Goal: Task Accomplishment & Management: Use online tool/utility

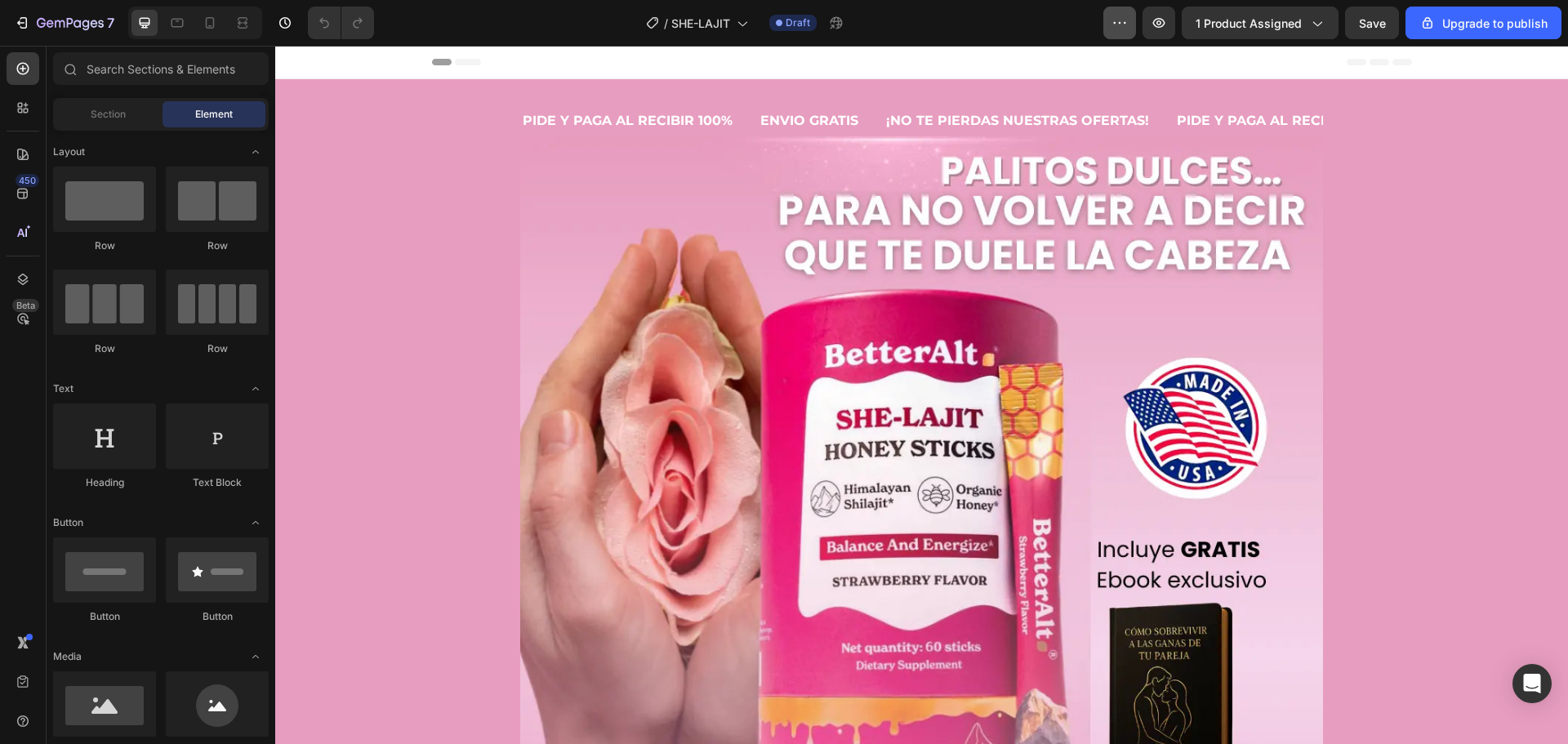
click at [1134, 22] on button "button" at bounding box center [1118, 22] width 32 height 32
click at [1155, 21] on icon "button" at bounding box center [1158, 23] width 17 height 17
click at [208, 23] on icon at bounding box center [210, 23] width 17 height 17
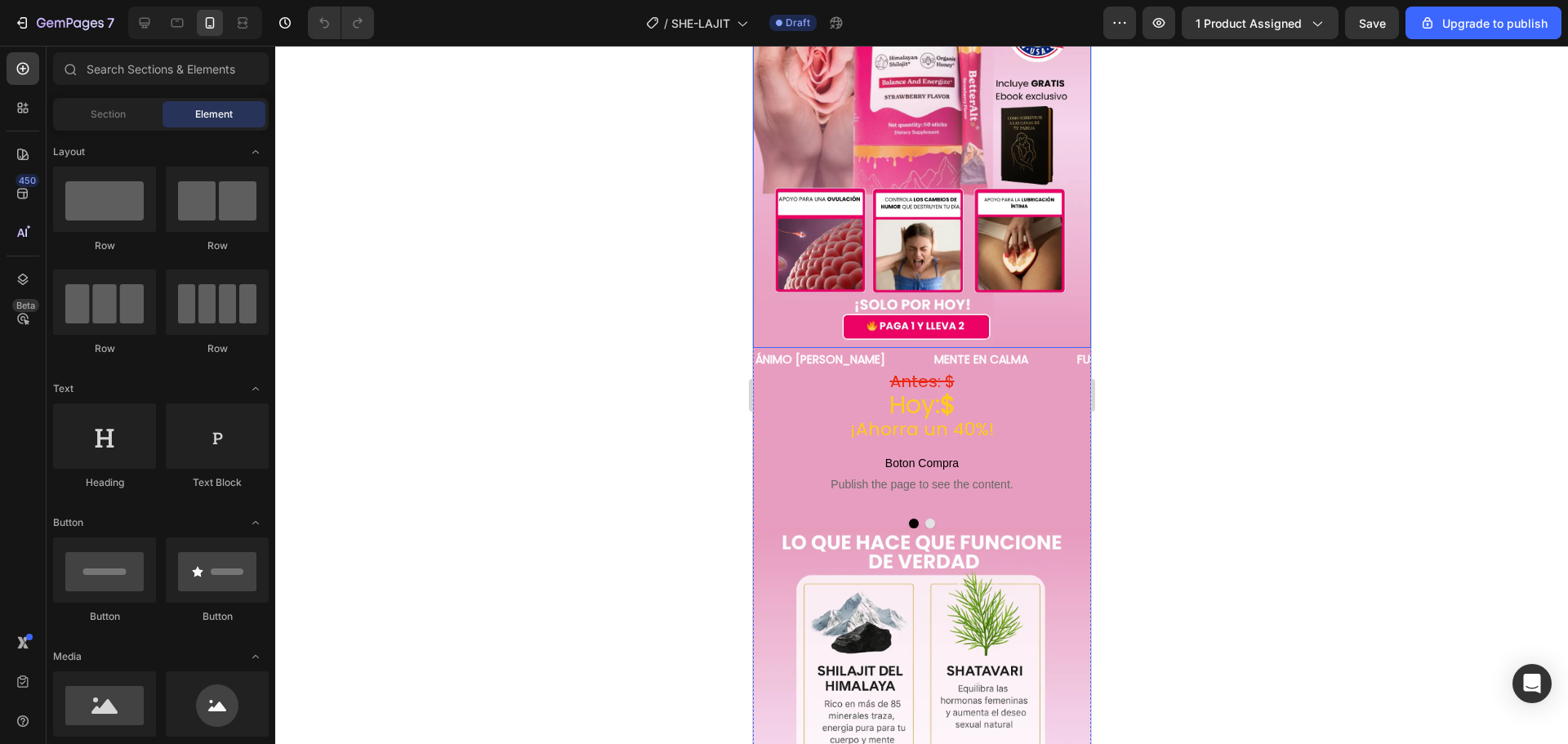
scroll to position [245, 0]
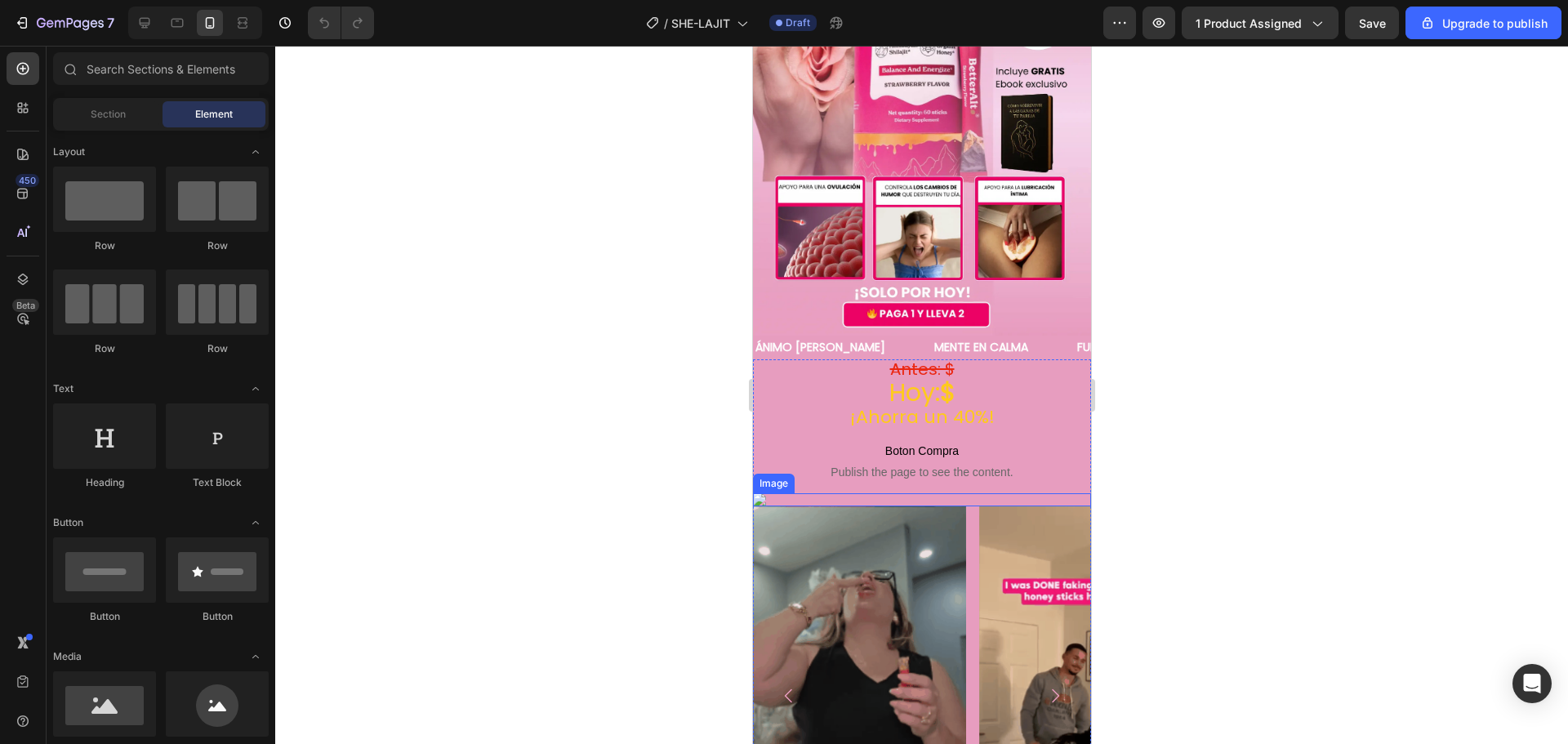
click at [853, 493] on img at bounding box center [921, 500] width 338 height 13
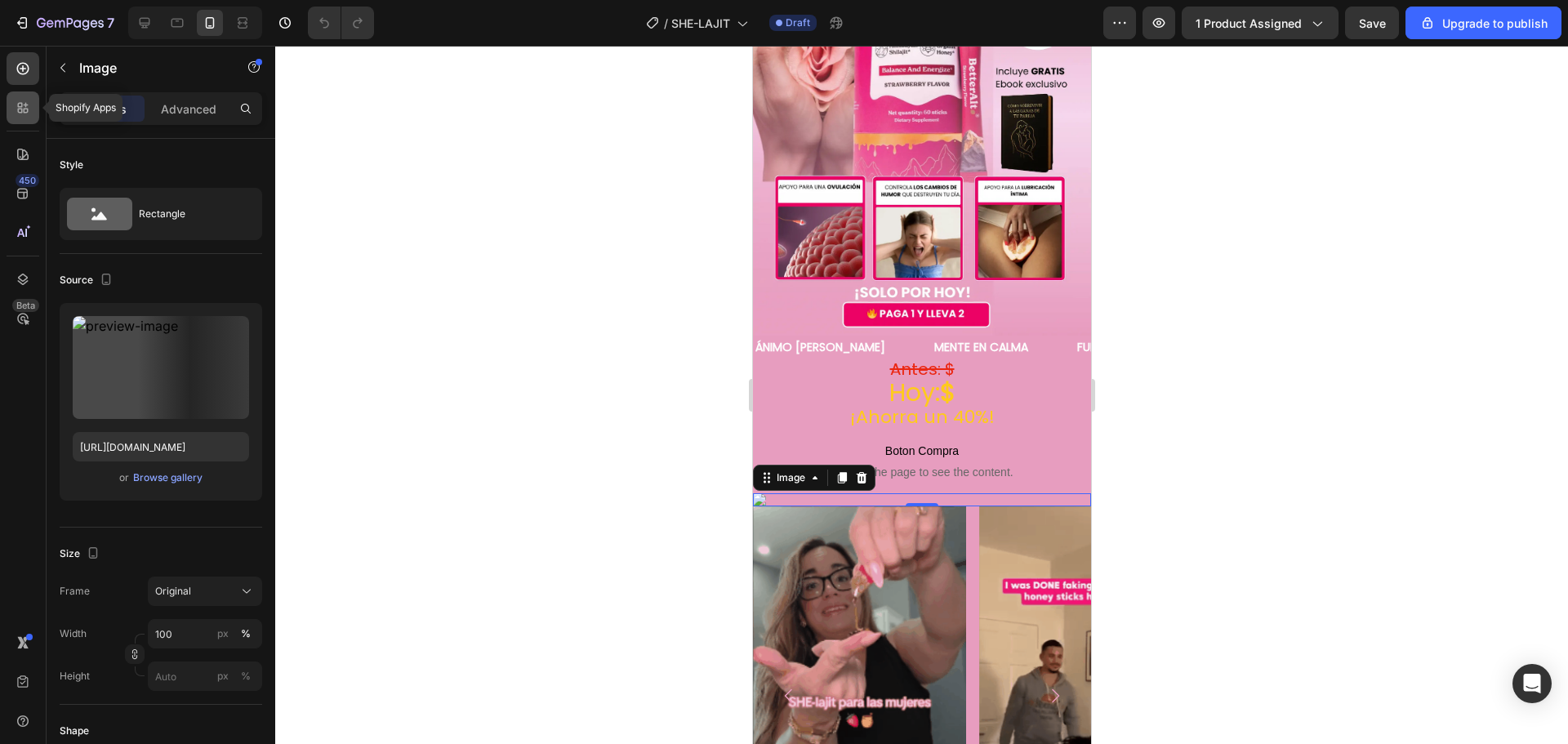
click at [28, 108] on icon at bounding box center [23, 108] width 17 height 17
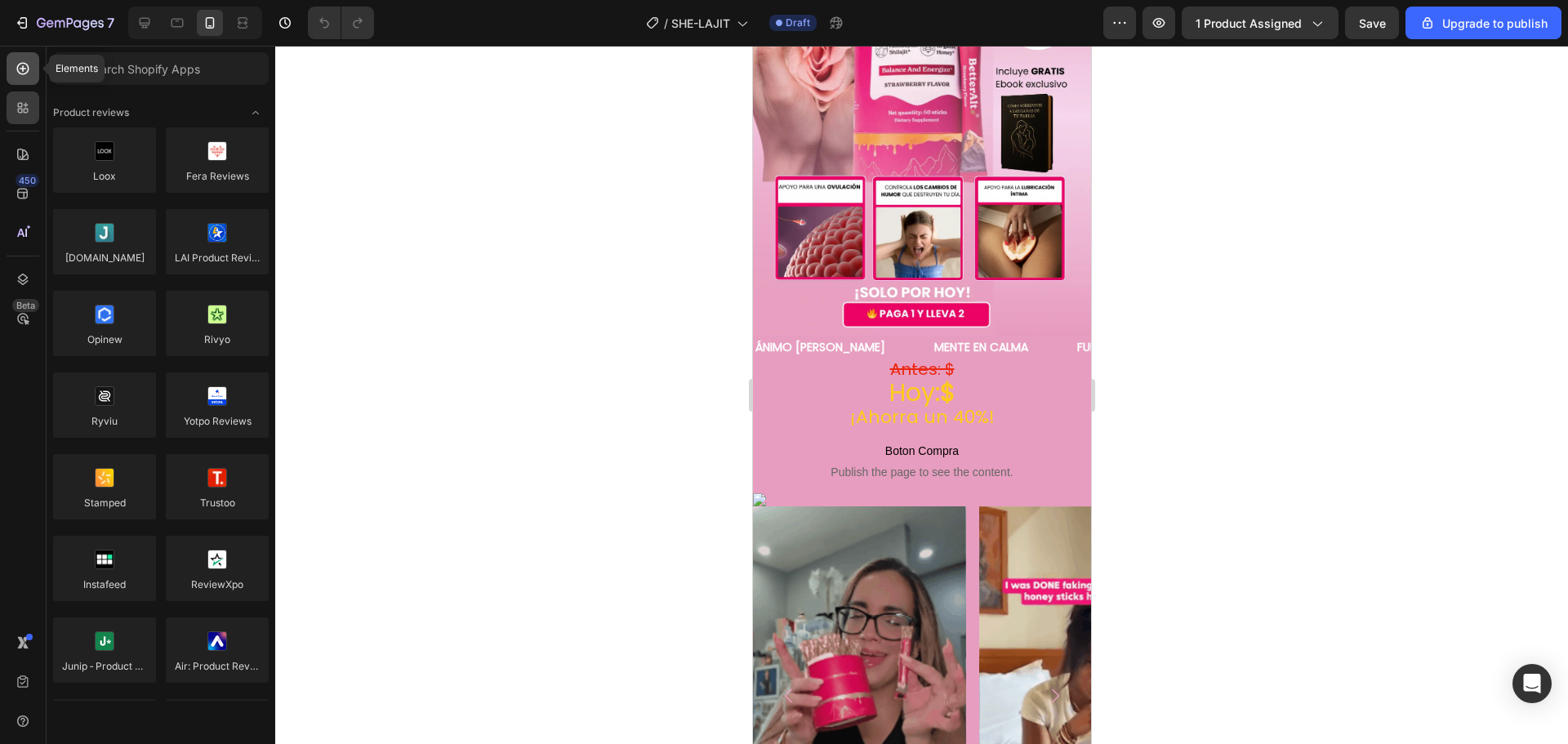
click at [19, 69] on icon at bounding box center [23, 69] width 17 height 17
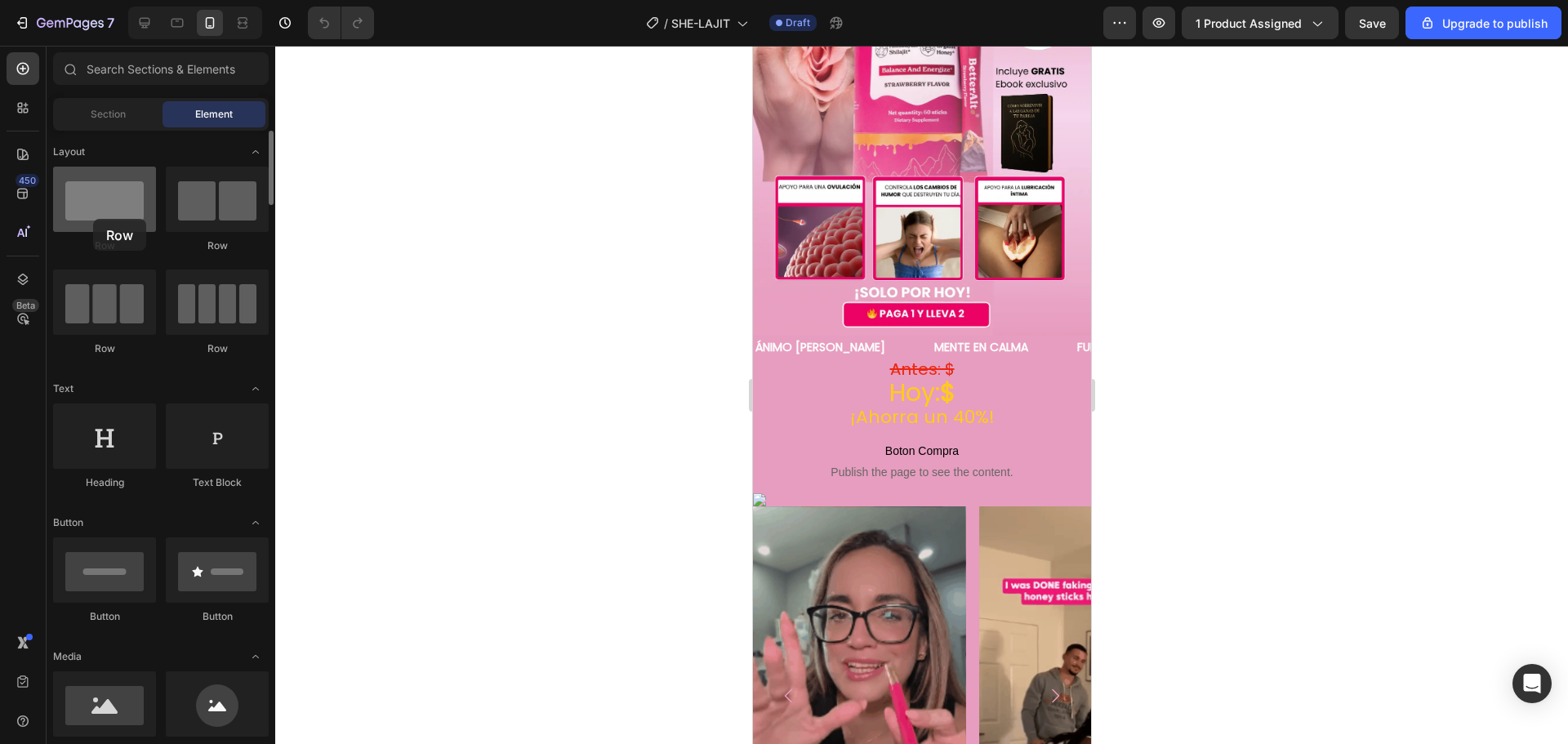
click at [93, 219] on div at bounding box center [105, 199] width 103 height 66
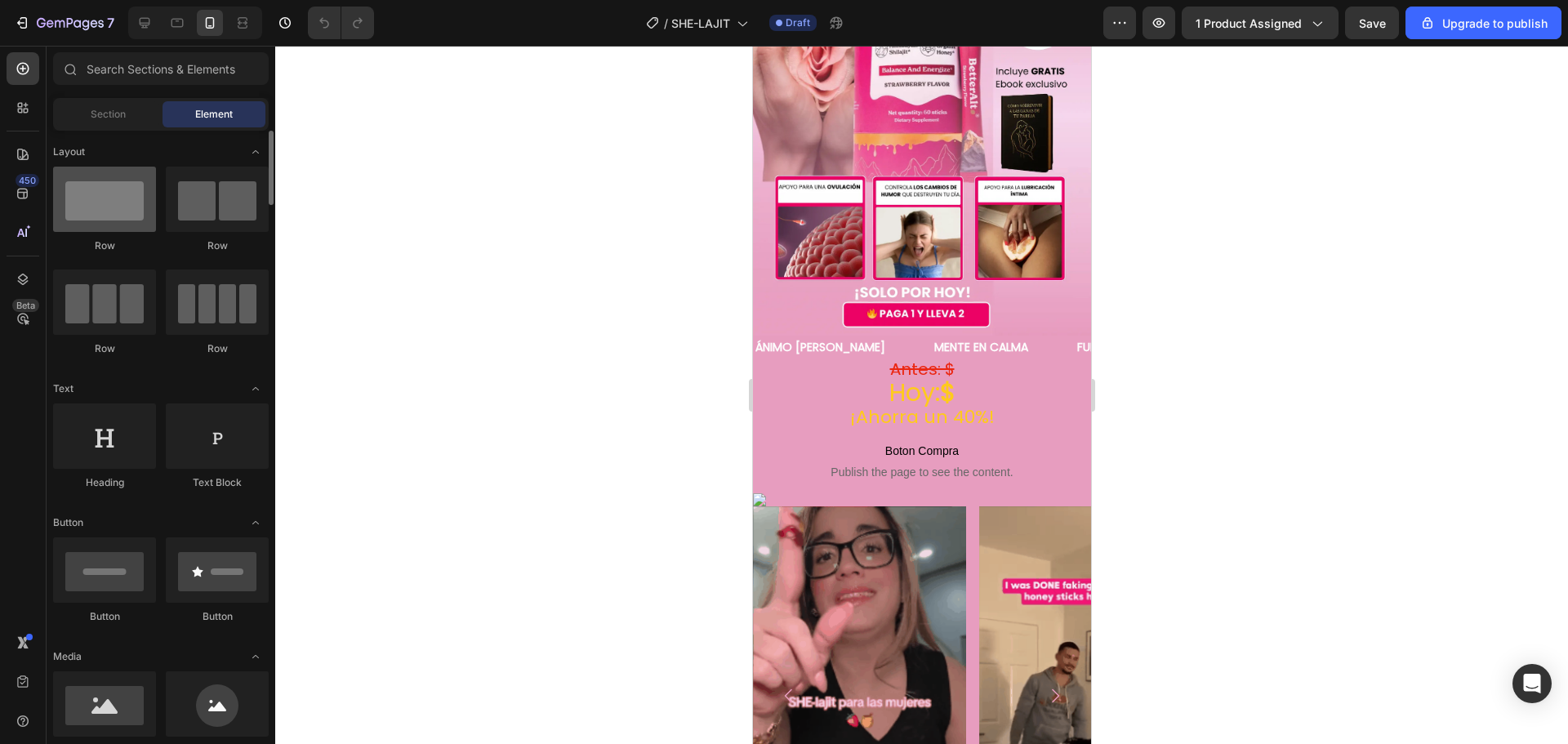
click at [119, 211] on div at bounding box center [105, 199] width 103 height 66
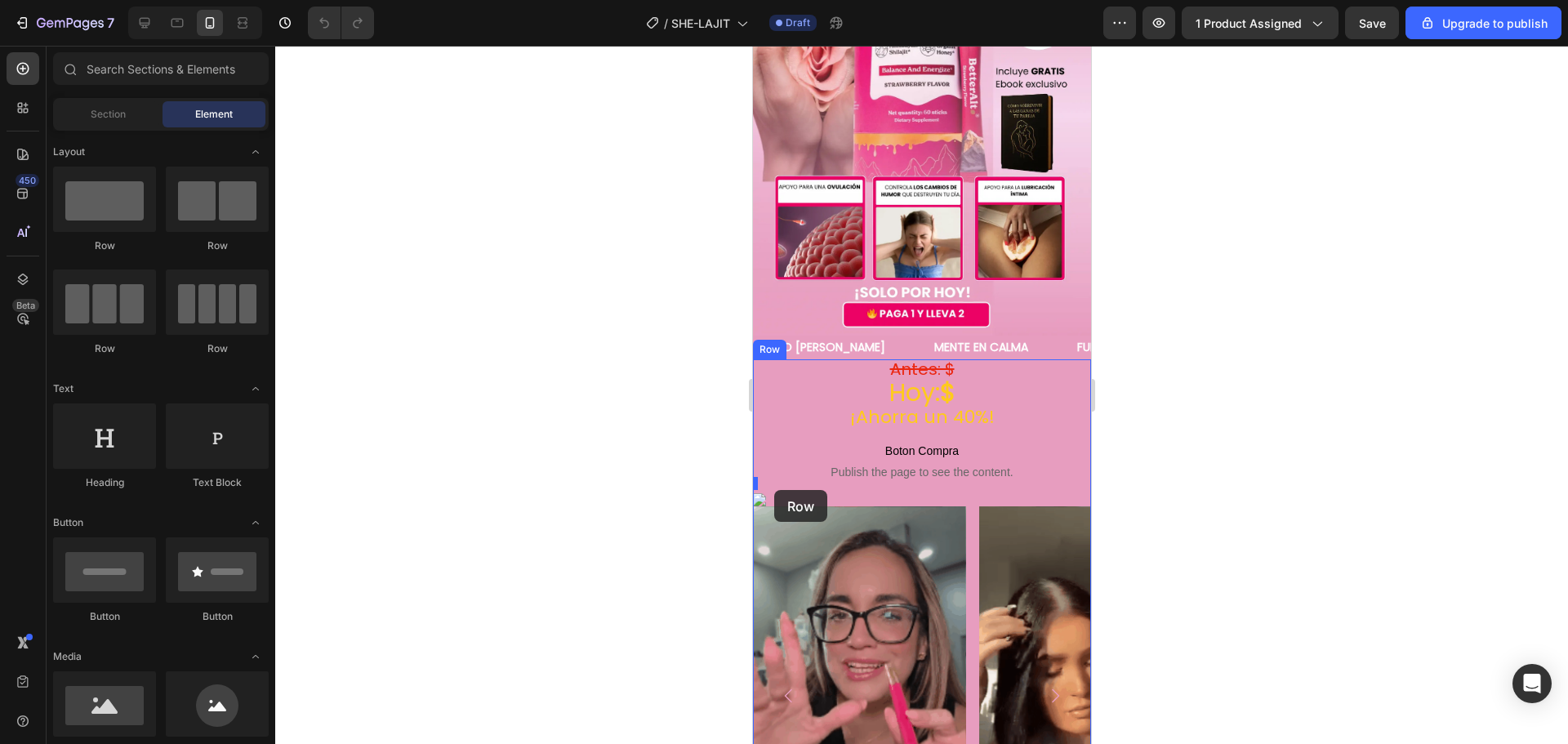
drag, startPoint x: 1085, startPoint y: 299, endPoint x: 773, endPoint y: 490, distance: 365.8
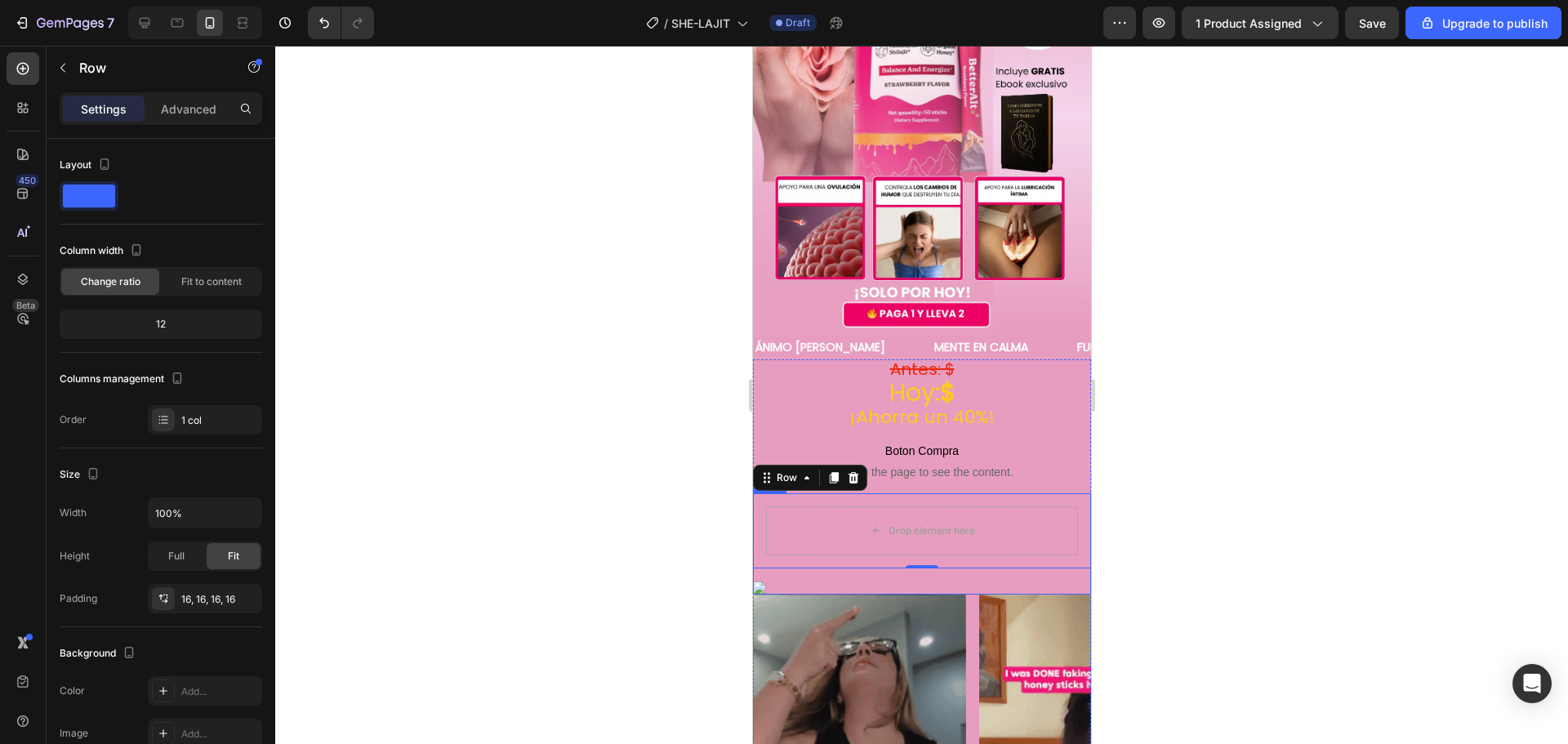
click at [819, 564] on div "Drop element here Row 0 Image Row" at bounding box center [921, 544] width 338 height 101
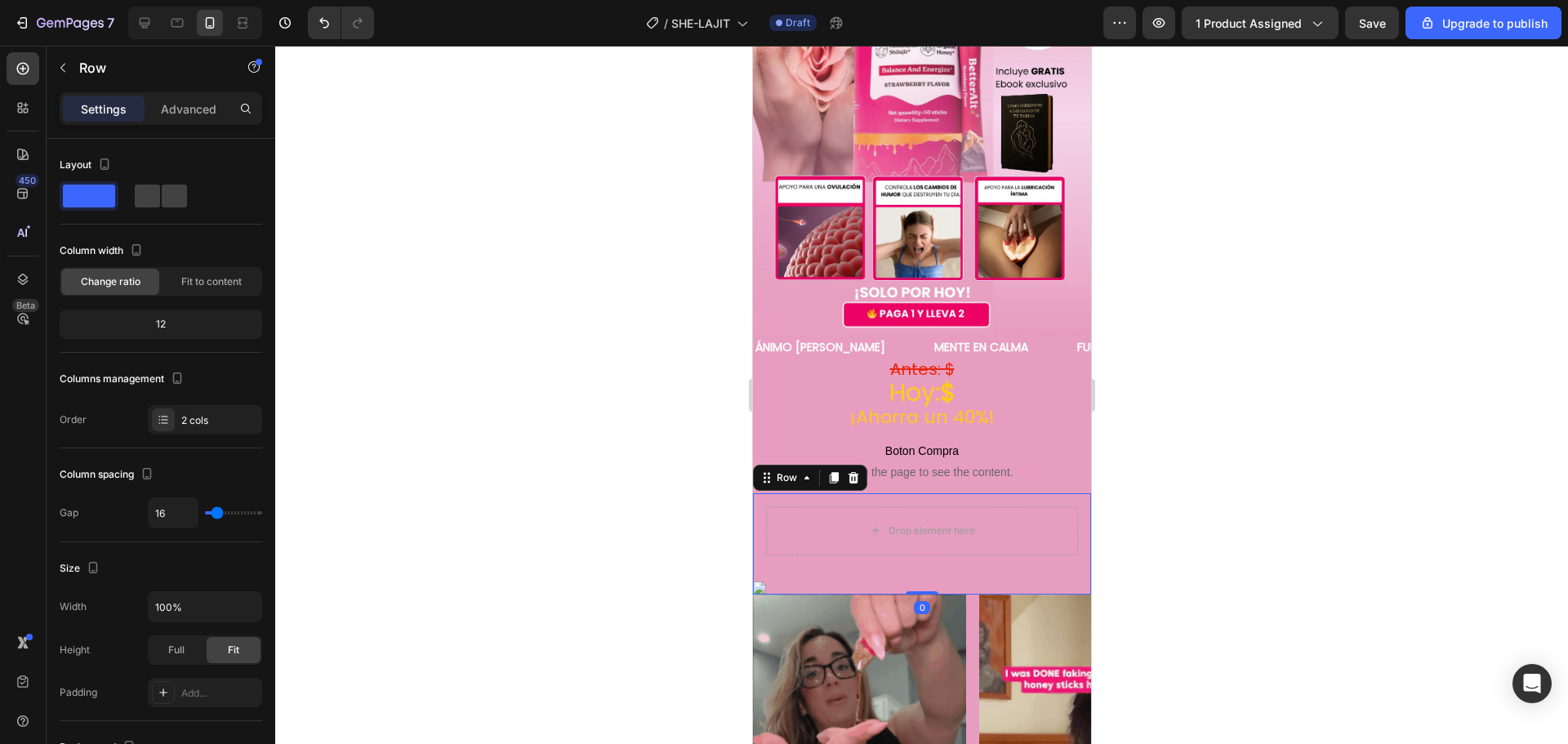
click at [768, 582] on img at bounding box center [921, 589] width 338 height 13
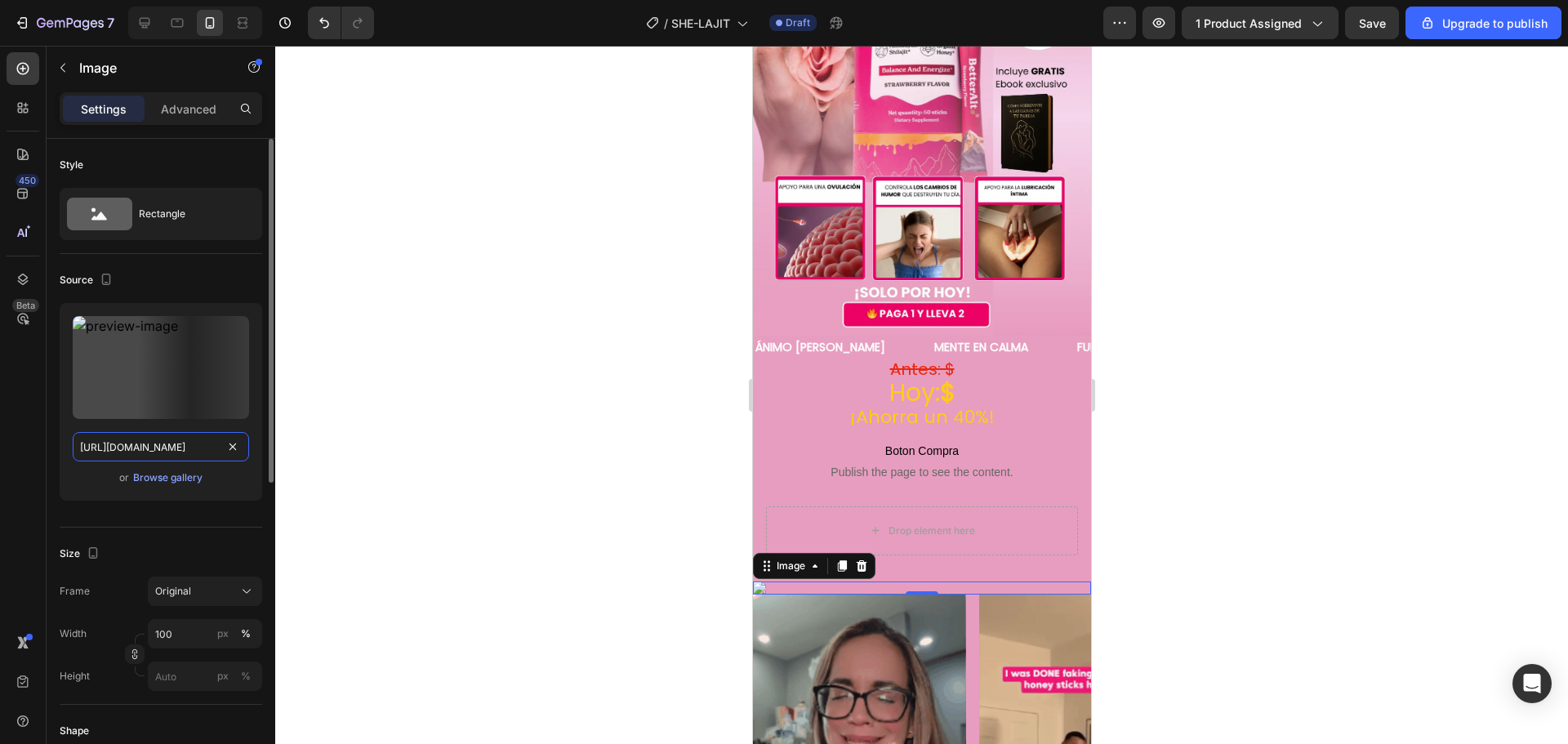
click at [153, 446] on input "[URL][DOMAIN_NAME]" at bounding box center [160, 446] width 176 height 29
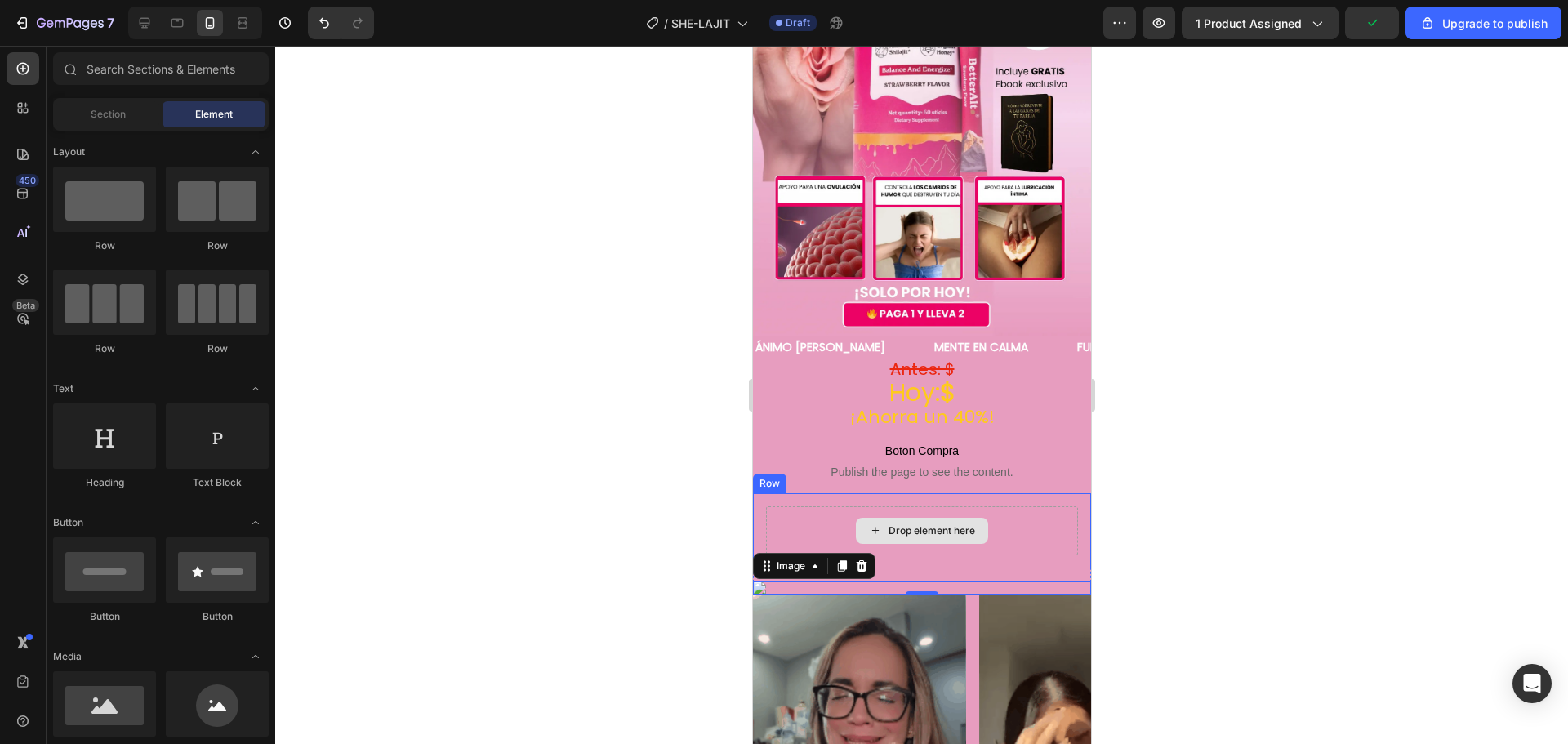
click at [871, 528] on icon at bounding box center [874, 531] width 7 height 7
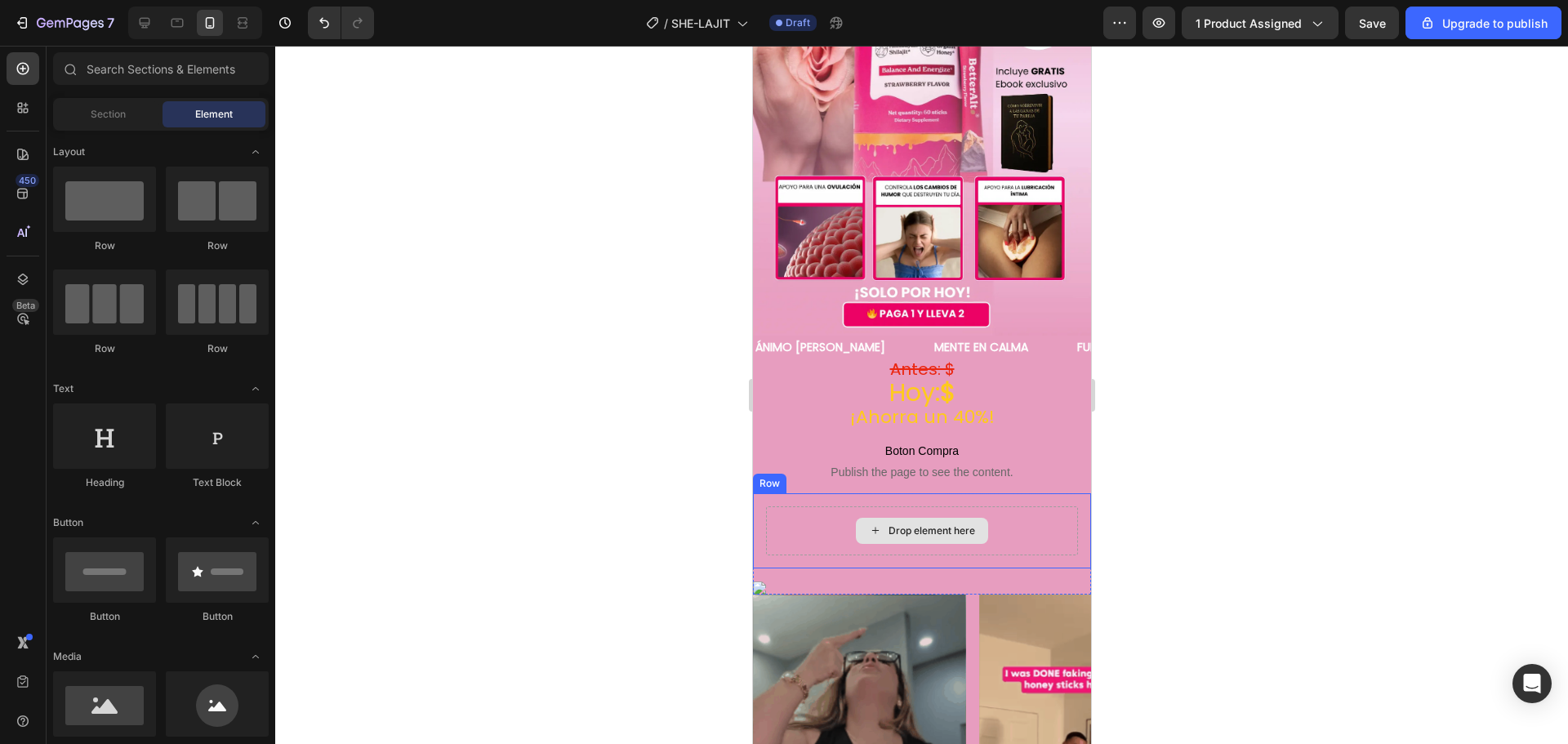
click at [893, 525] on div "Drop element here" at bounding box center [931, 531] width 86 height 13
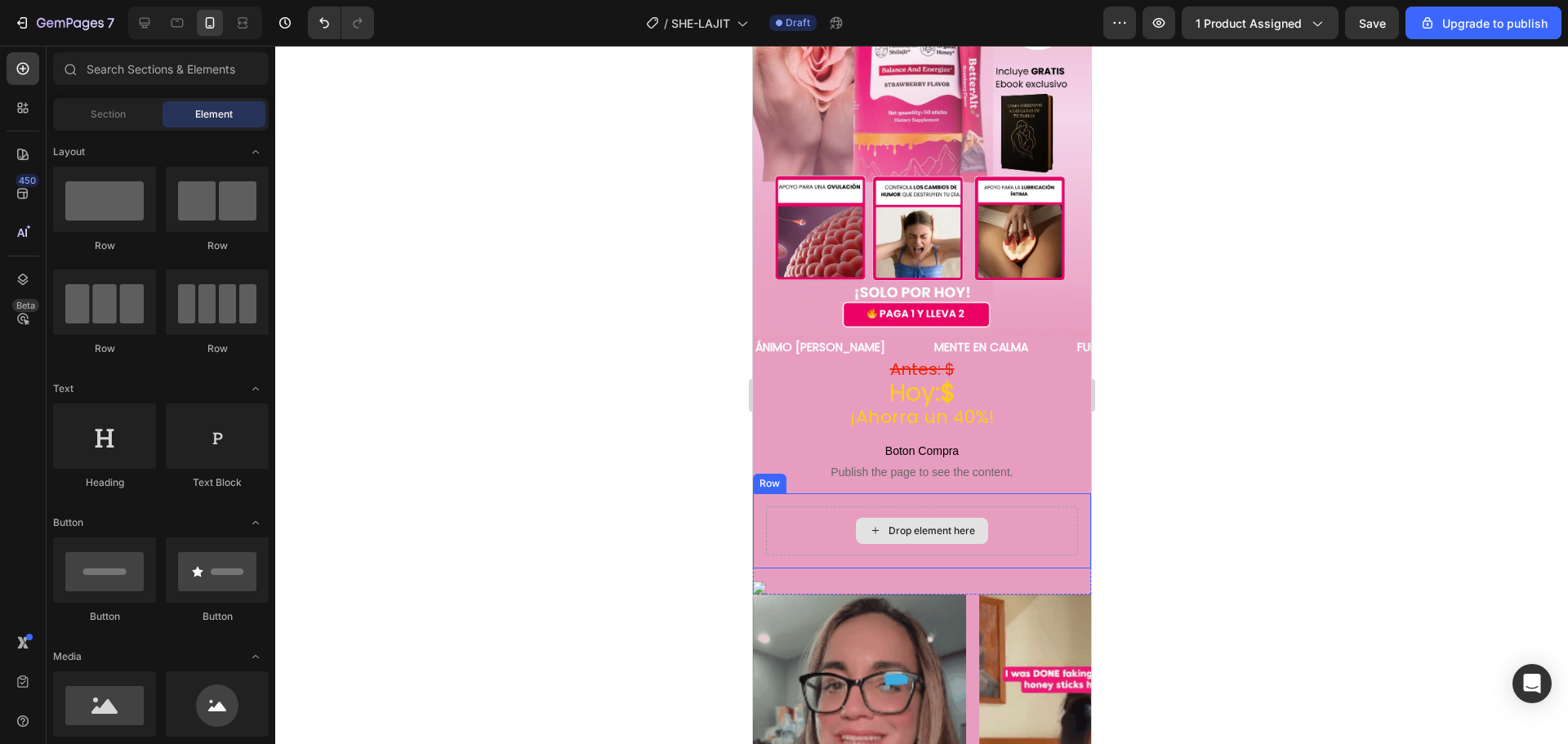
click at [893, 525] on div "Drop element here" at bounding box center [931, 531] width 86 height 13
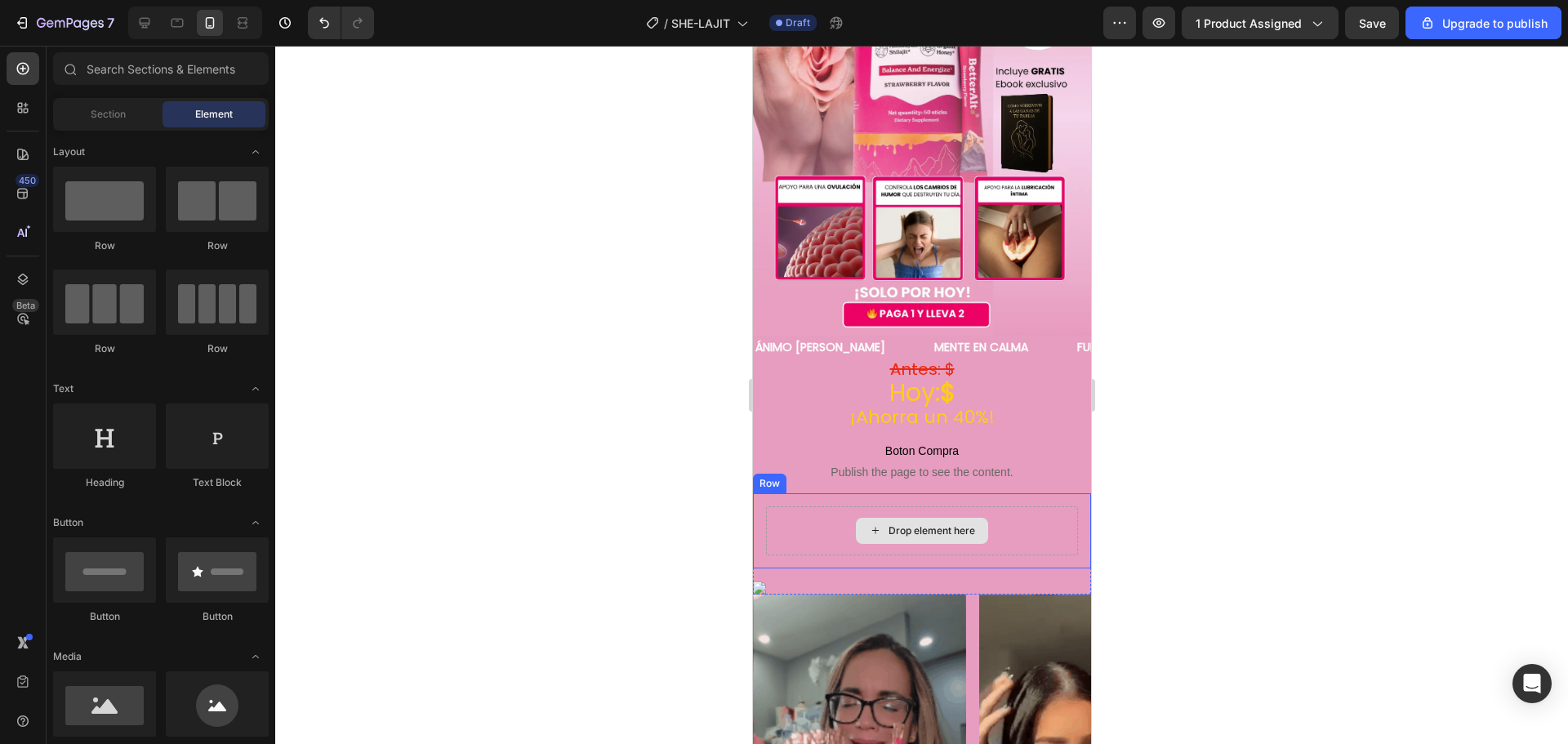
click at [893, 525] on div "Drop element here" at bounding box center [931, 531] width 86 height 13
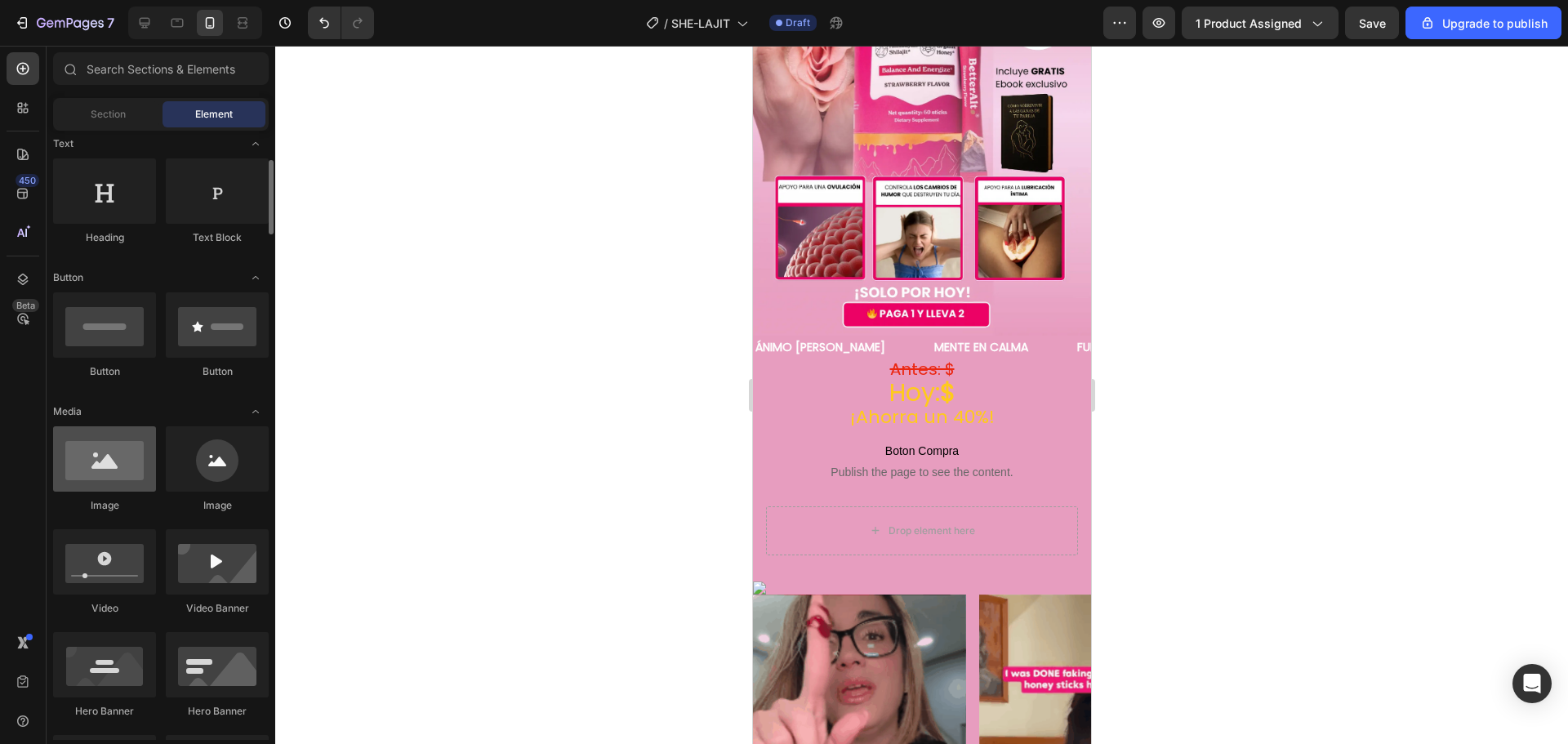
click at [125, 472] on div at bounding box center [105, 459] width 103 height 66
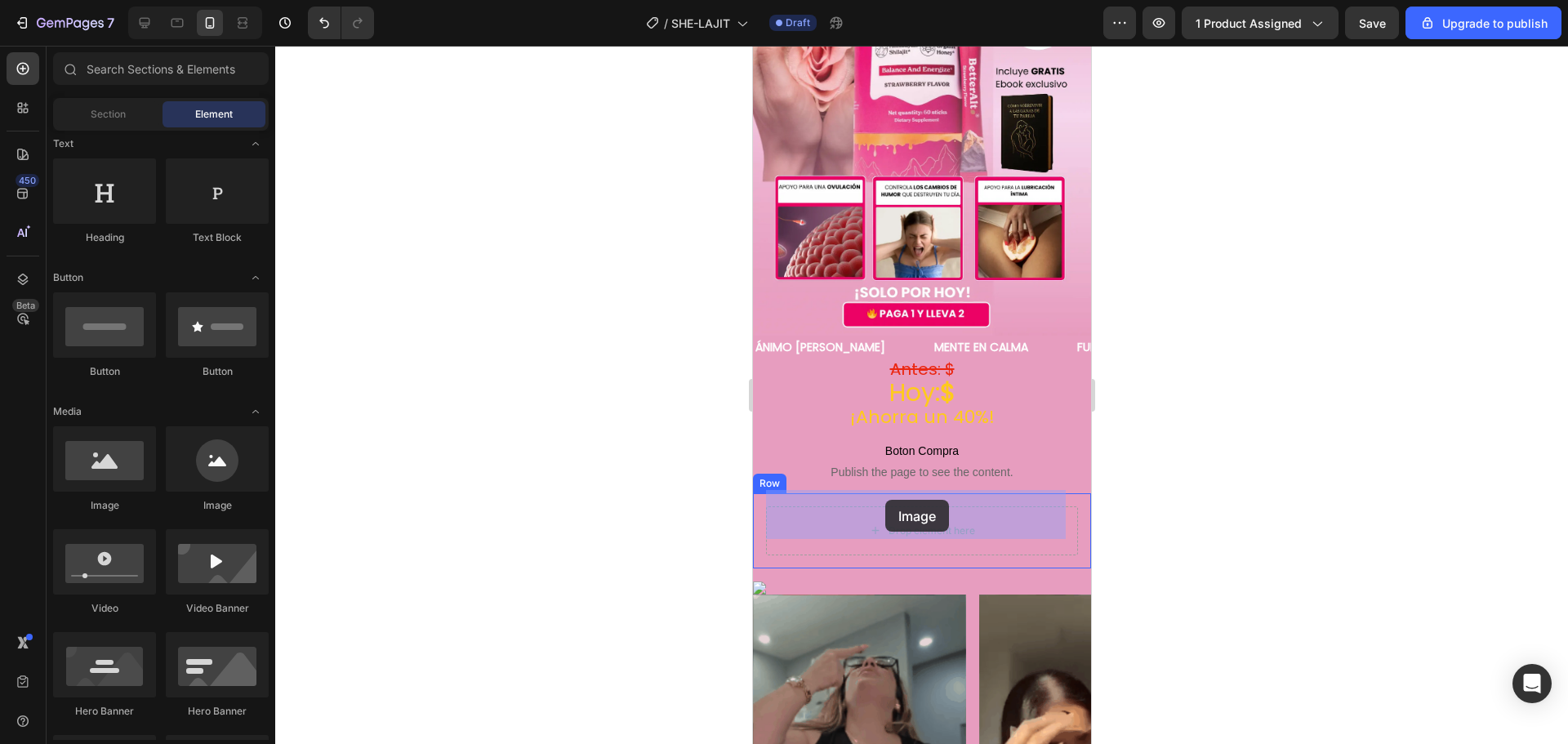
drag, startPoint x: 858, startPoint y: 515, endPoint x: 883, endPoint y: 500, distance: 29.2
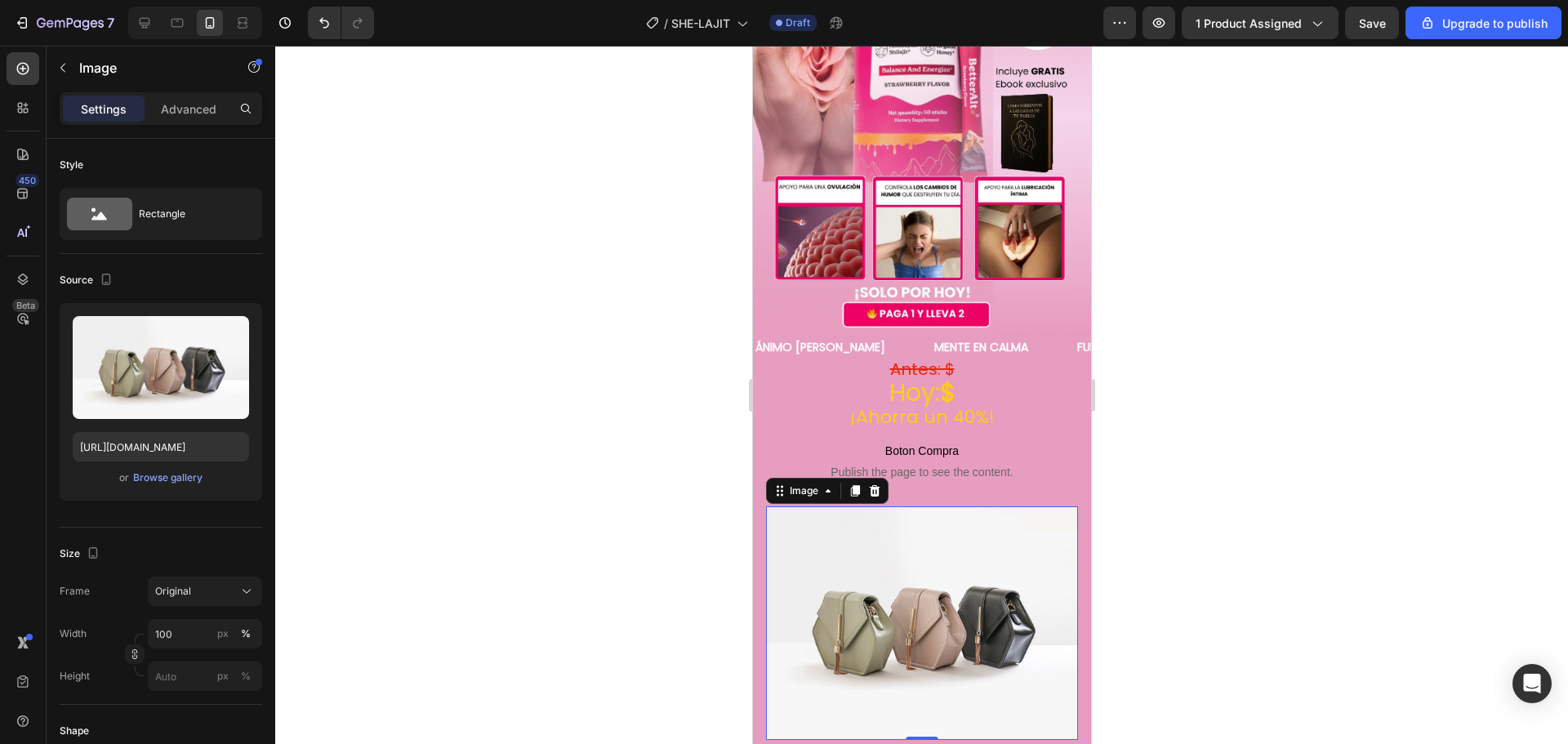
click at [878, 485] on icon at bounding box center [873, 491] width 13 height 13
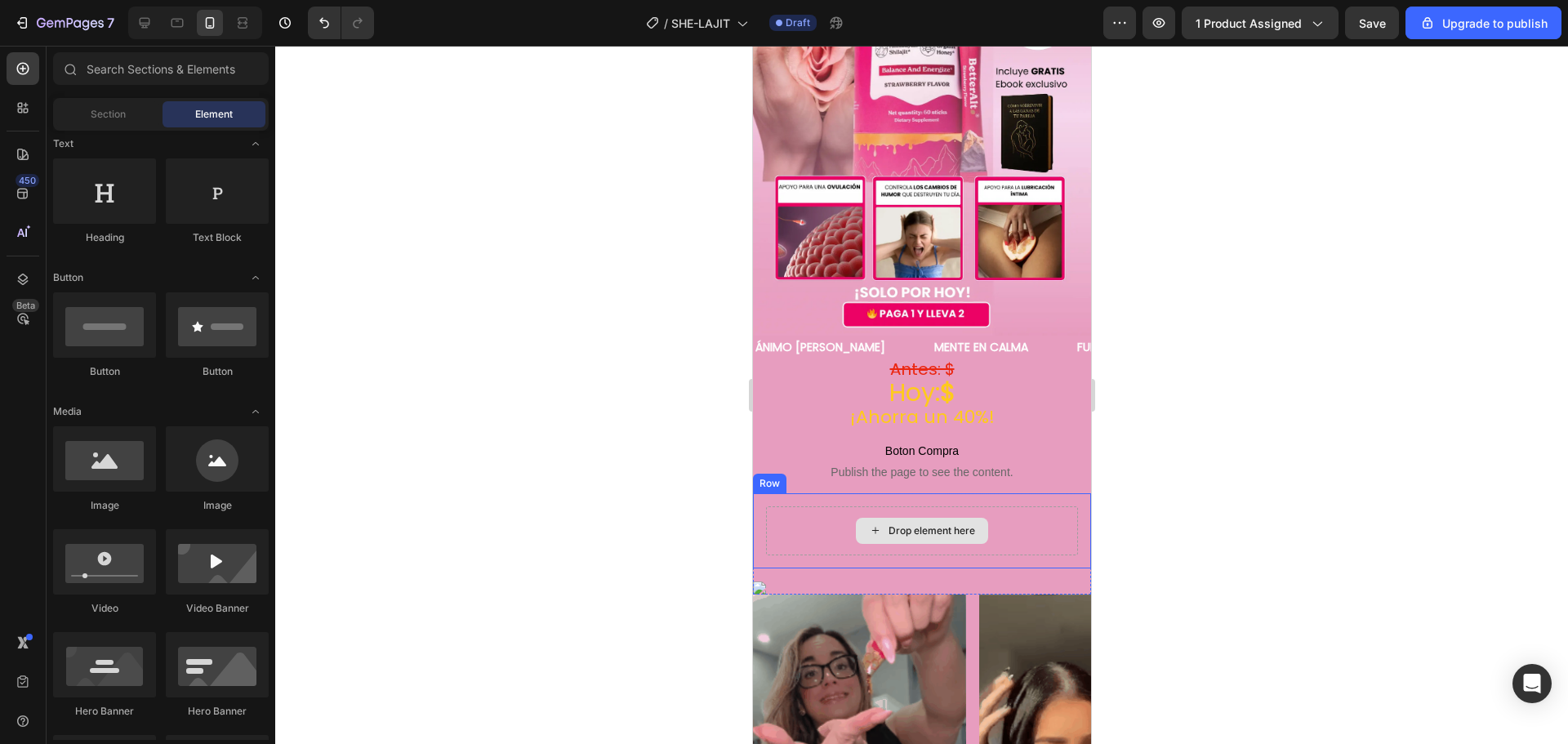
click at [882, 518] on div "Drop element here" at bounding box center [921, 530] width 132 height 26
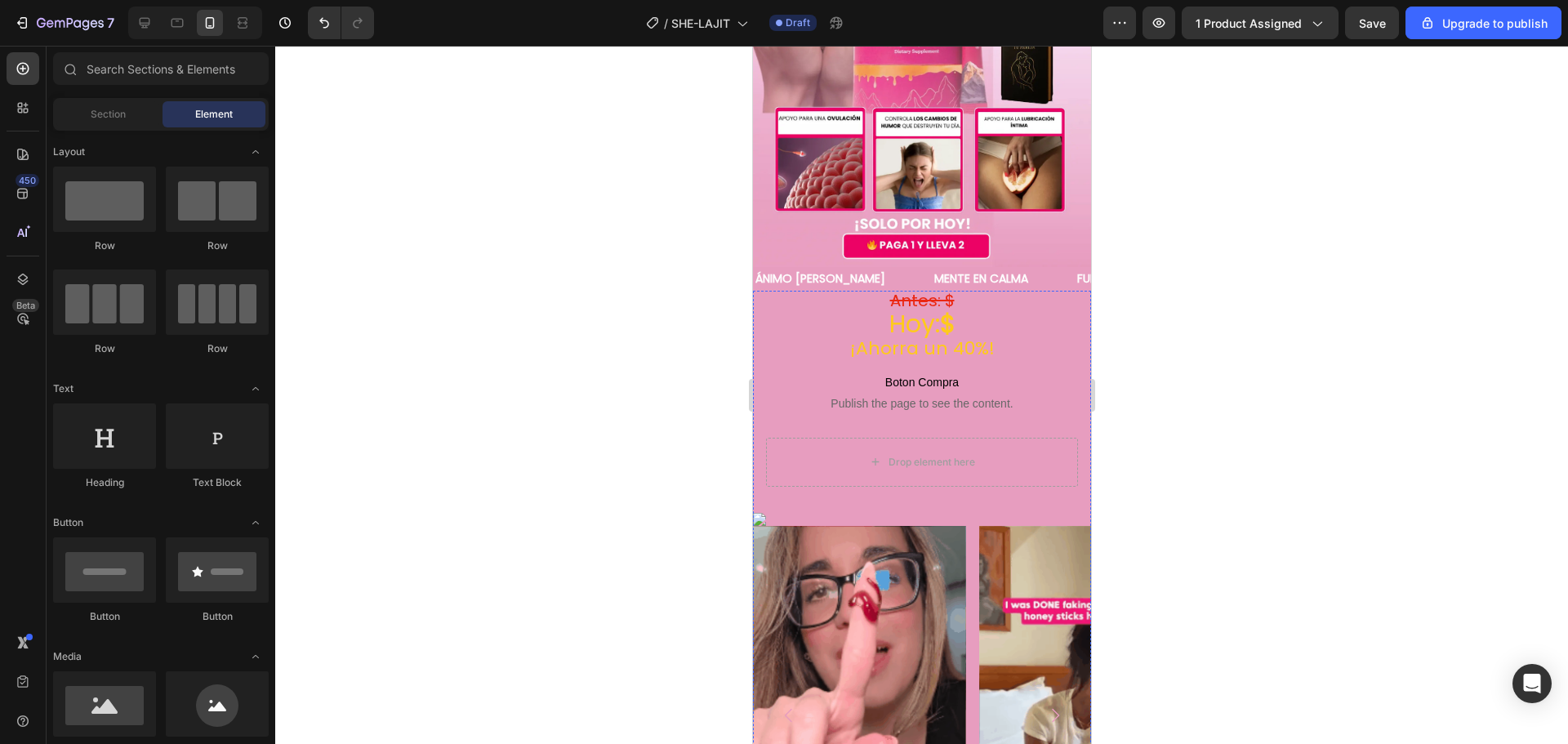
scroll to position [327, 0]
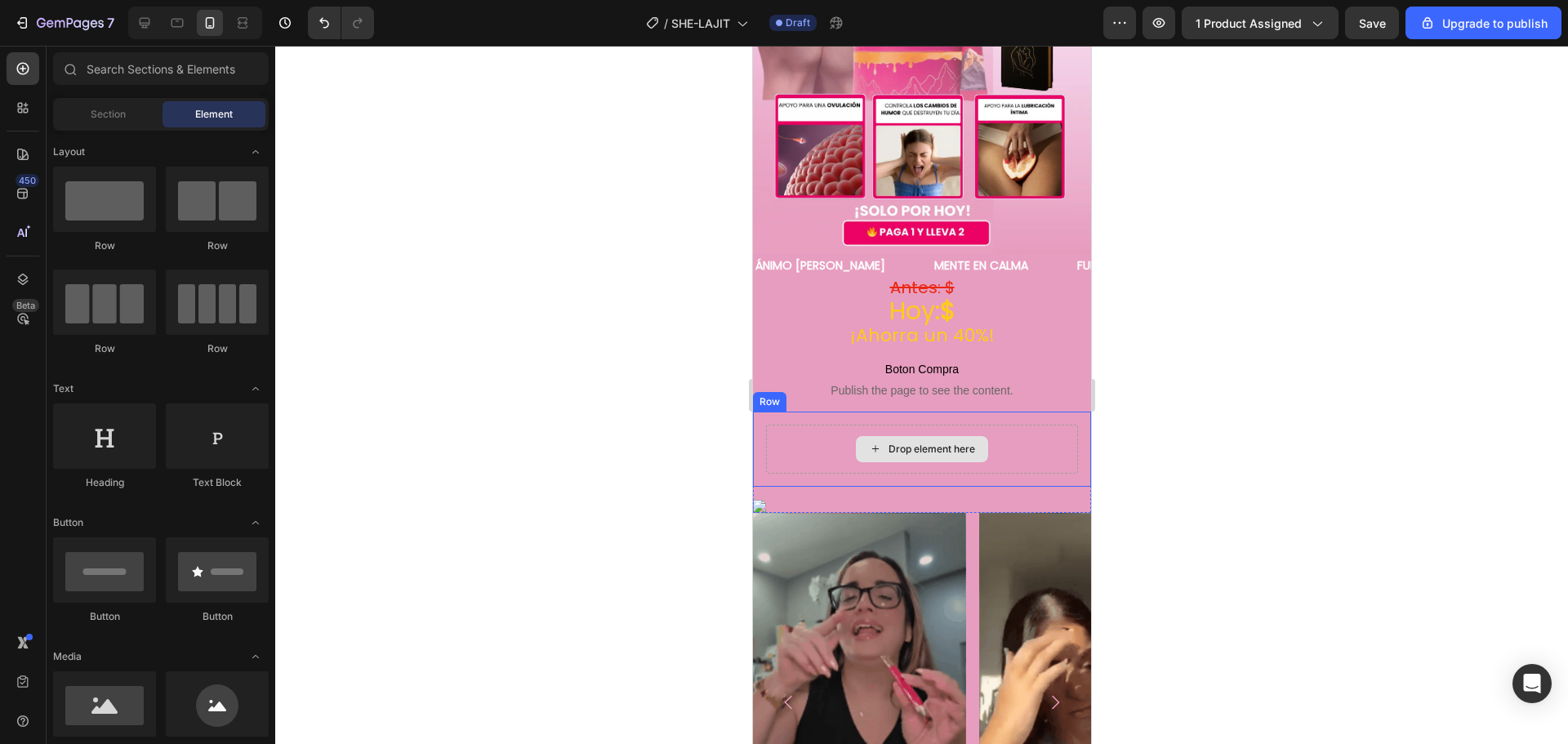
click at [893, 443] on div "Drop element here" at bounding box center [931, 450] width 86 height 13
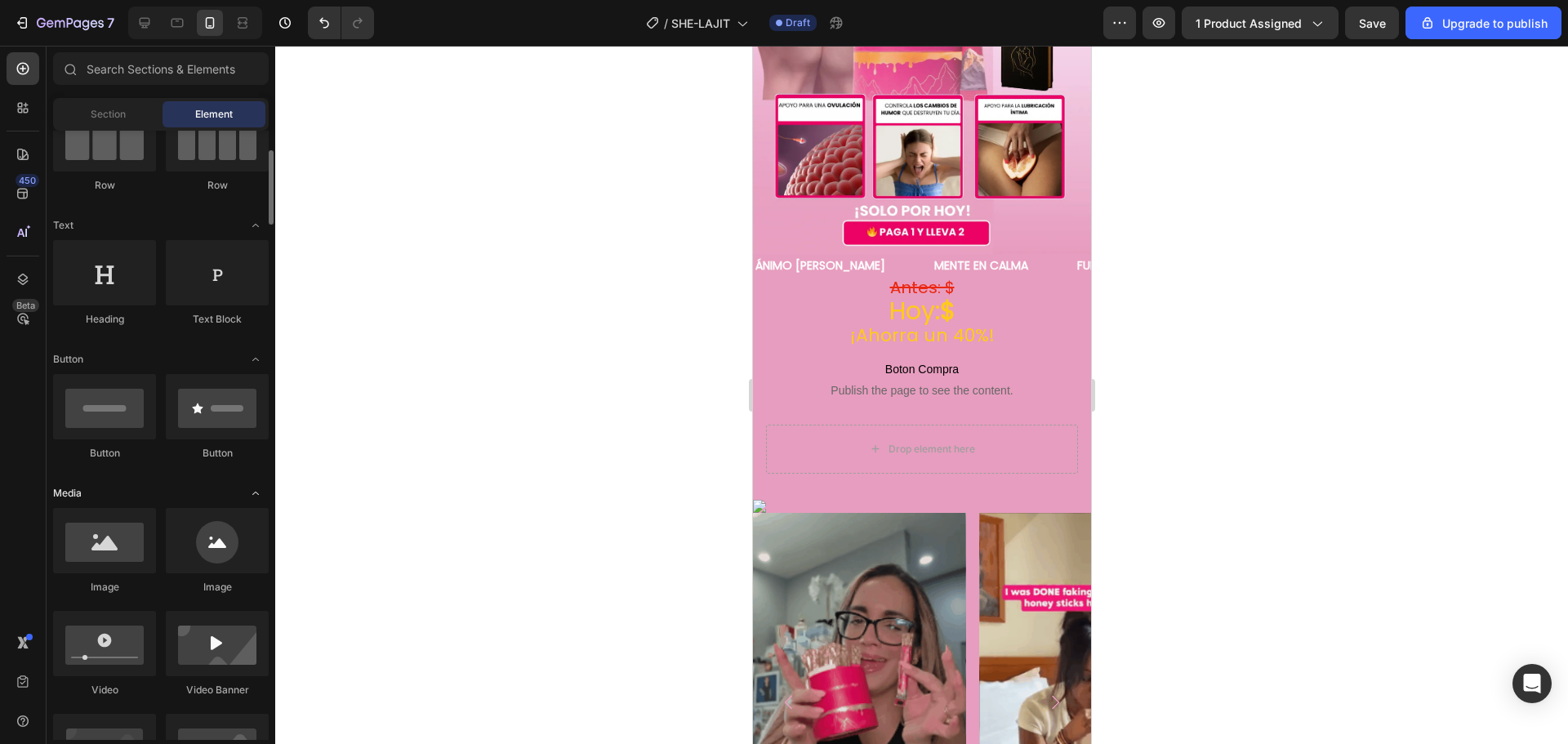
scroll to position [245, 0]
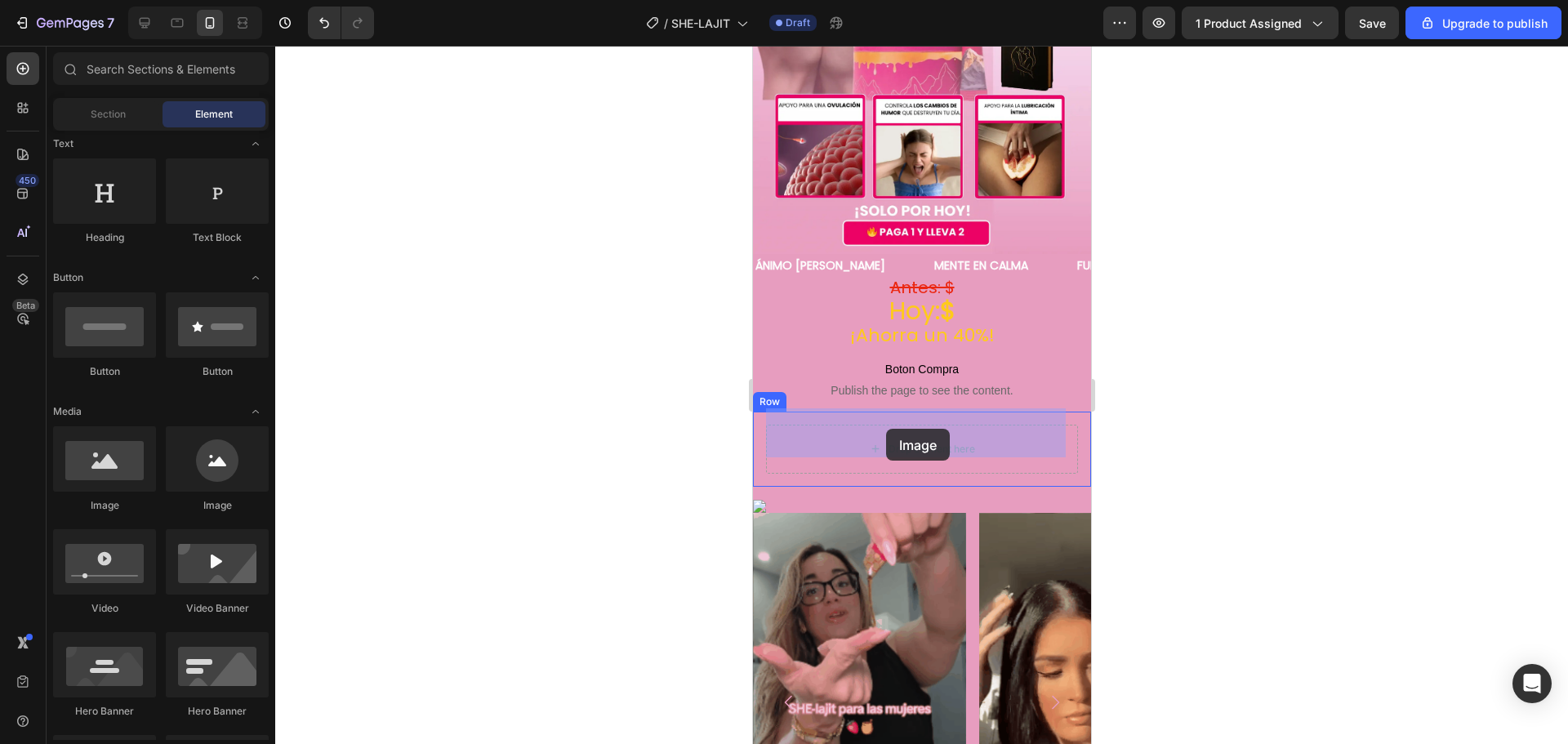
drag, startPoint x: 993, startPoint y: 519, endPoint x: 885, endPoint y: 429, distance: 140.6
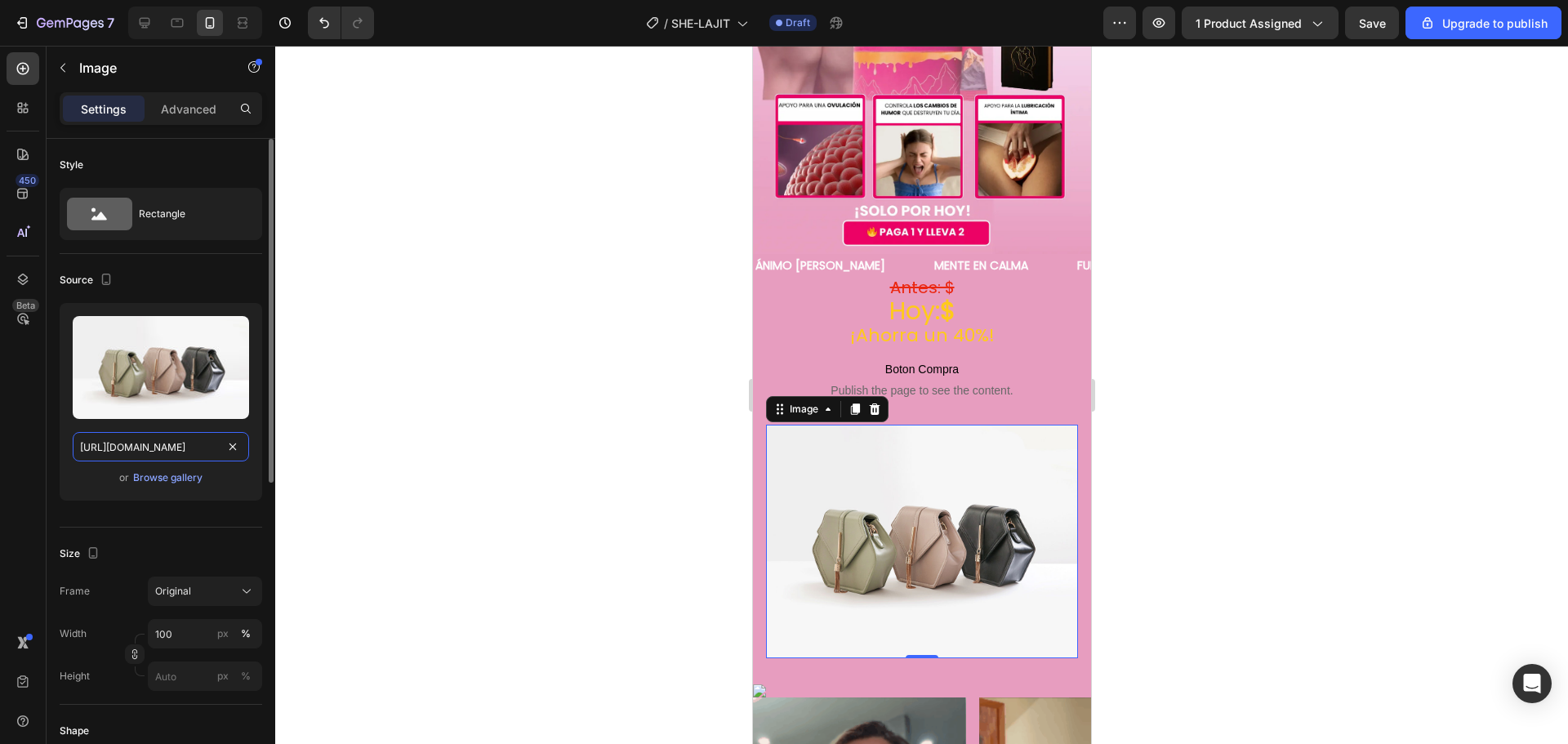
click at [196, 446] on input "[URL][DOMAIN_NAME]" at bounding box center [160, 446] width 176 height 29
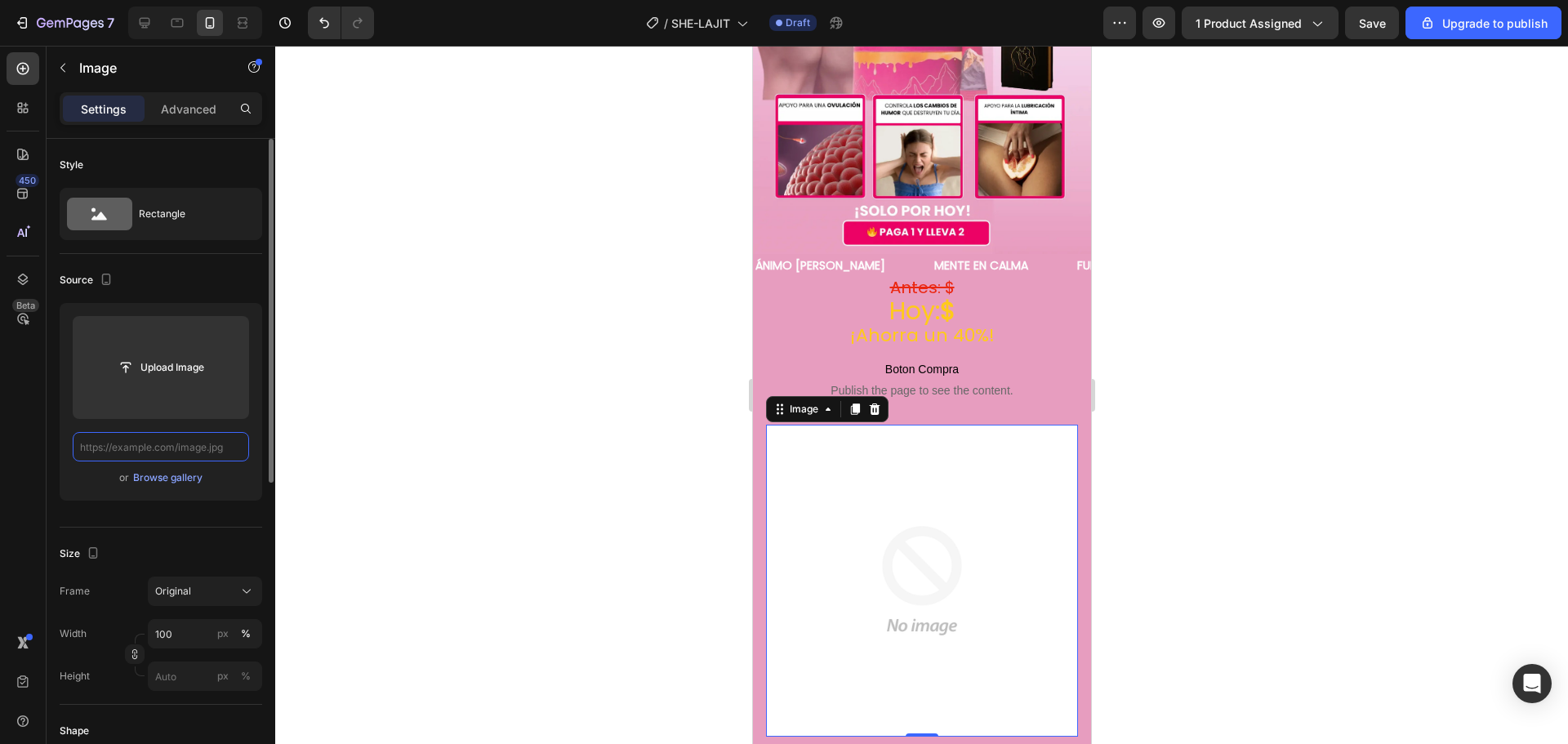
click at [177, 450] on input "text" at bounding box center [160, 446] width 176 height 29
paste input "[URL][DOMAIN_NAME]"
type input "[URL][DOMAIN_NAME]"
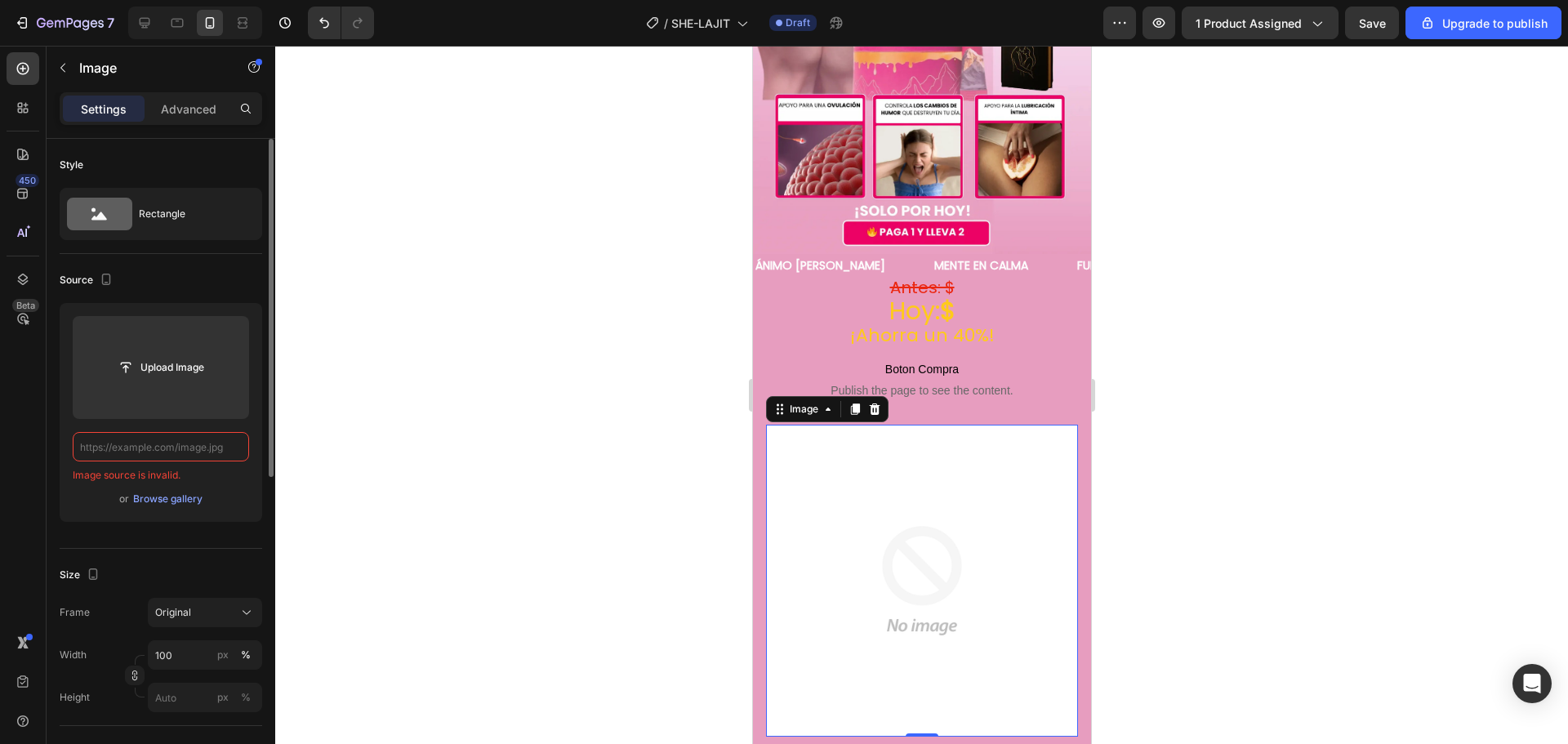
scroll to position [0, 0]
click at [180, 447] on input "text" at bounding box center [160, 446] width 176 height 29
paste input "[URL][DOMAIN_NAME][DOMAIN_NAME]"
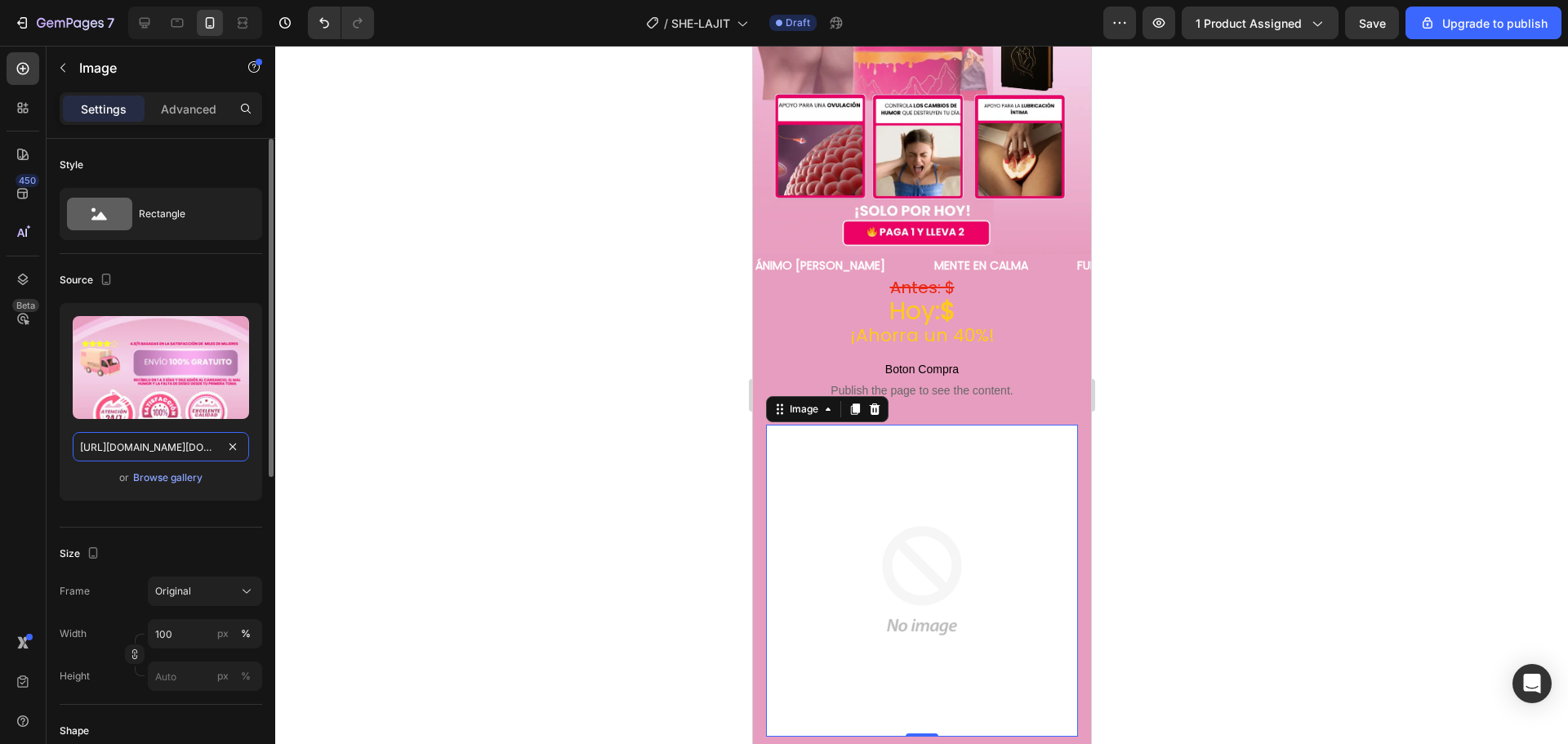
scroll to position [0, 510]
type input "[URL][DOMAIN_NAME][DOMAIN_NAME]"
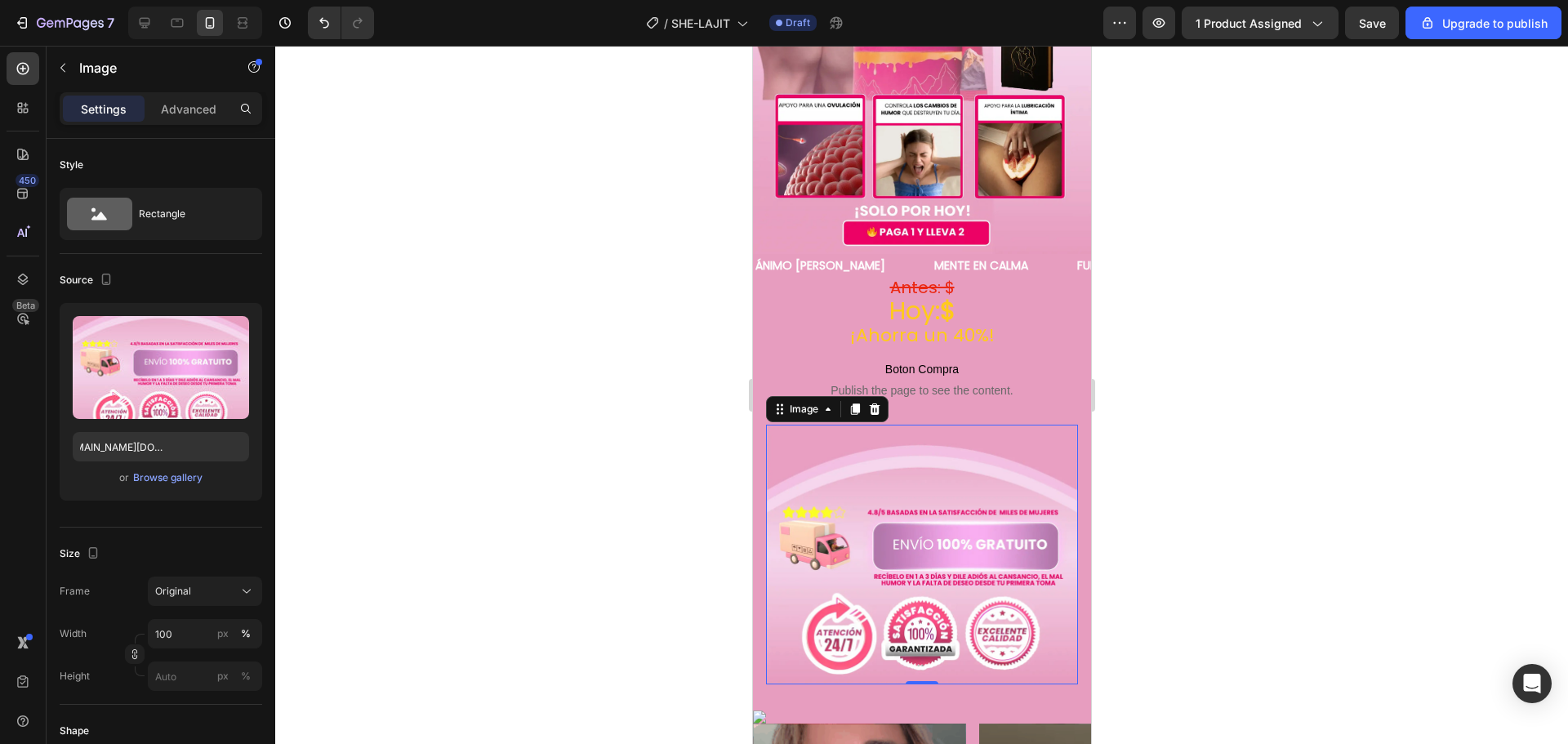
scroll to position [0, 0]
click at [794, 492] on img at bounding box center [921, 554] width 312 height 259
click at [779, 402] on icon at bounding box center [779, 409] width 13 height 13
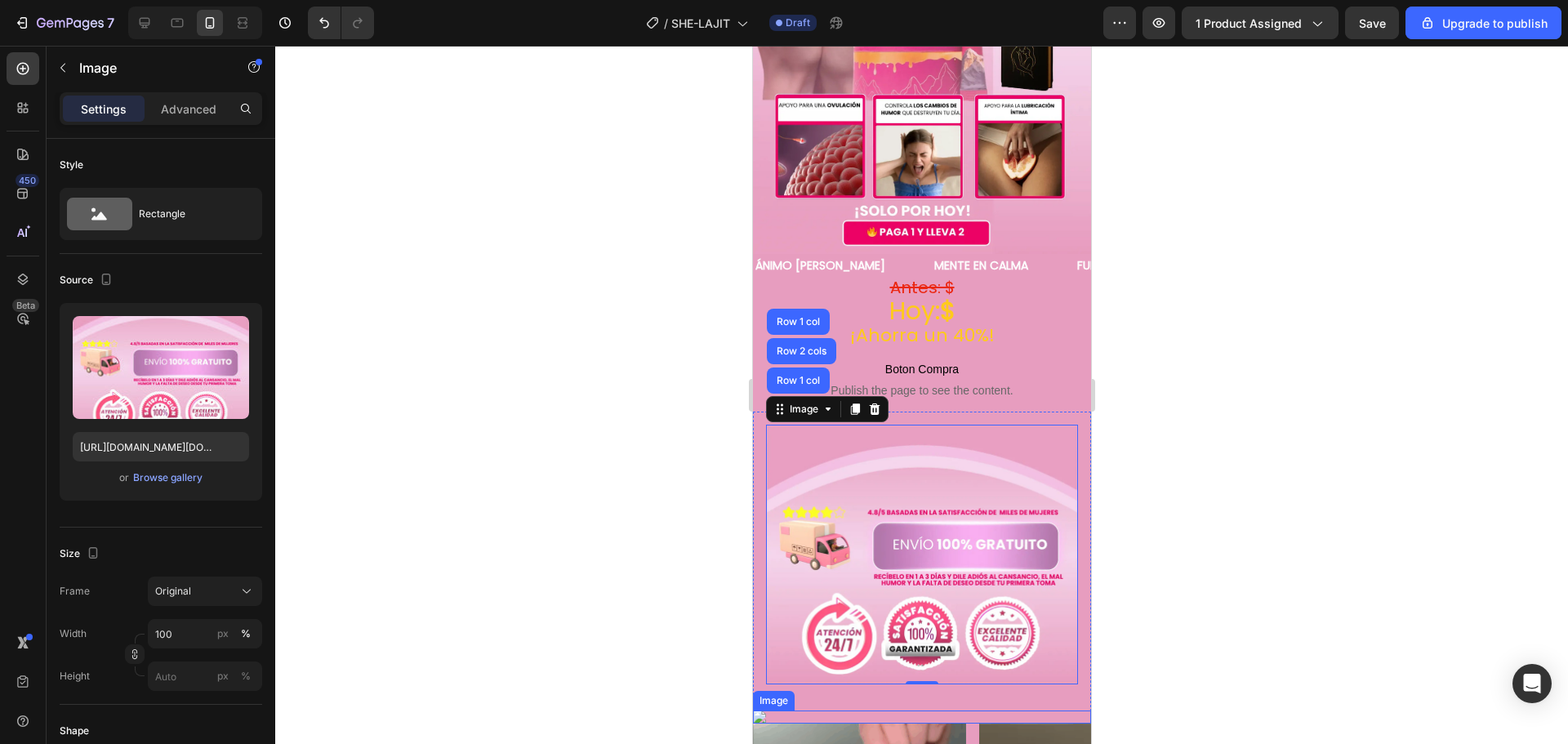
click at [818, 711] on img at bounding box center [921, 717] width 338 height 13
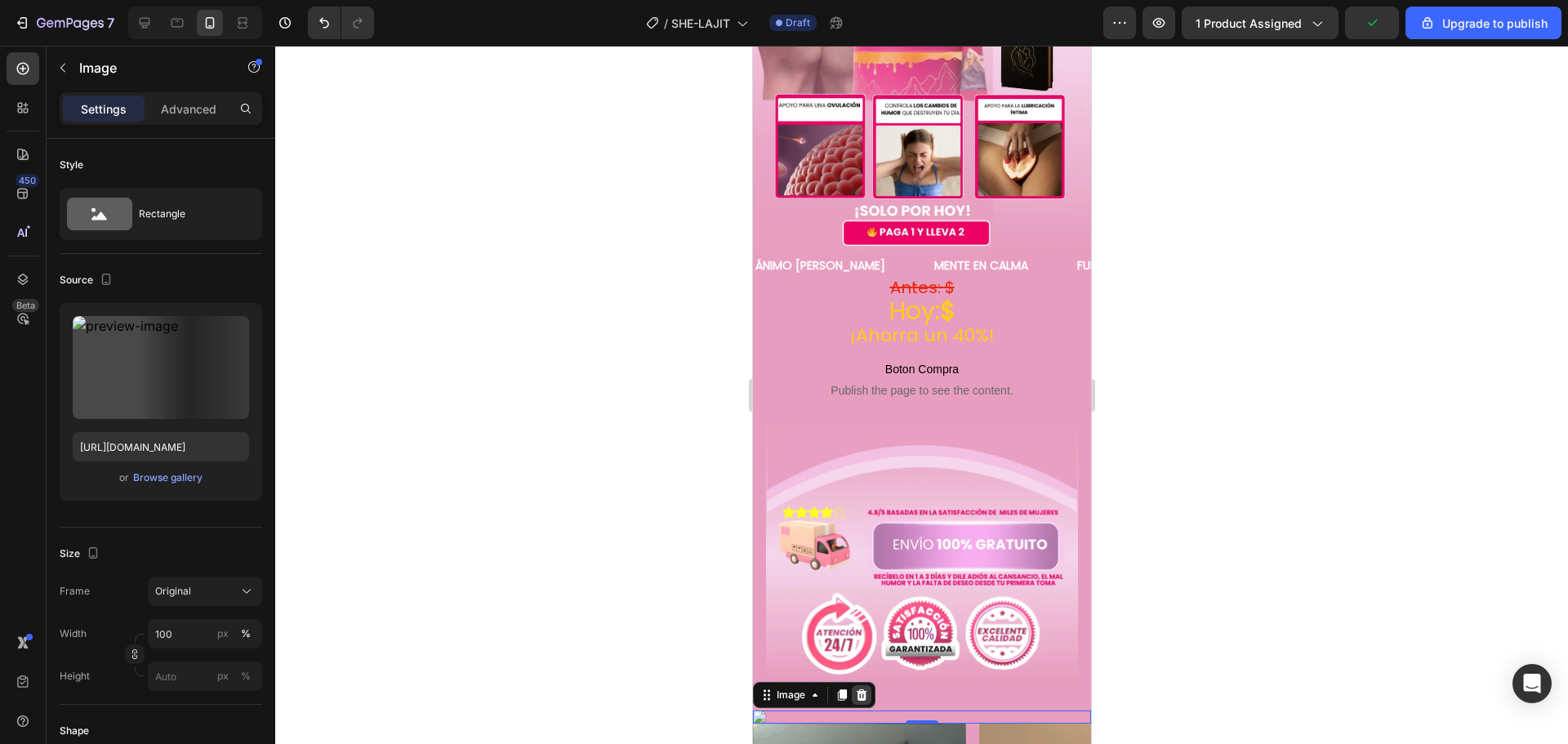
click at [860, 689] on icon at bounding box center [861, 695] width 11 height 12
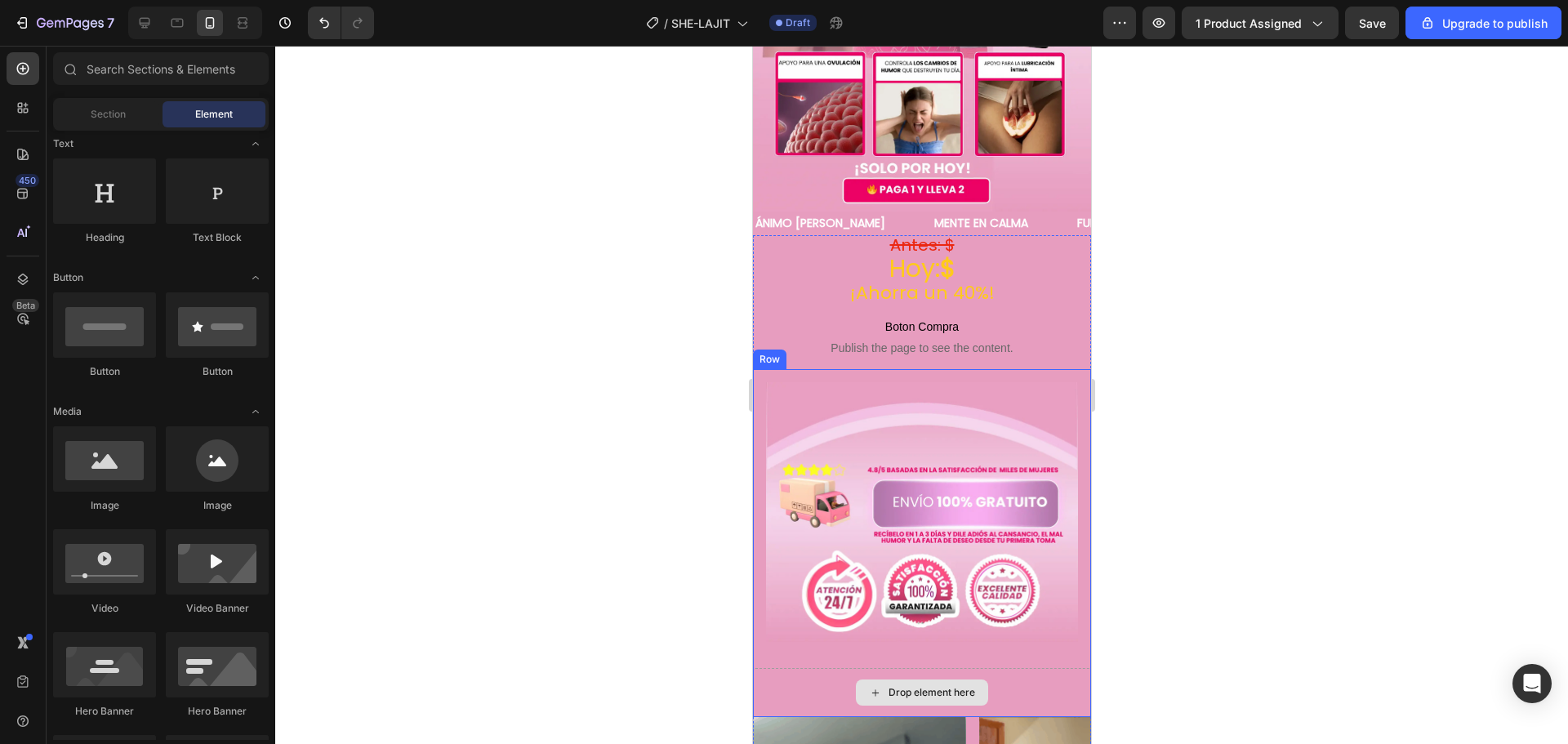
scroll to position [490, 0]
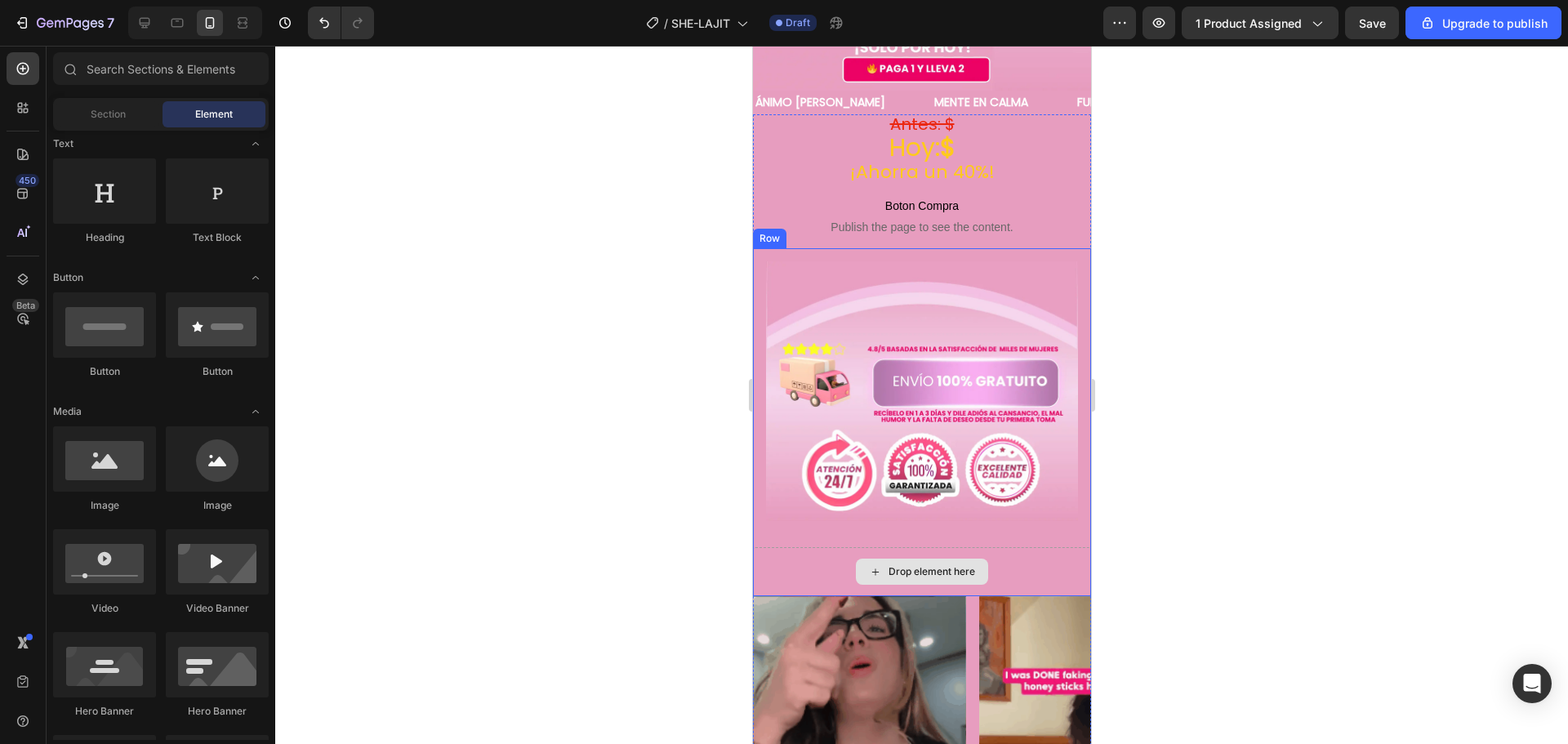
click at [800, 547] on div "Drop element here" at bounding box center [921, 571] width 338 height 49
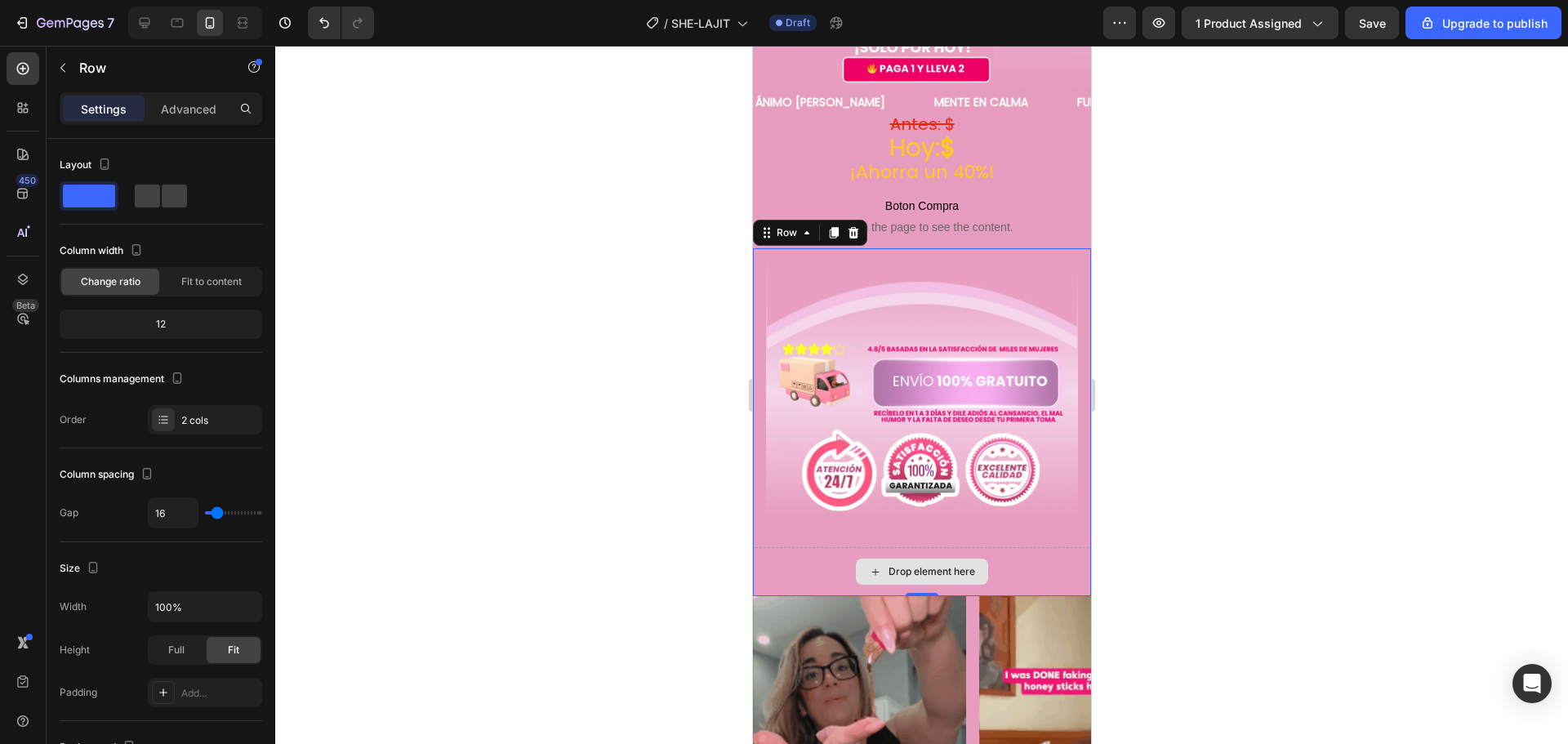
click at [809, 547] on div "Drop element here" at bounding box center [921, 571] width 338 height 49
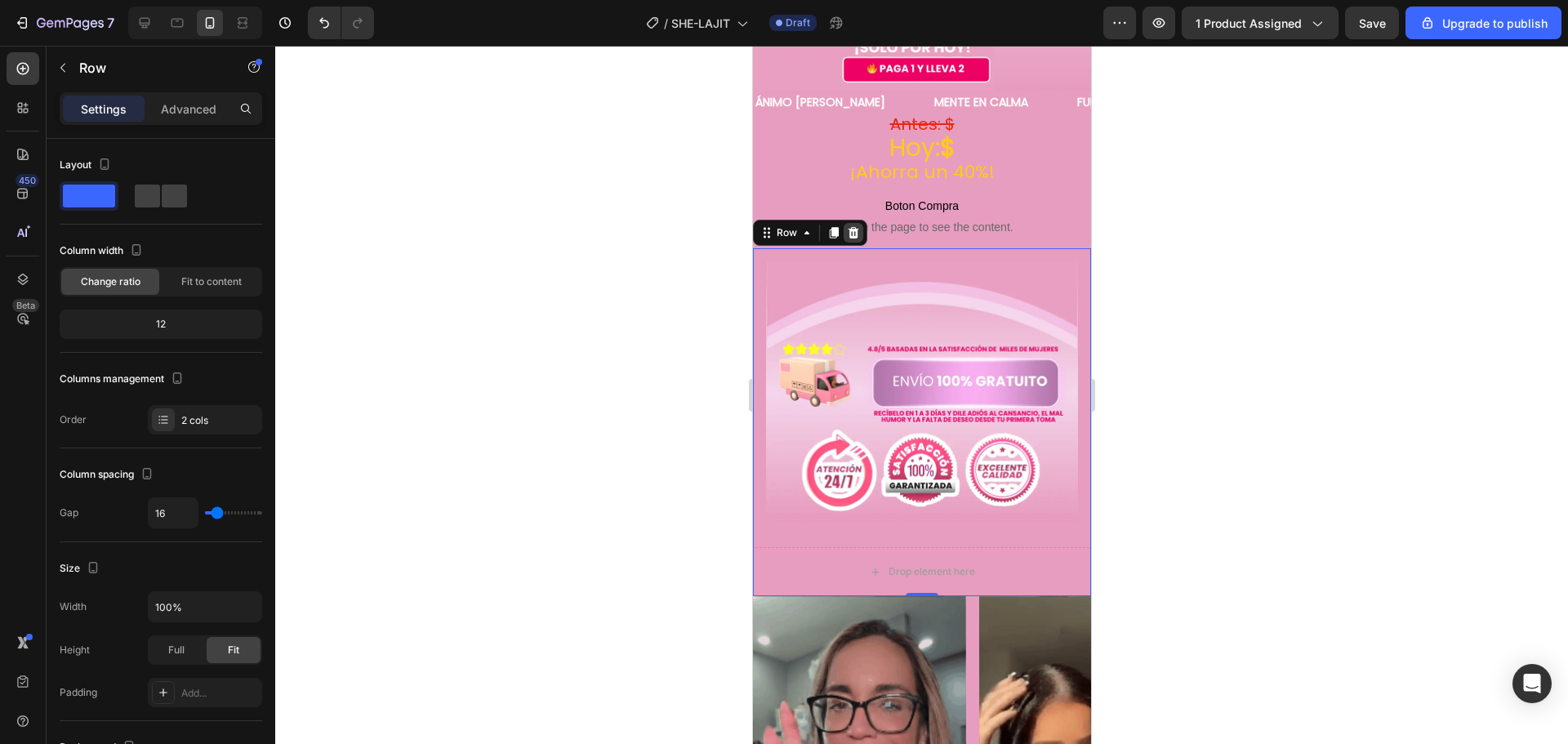
click at [857, 226] on icon at bounding box center [853, 233] width 13 height 13
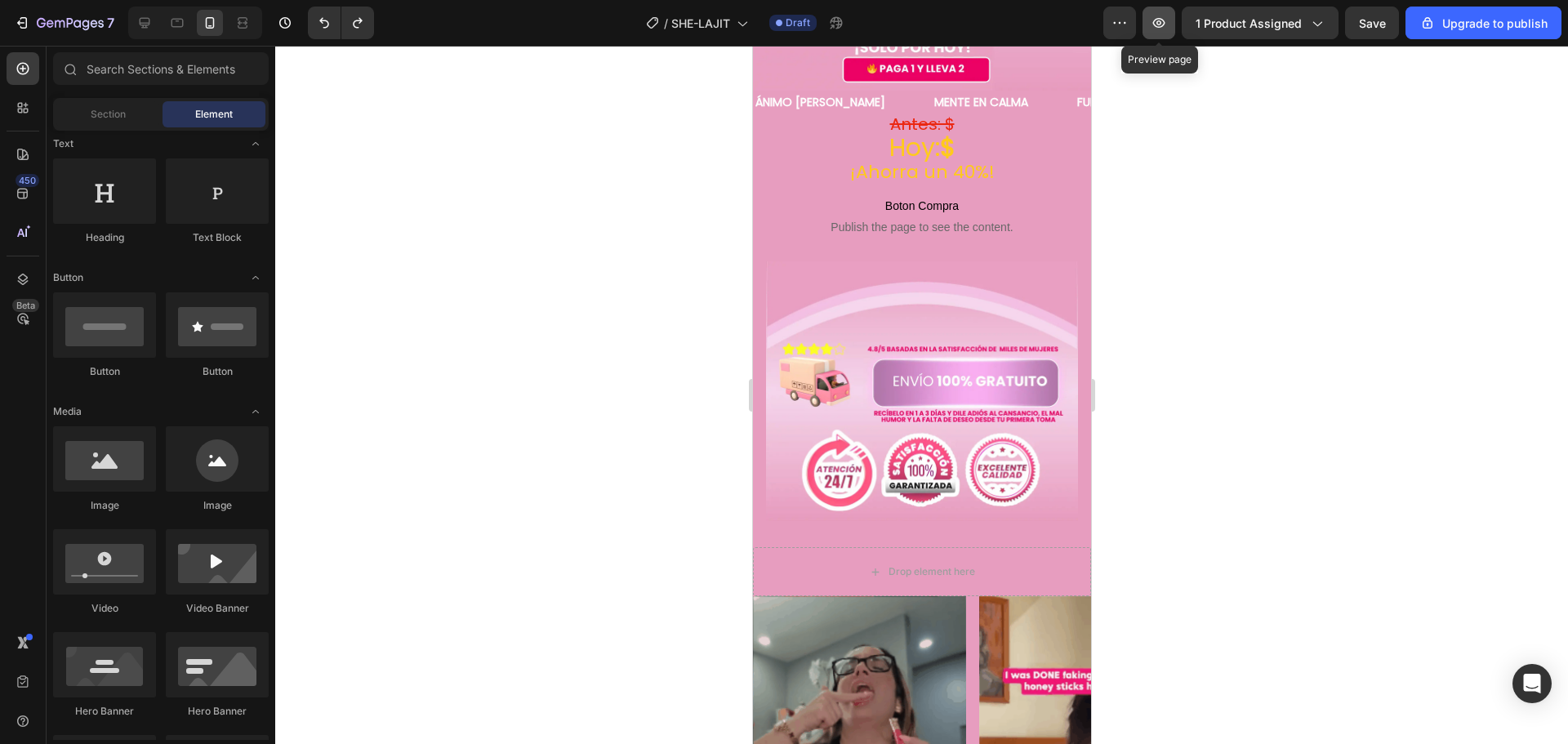
click at [1167, 27] on icon "button" at bounding box center [1158, 23] width 17 height 17
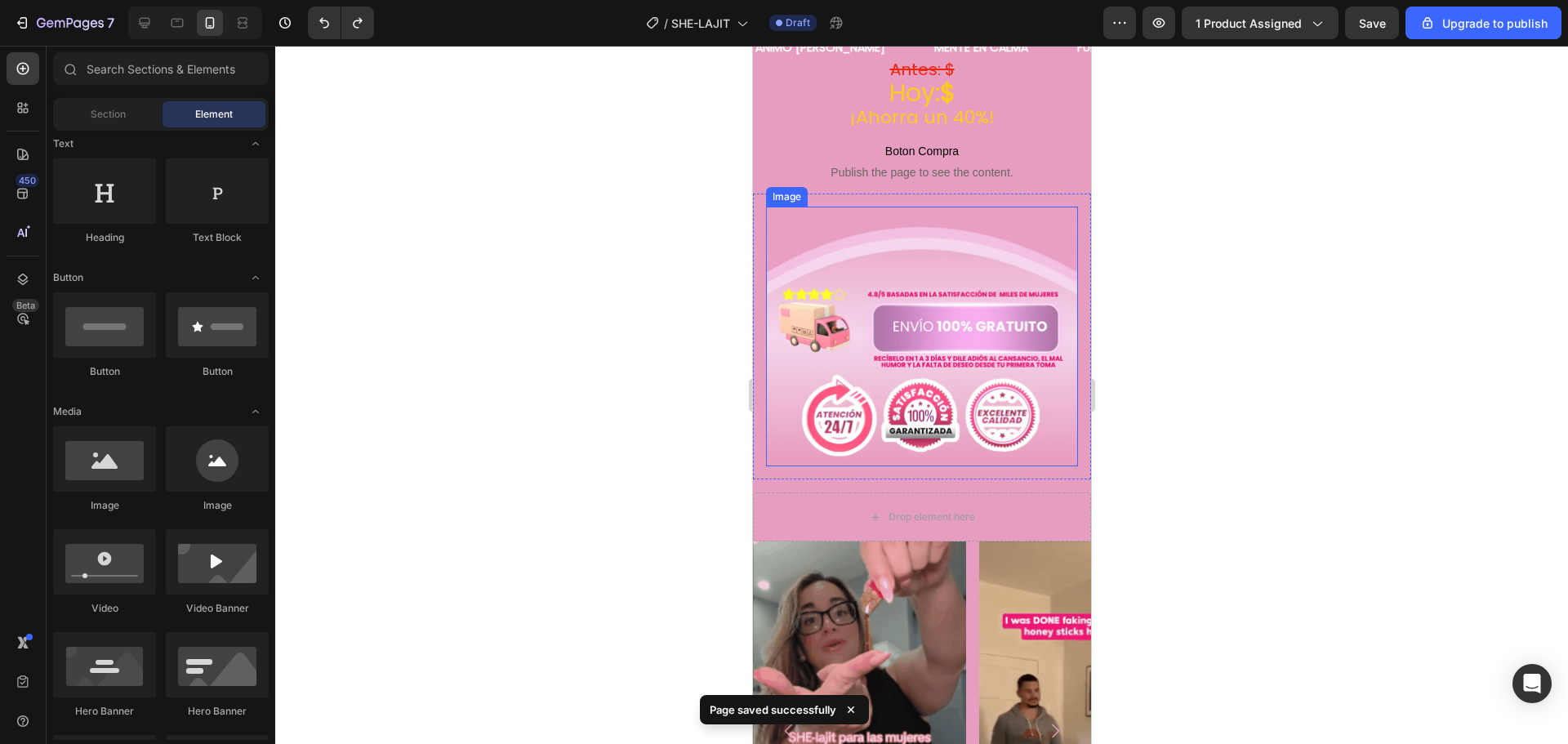
scroll to position [572, 0]
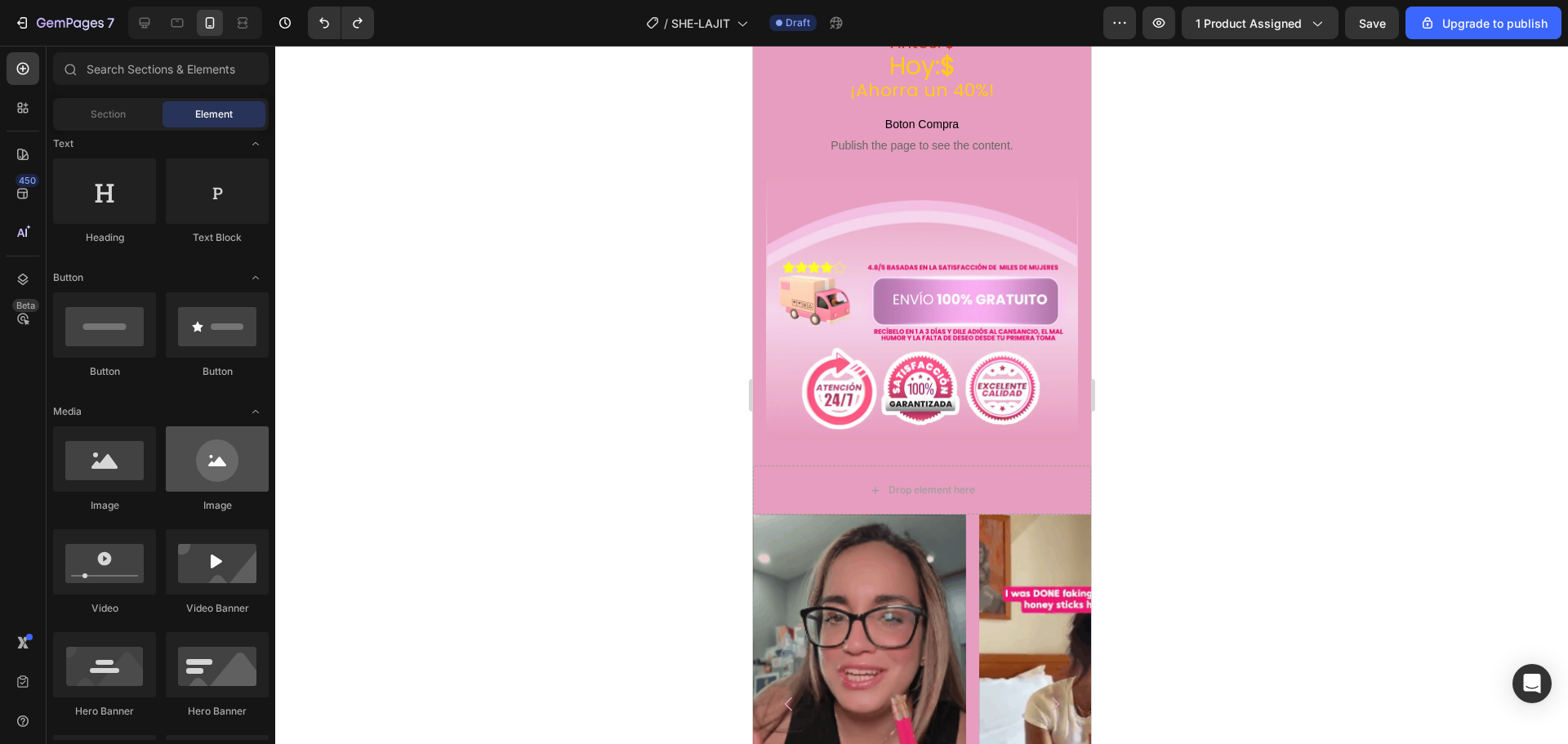
click at [219, 477] on div at bounding box center [217, 459] width 103 height 66
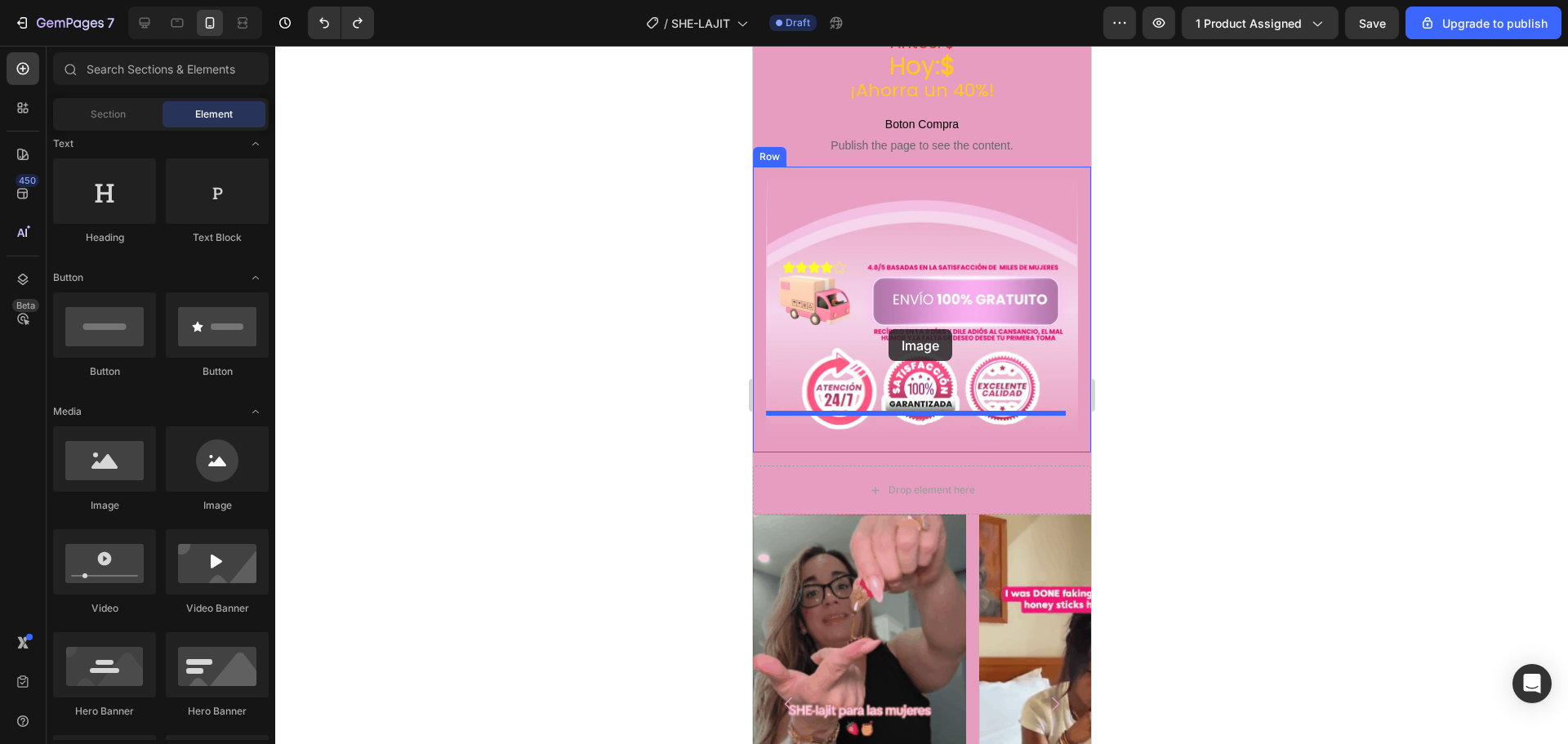
drag, startPoint x: 1098, startPoint y: 495, endPoint x: 887, endPoint y: 329, distance: 268.5
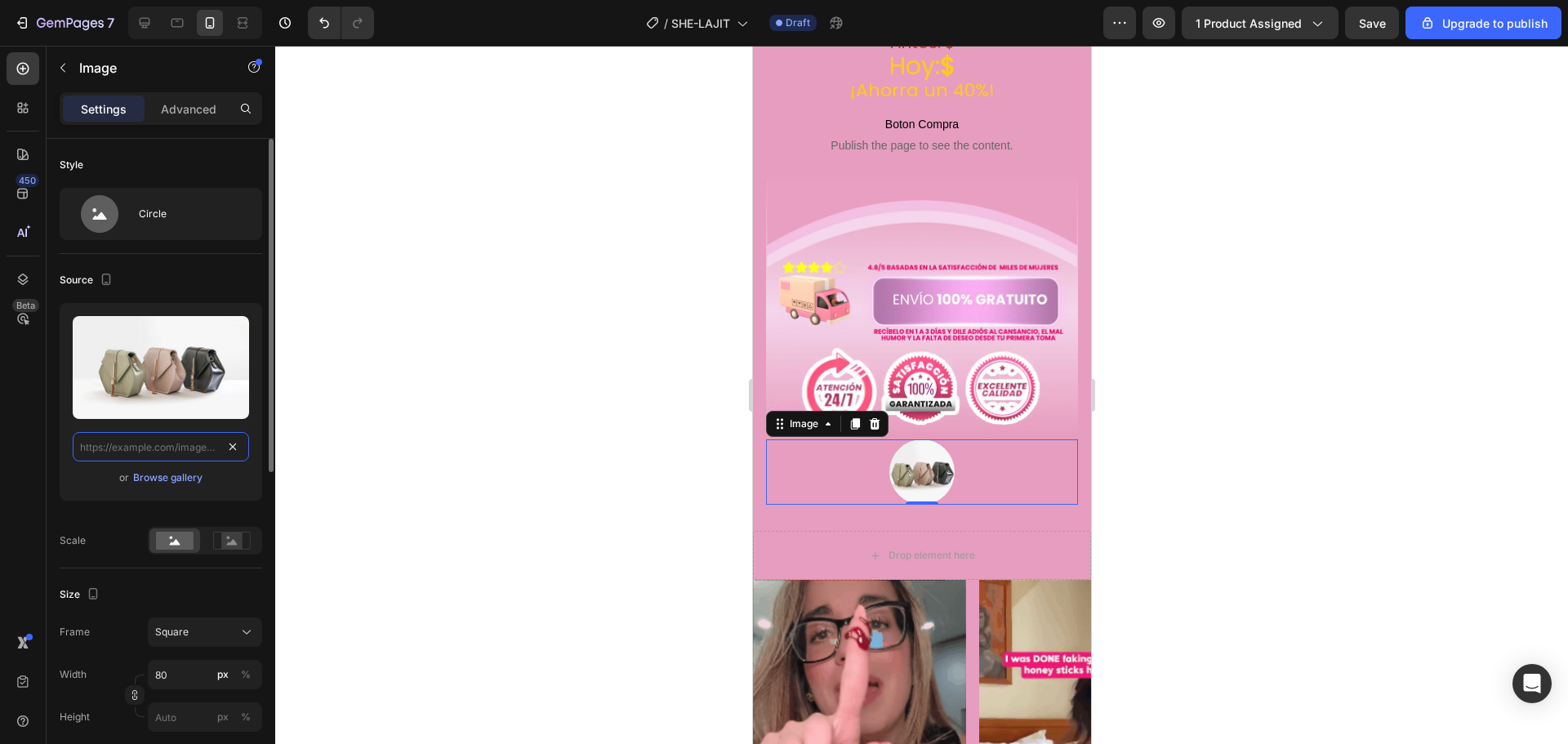
scroll to position [0, 0]
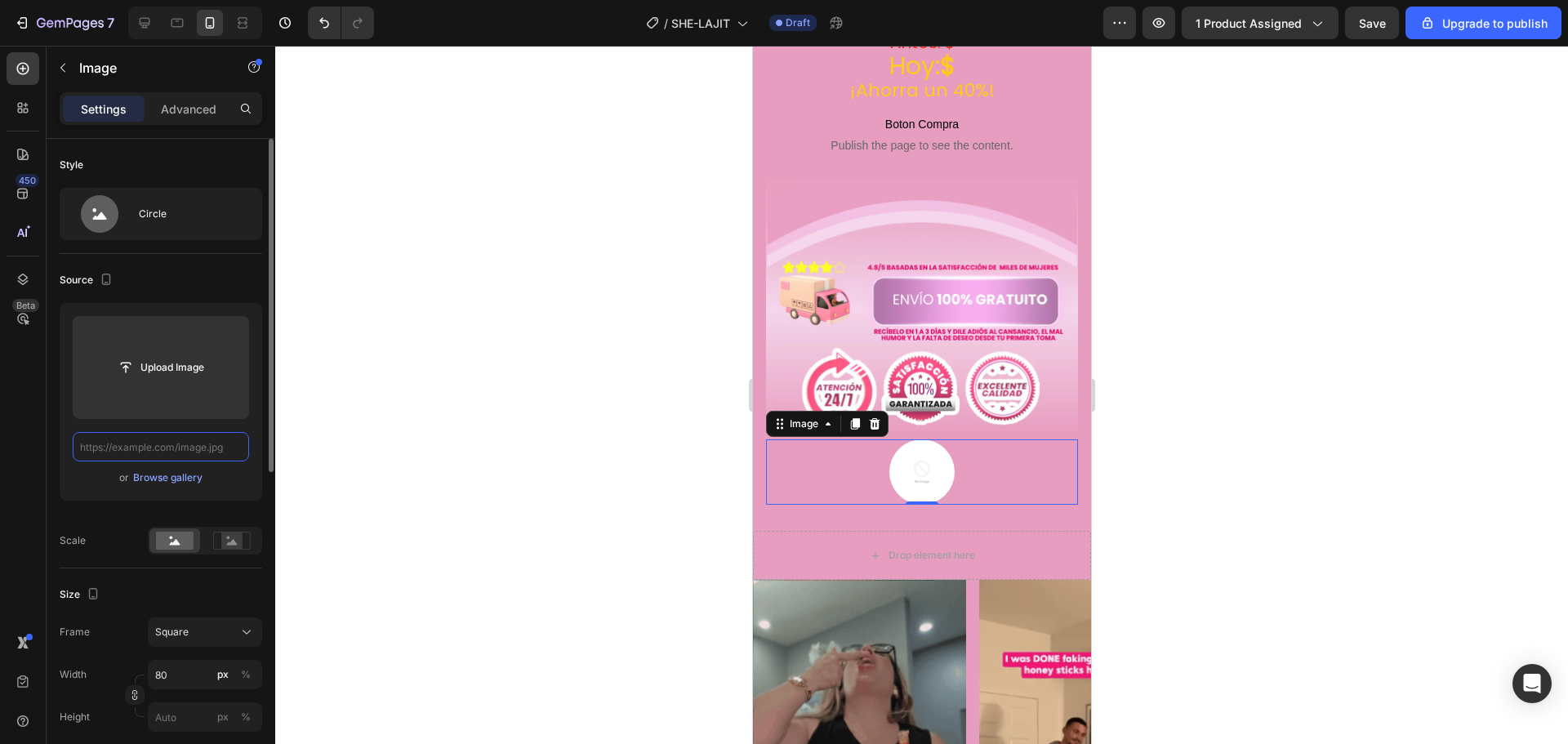
paste input "[URL][DOMAIN_NAME][DOMAIN_NAME]"
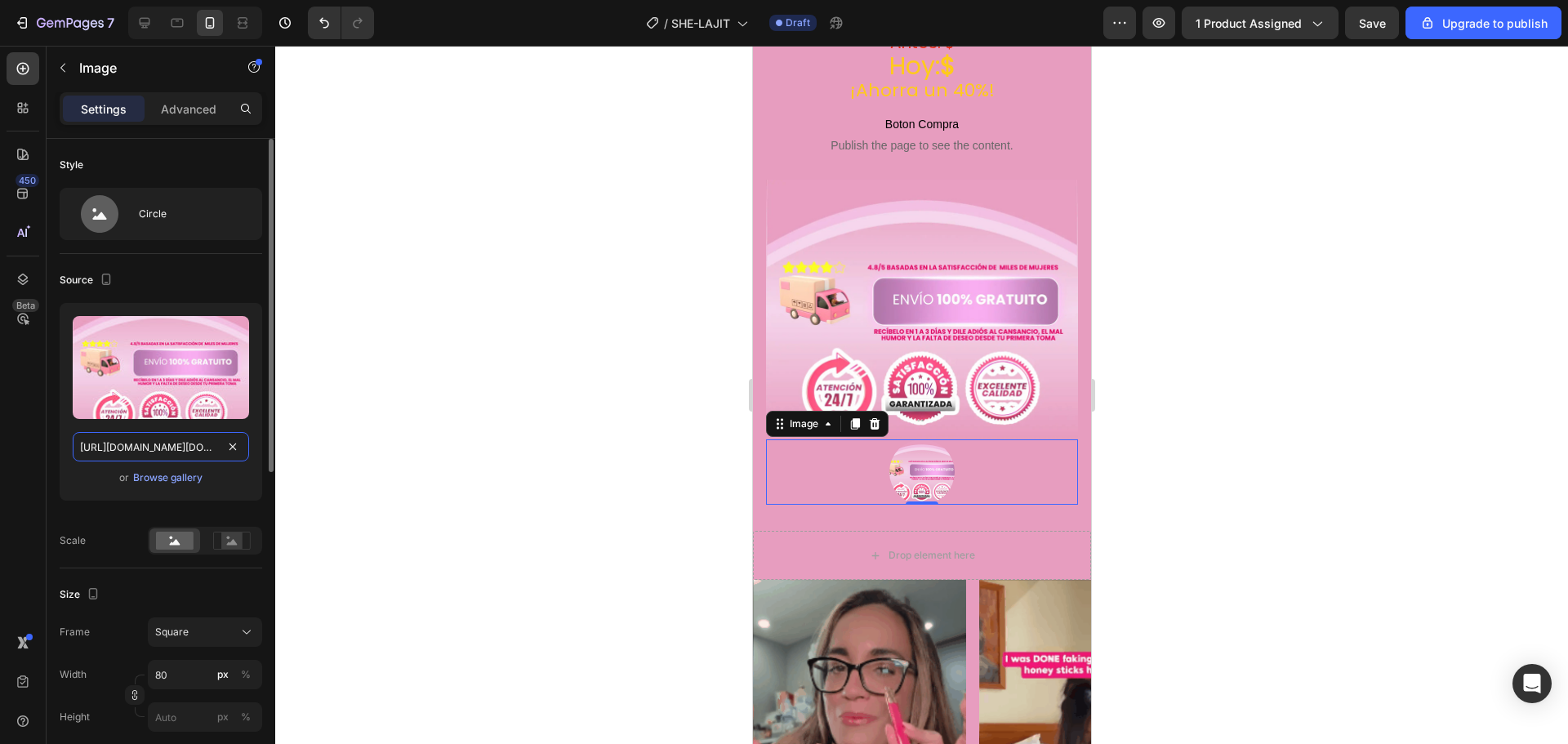
scroll to position [0, 510]
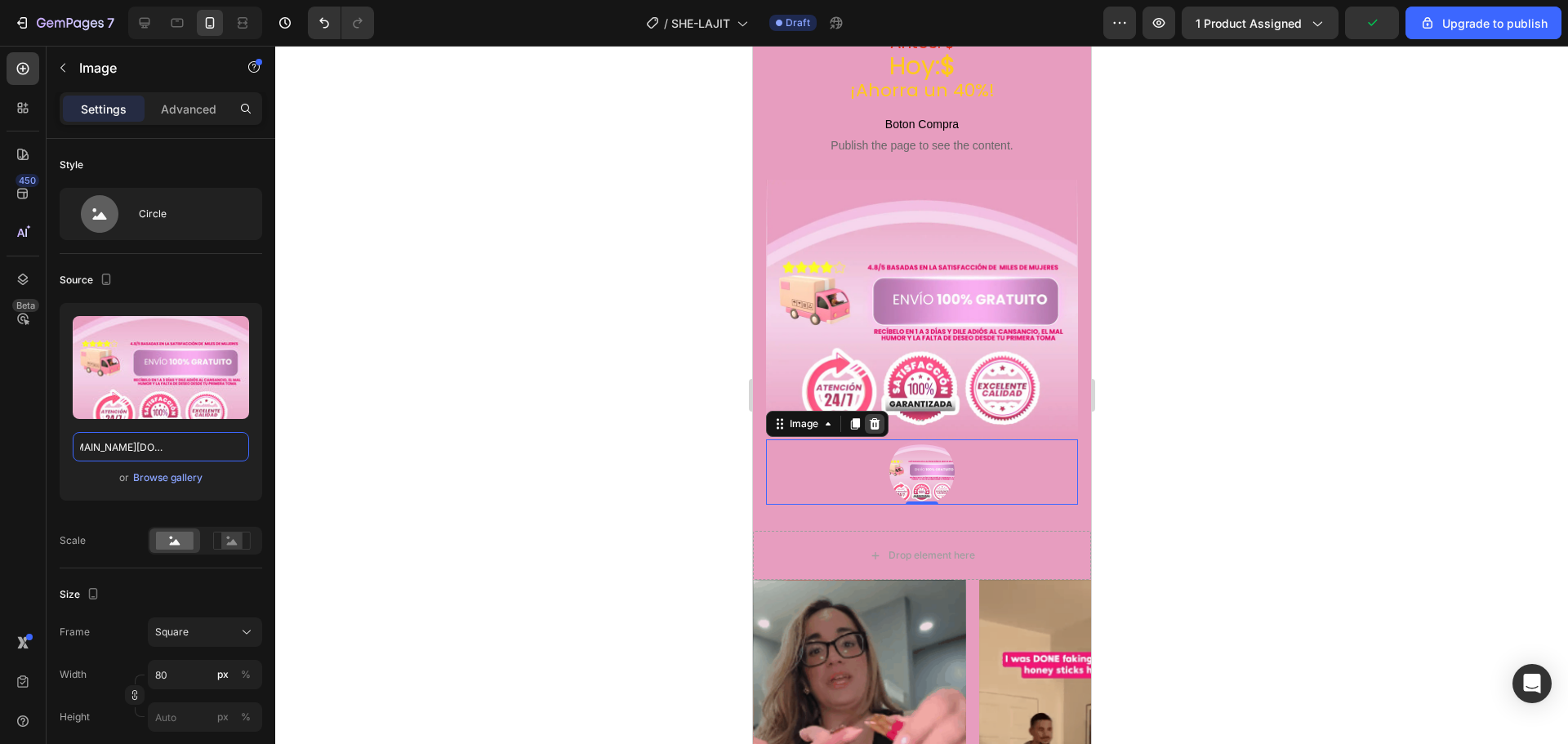
type input "[URL][DOMAIN_NAME][DOMAIN_NAME]"
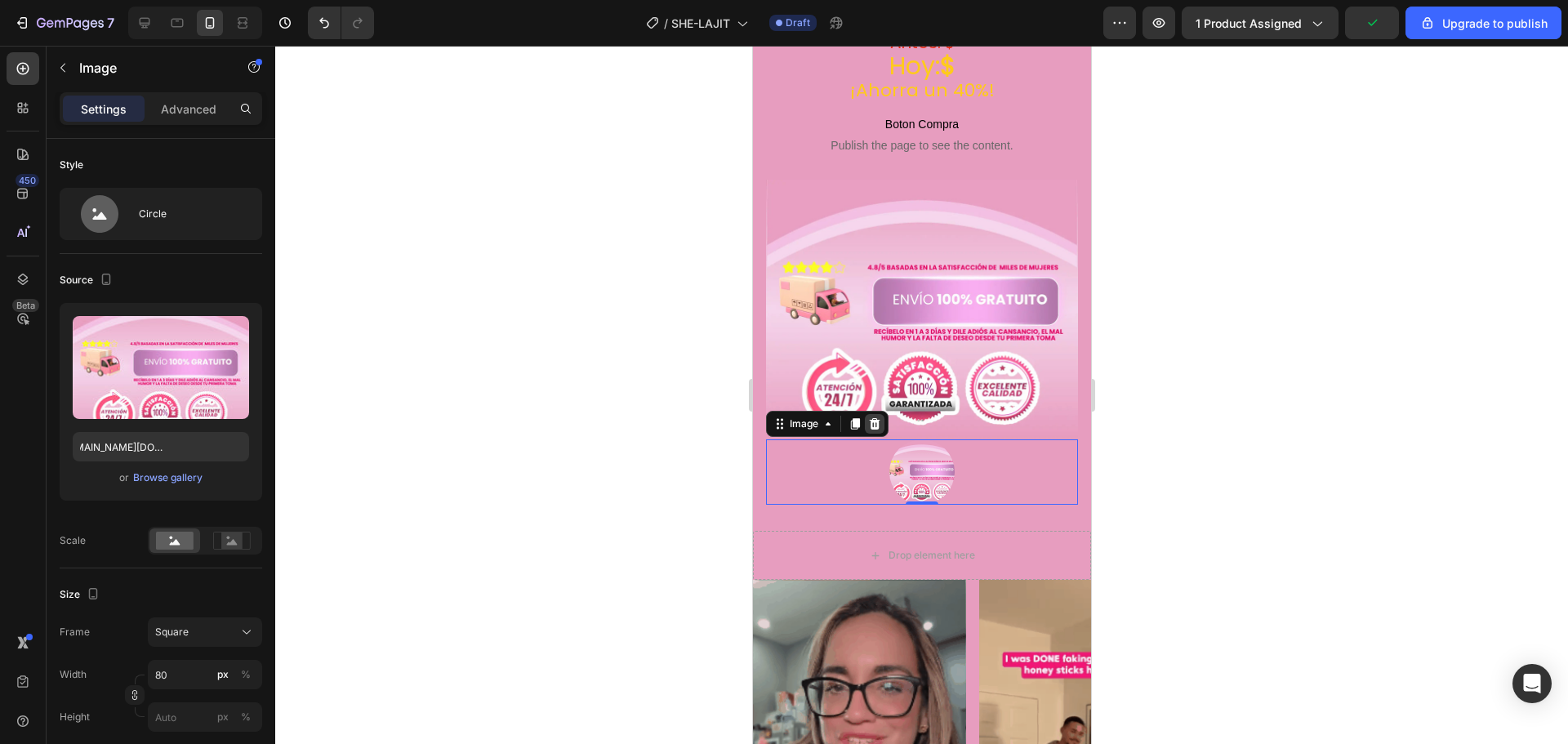
click at [877, 418] on icon at bounding box center [873, 424] width 11 height 12
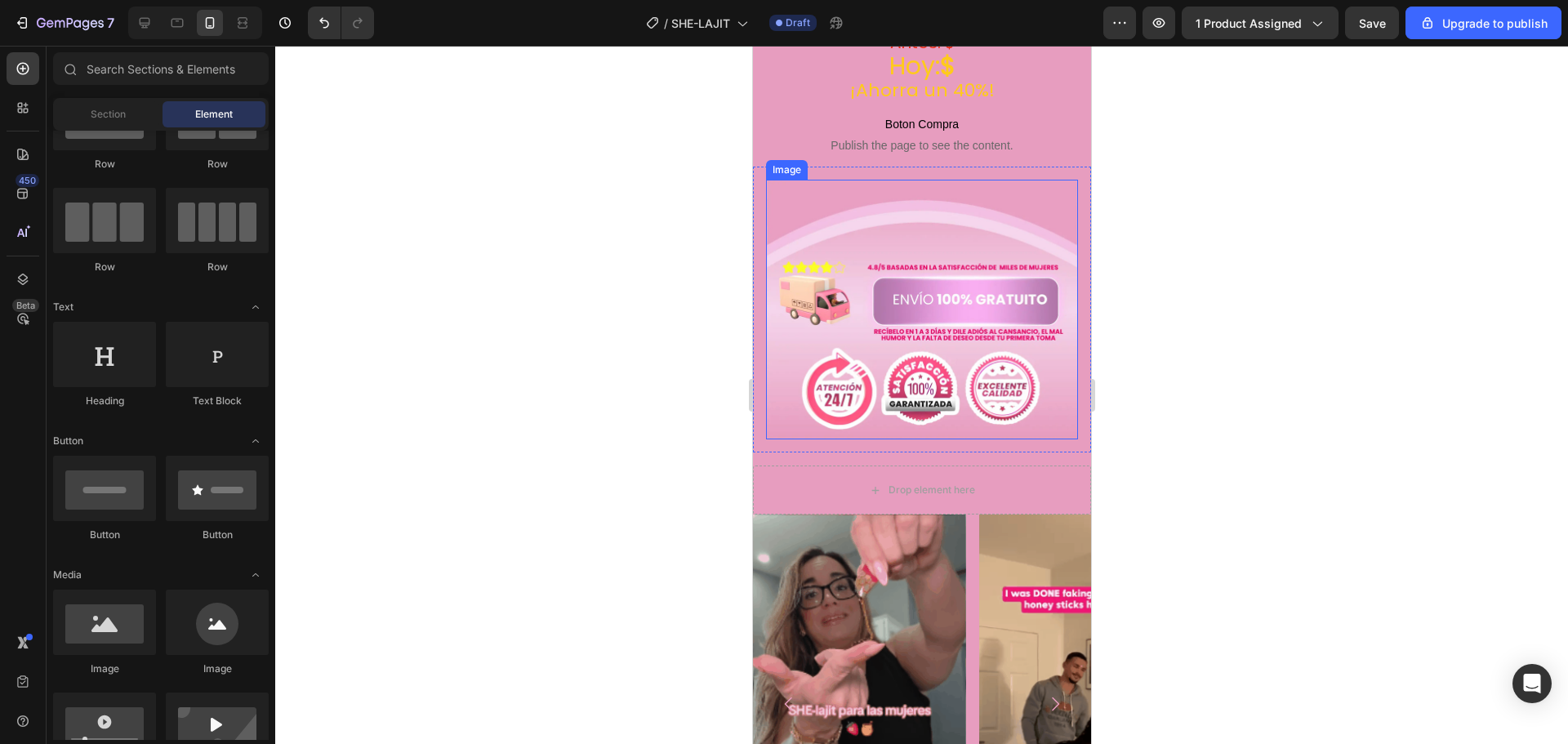
scroll to position [0, 0]
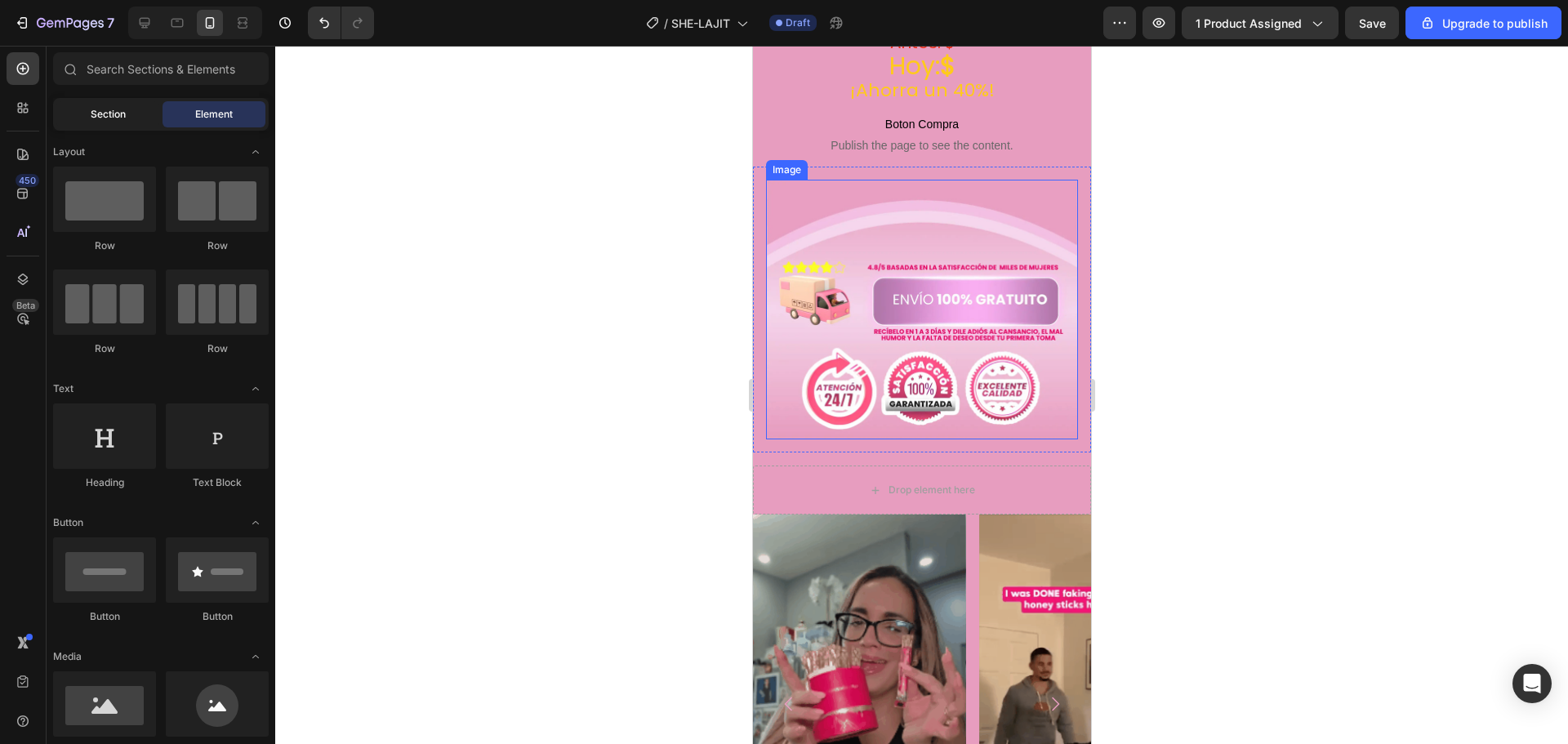
click at [117, 121] on div "Section" at bounding box center [108, 114] width 103 height 26
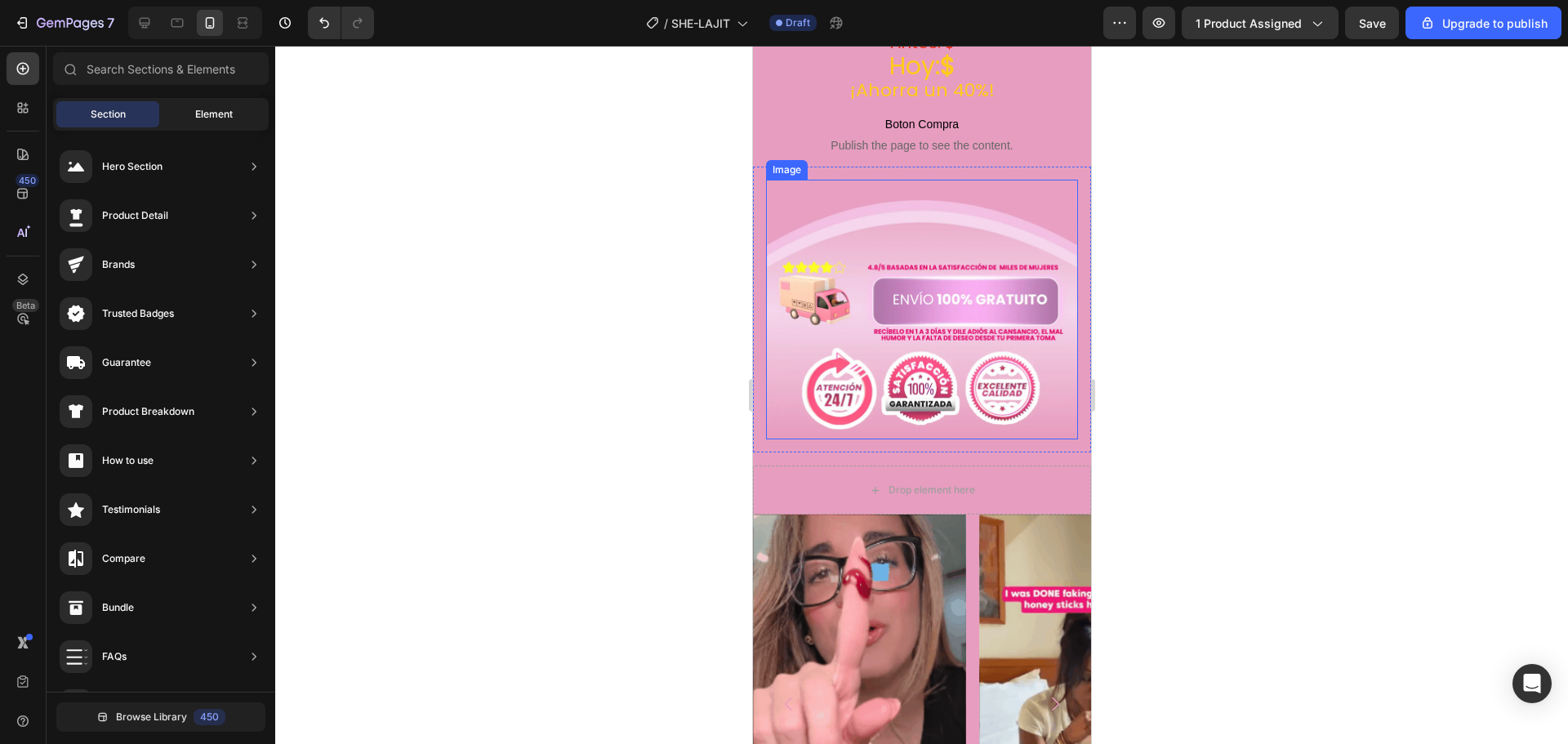
click at [219, 118] on span "Element" at bounding box center [214, 115] width 37 height 15
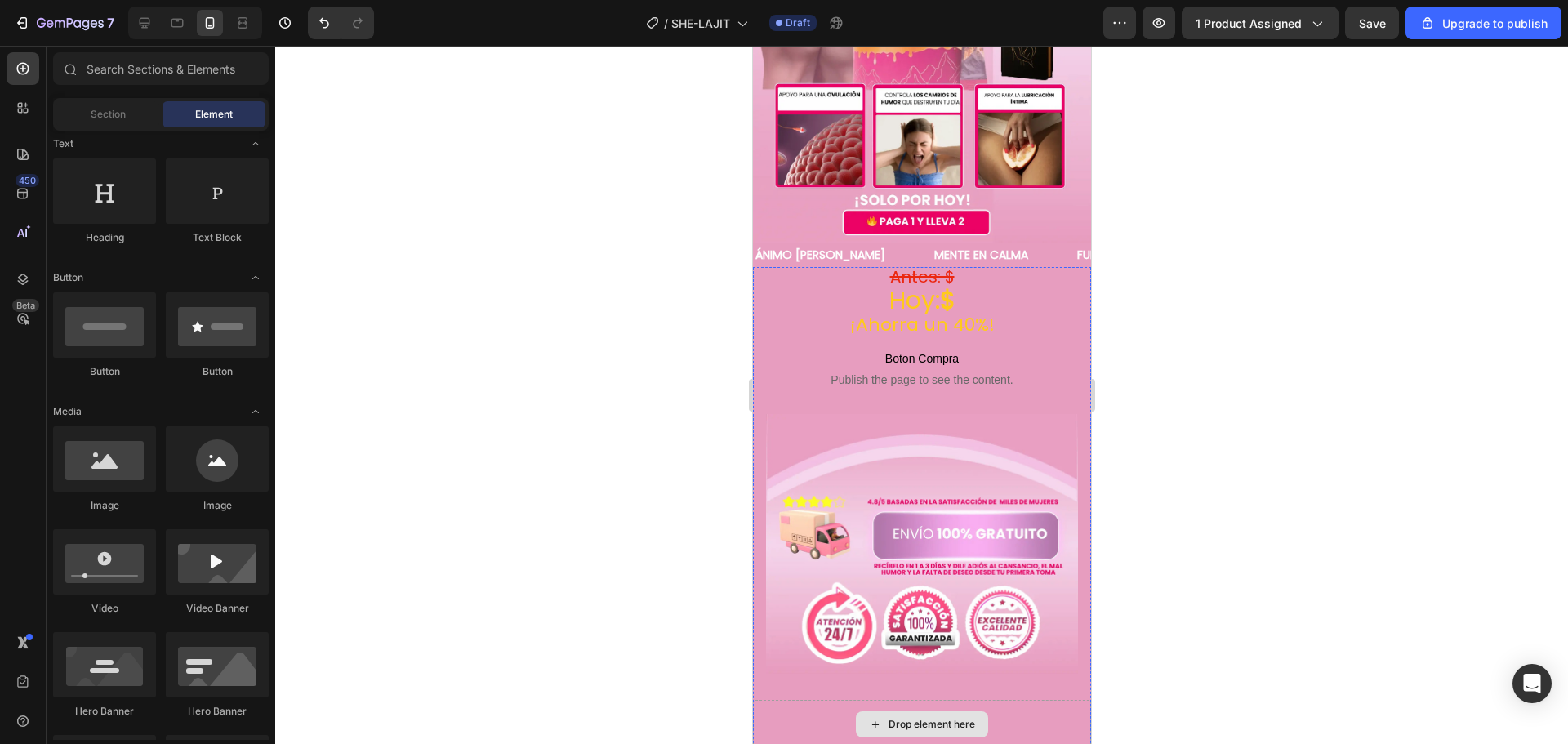
scroll to position [327, 0]
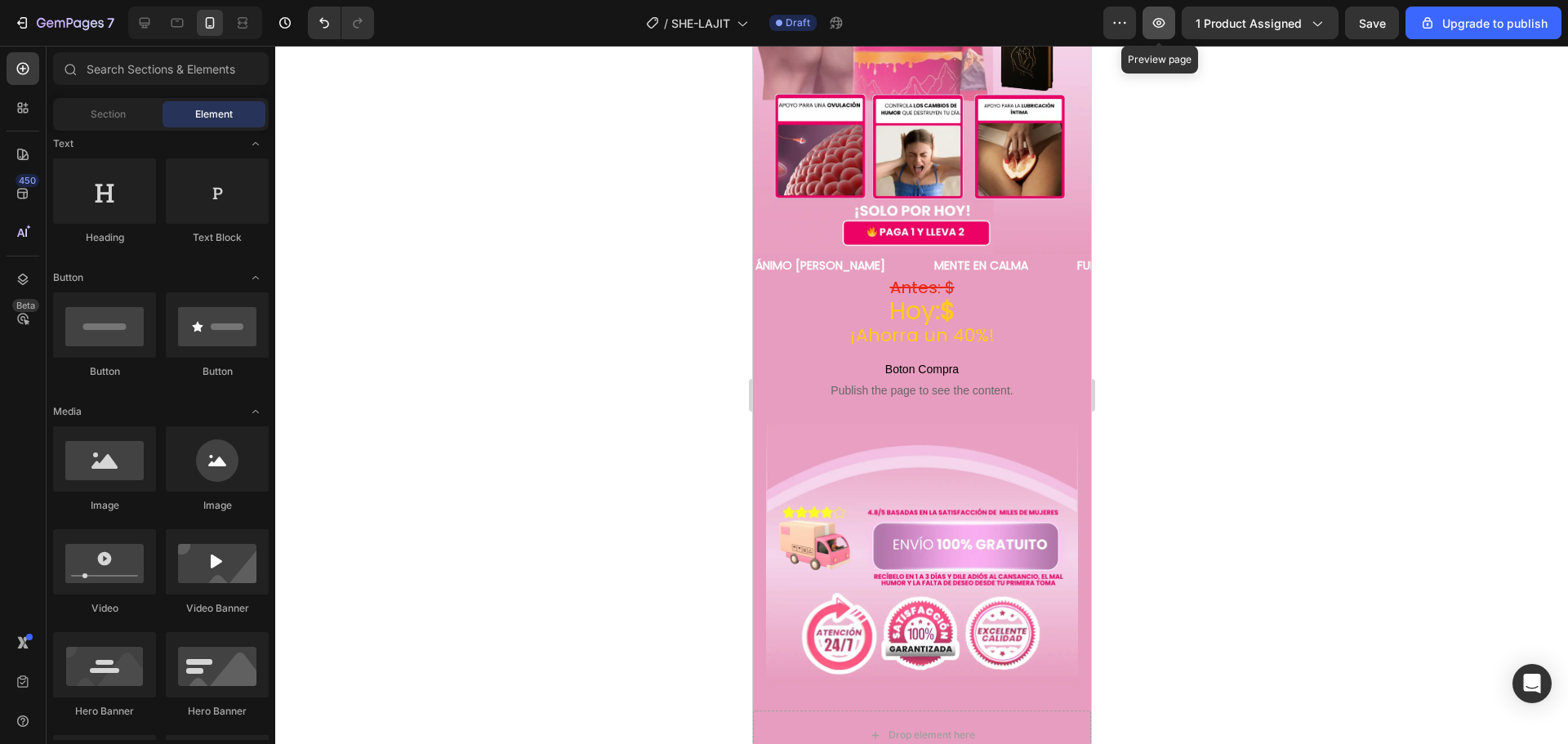
click at [1171, 28] on button "button" at bounding box center [1158, 22] width 32 height 32
click at [750, 25] on icon at bounding box center [741, 23] width 17 height 17
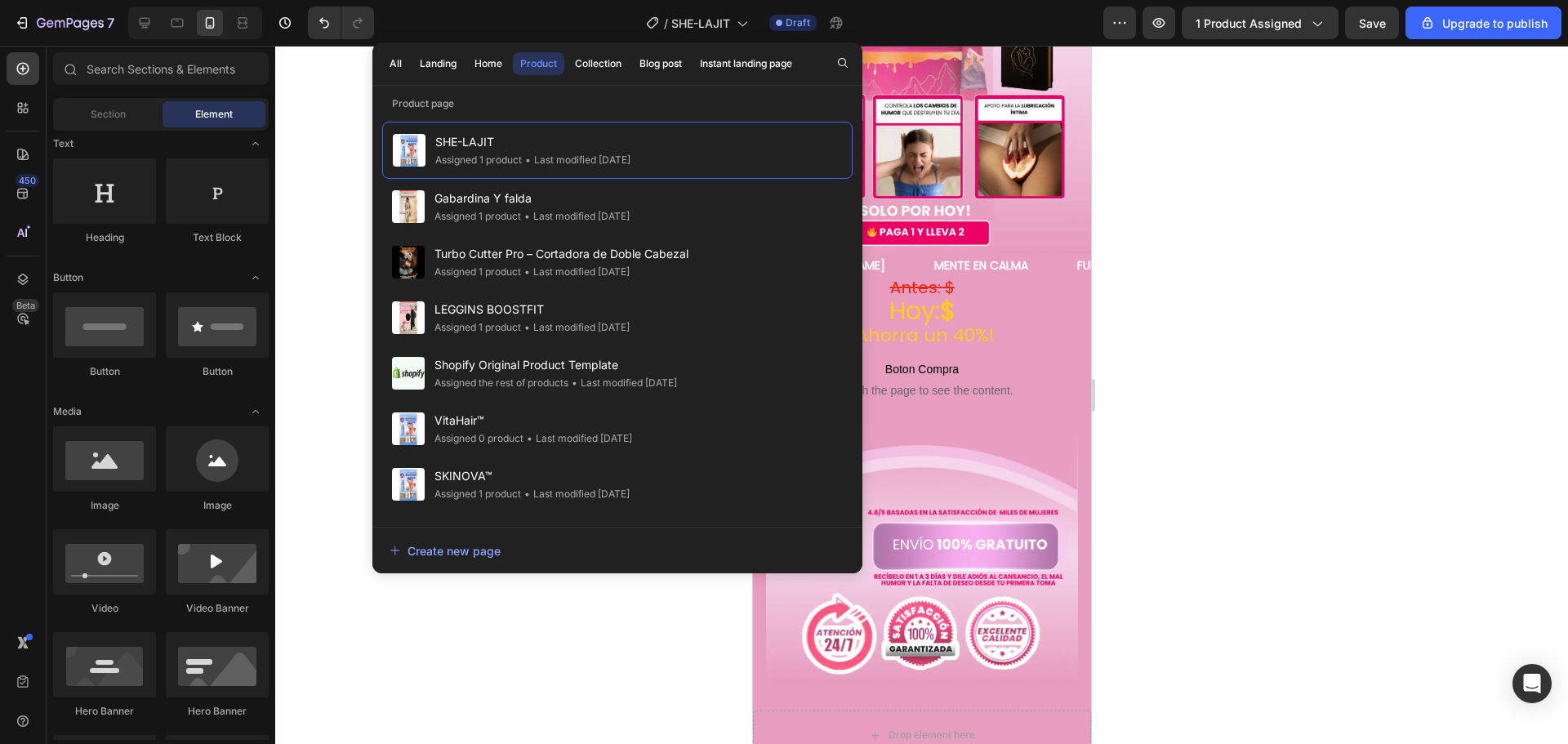
drag, startPoint x: 1347, startPoint y: 217, endPoint x: 1388, endPoint y: 206, distance: 42.4
click at [1349, 217] on div at bounding box center [921, 395] width 1292 height 698
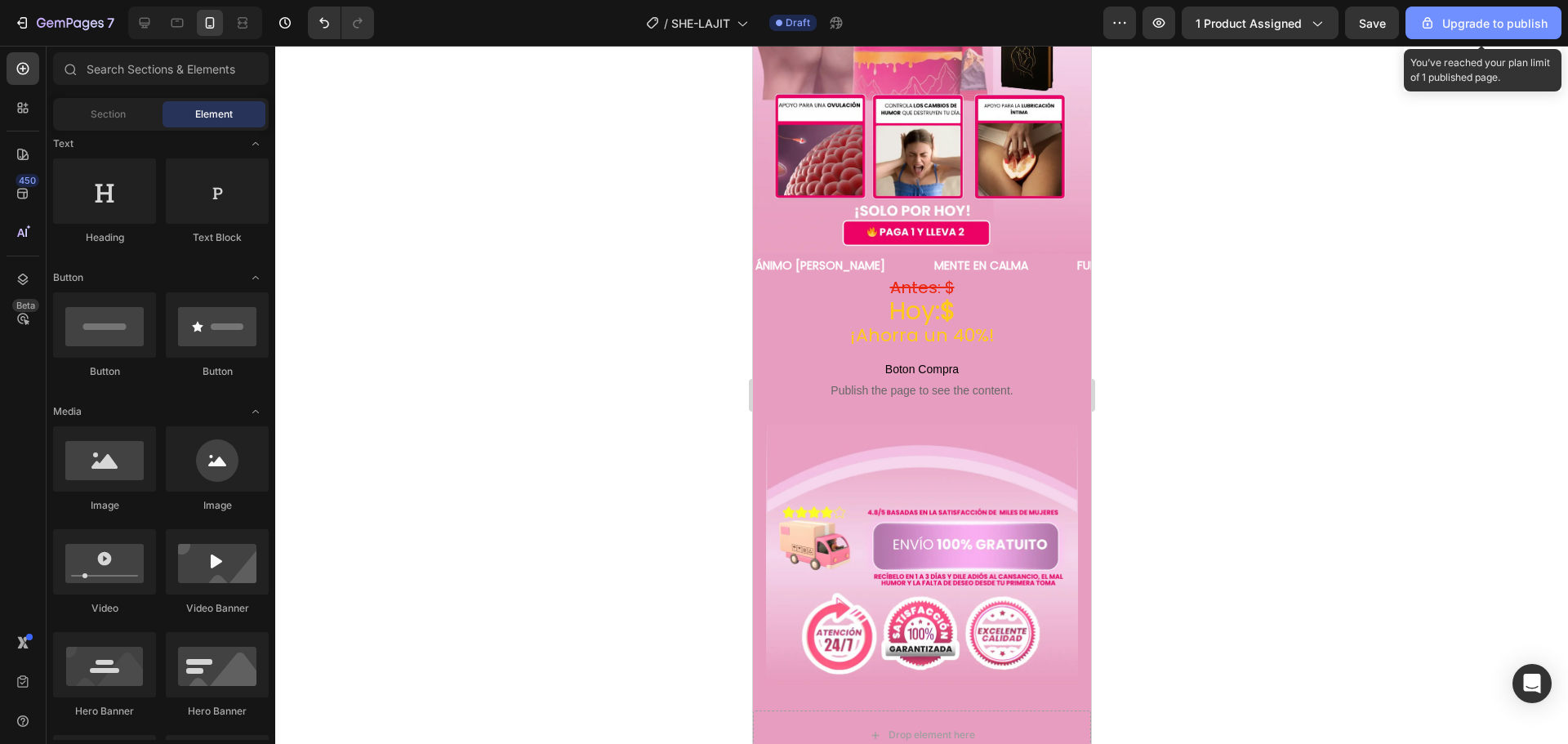
click at [1448, 22] on div "Upgrade to publish" at bounding box center [1483, 23] width 128 height 17
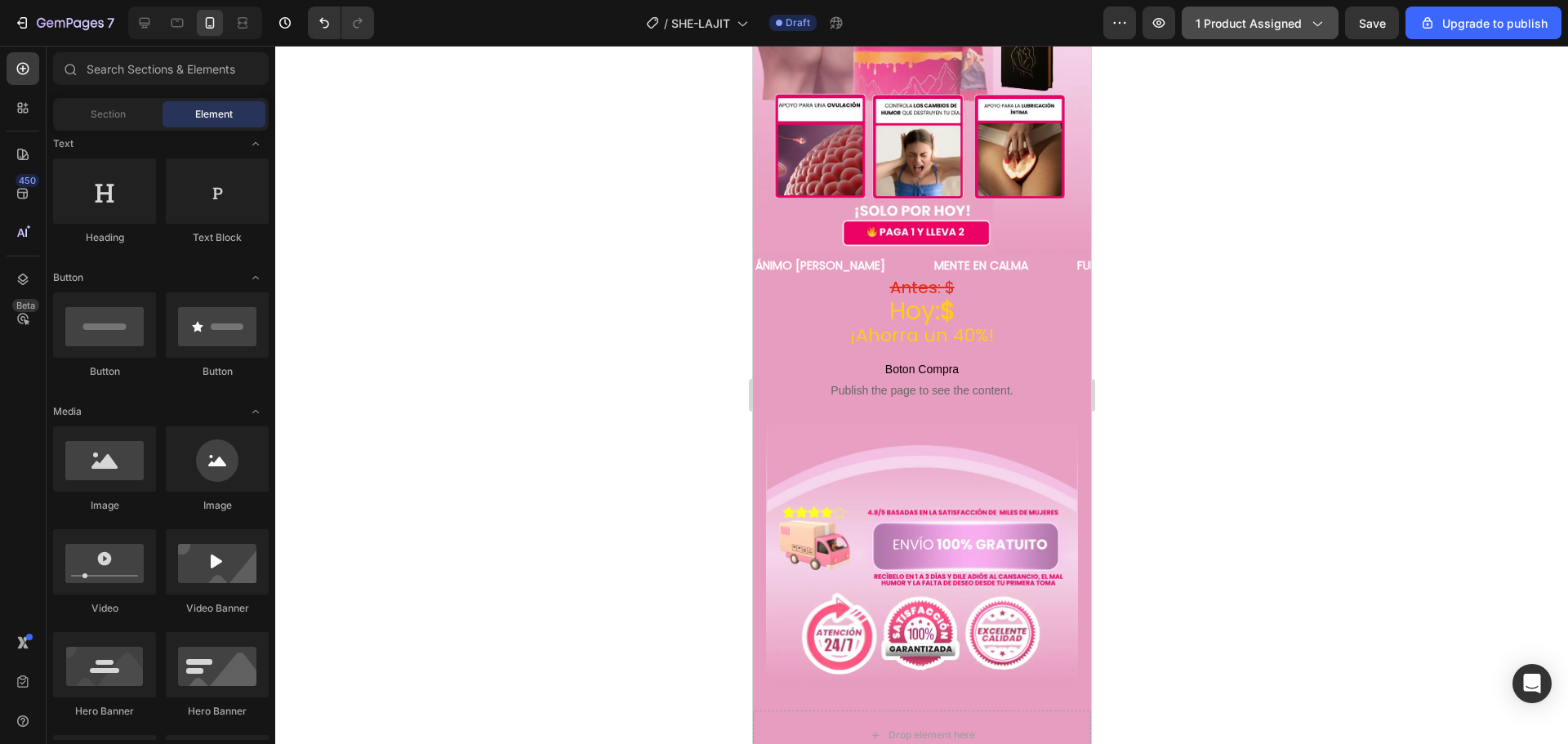
click at [1318, 27] on icon "button" at bounding box center [1316, 23] width 17 height 17
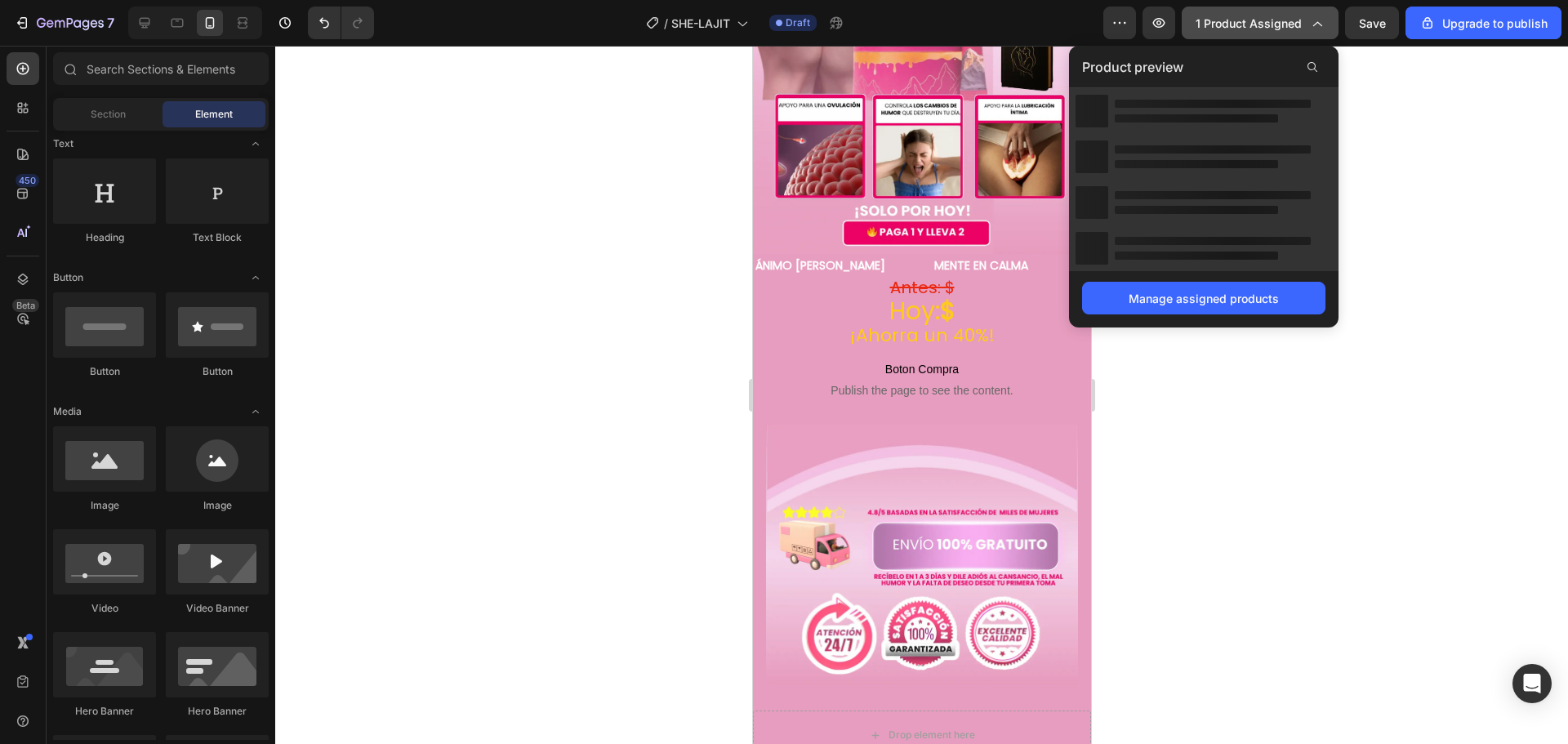
click at [1318, 27] on icon "button" at bounding box center [1316, 23] width 17 height 17
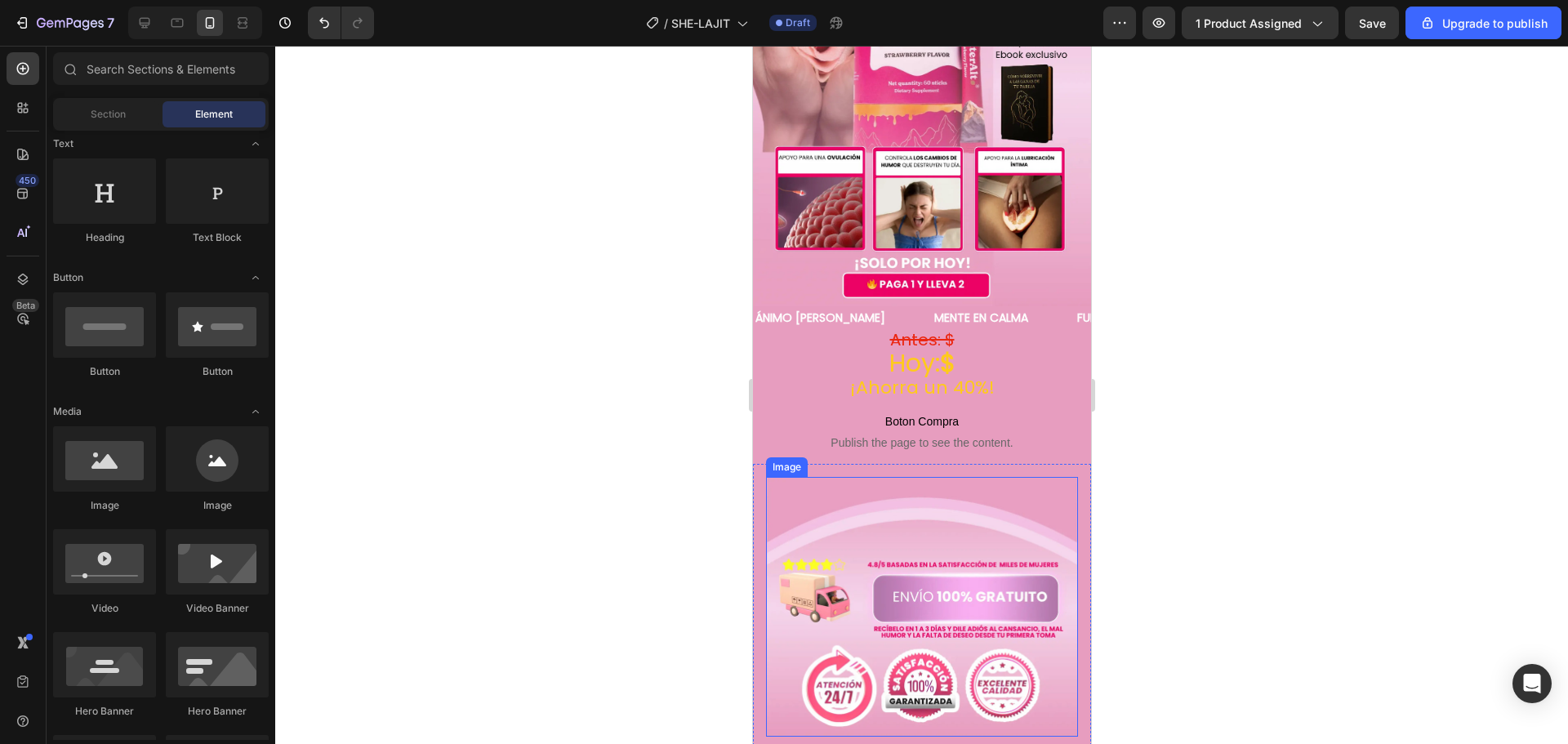
scroll to position [245, 0]
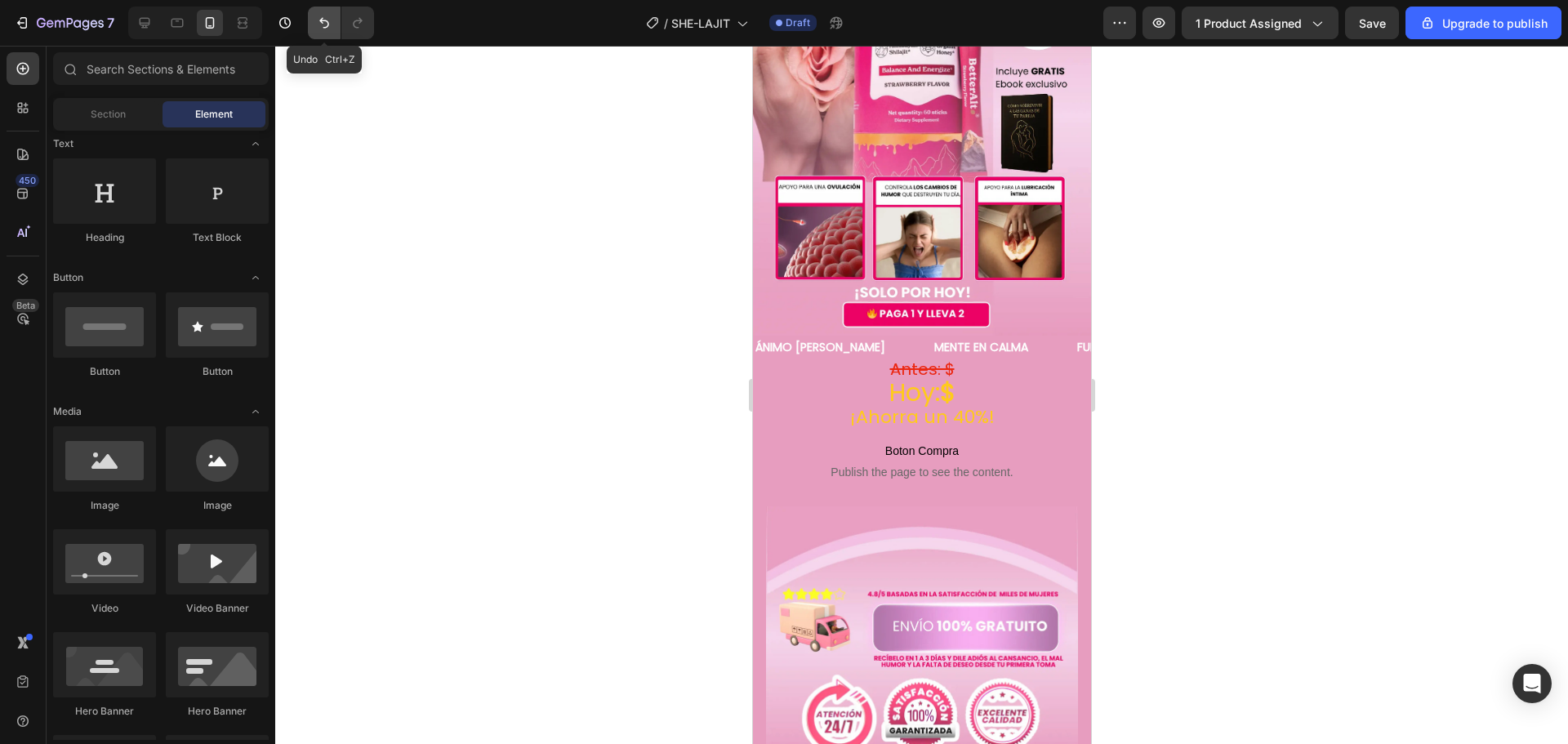
click at [316, 24] on icon "Undo/Redo" at bounding box center [324, 23] width 17 height 17
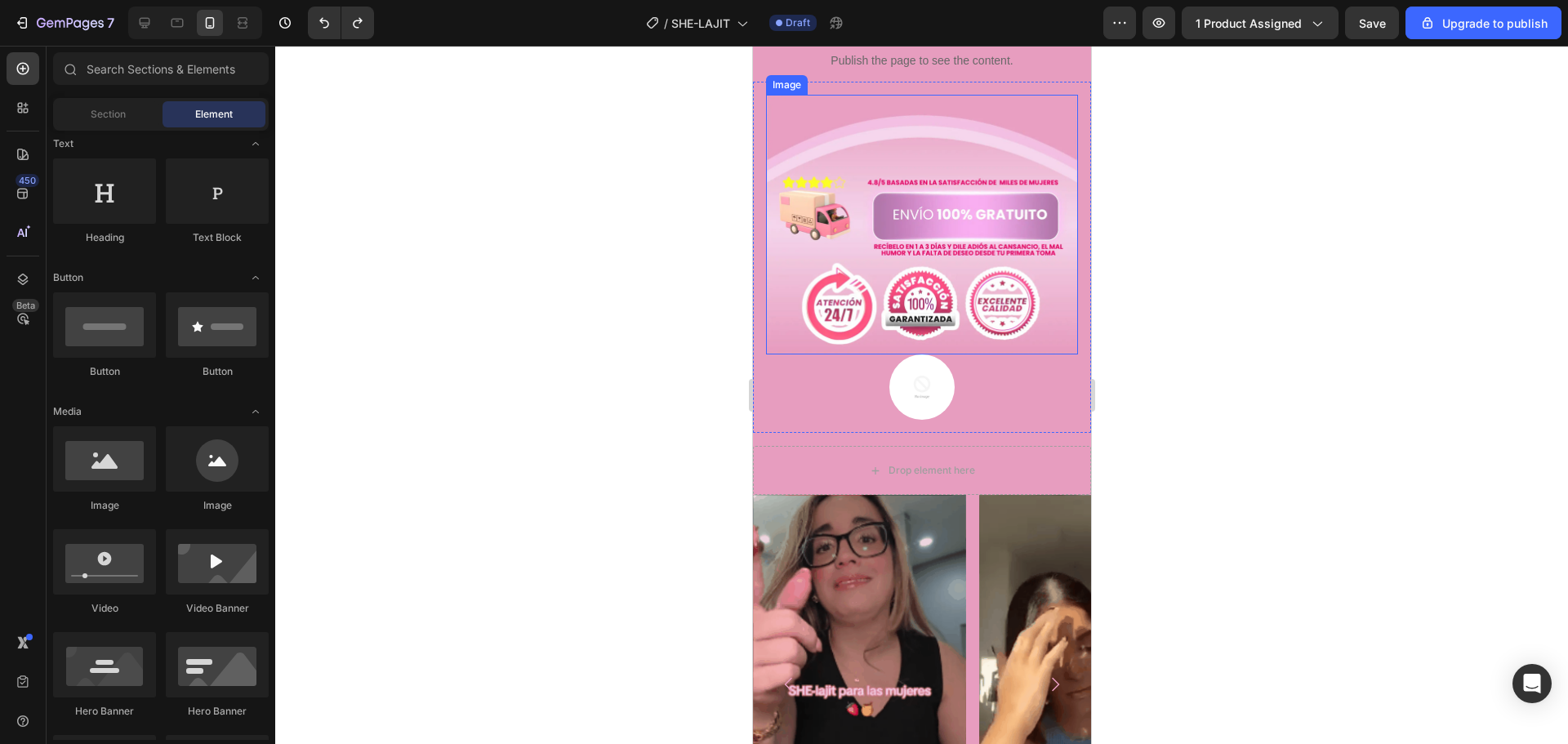
scroll to position [735, 0]
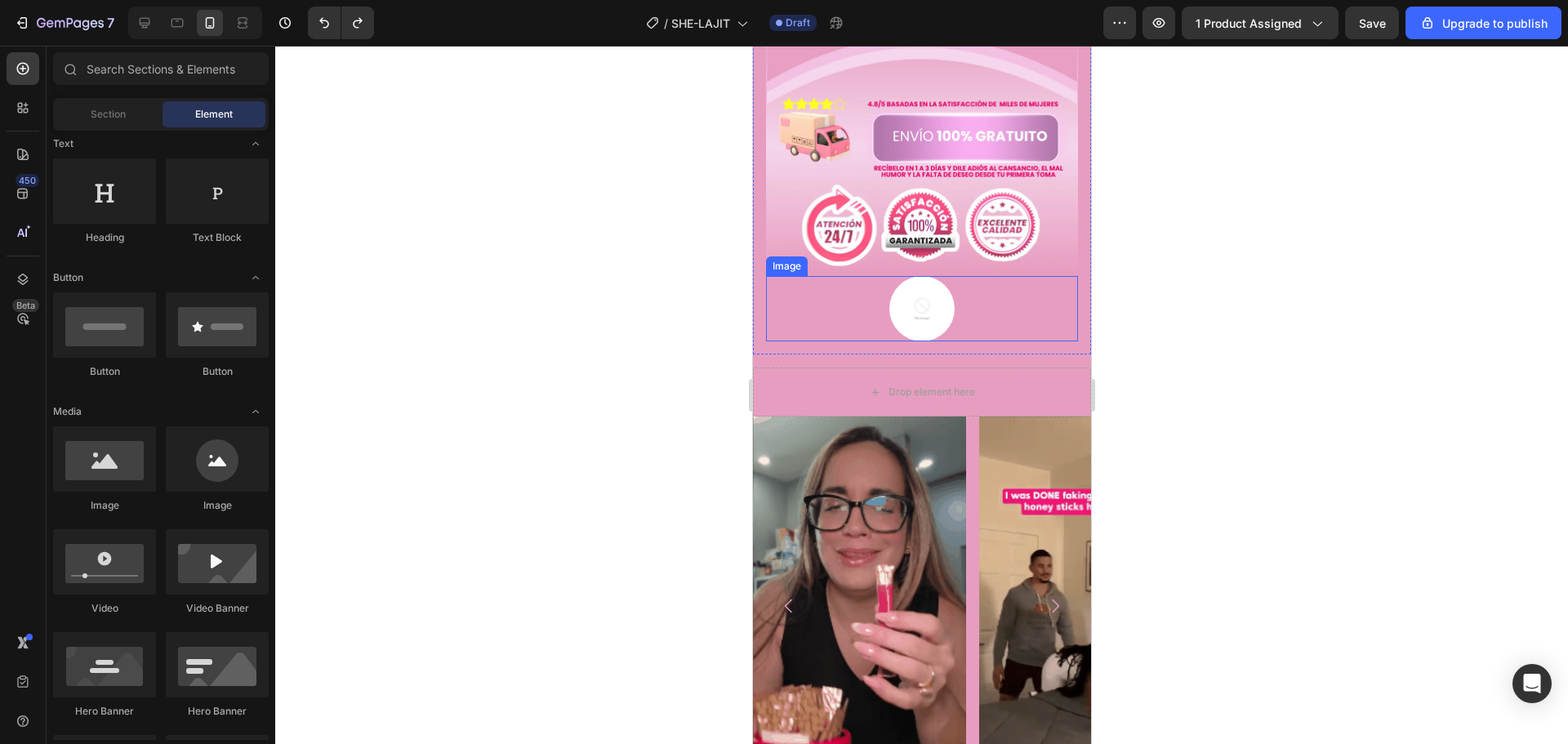
click at [838, 281] on div at bounding box center [921, 308] width 312 height 66
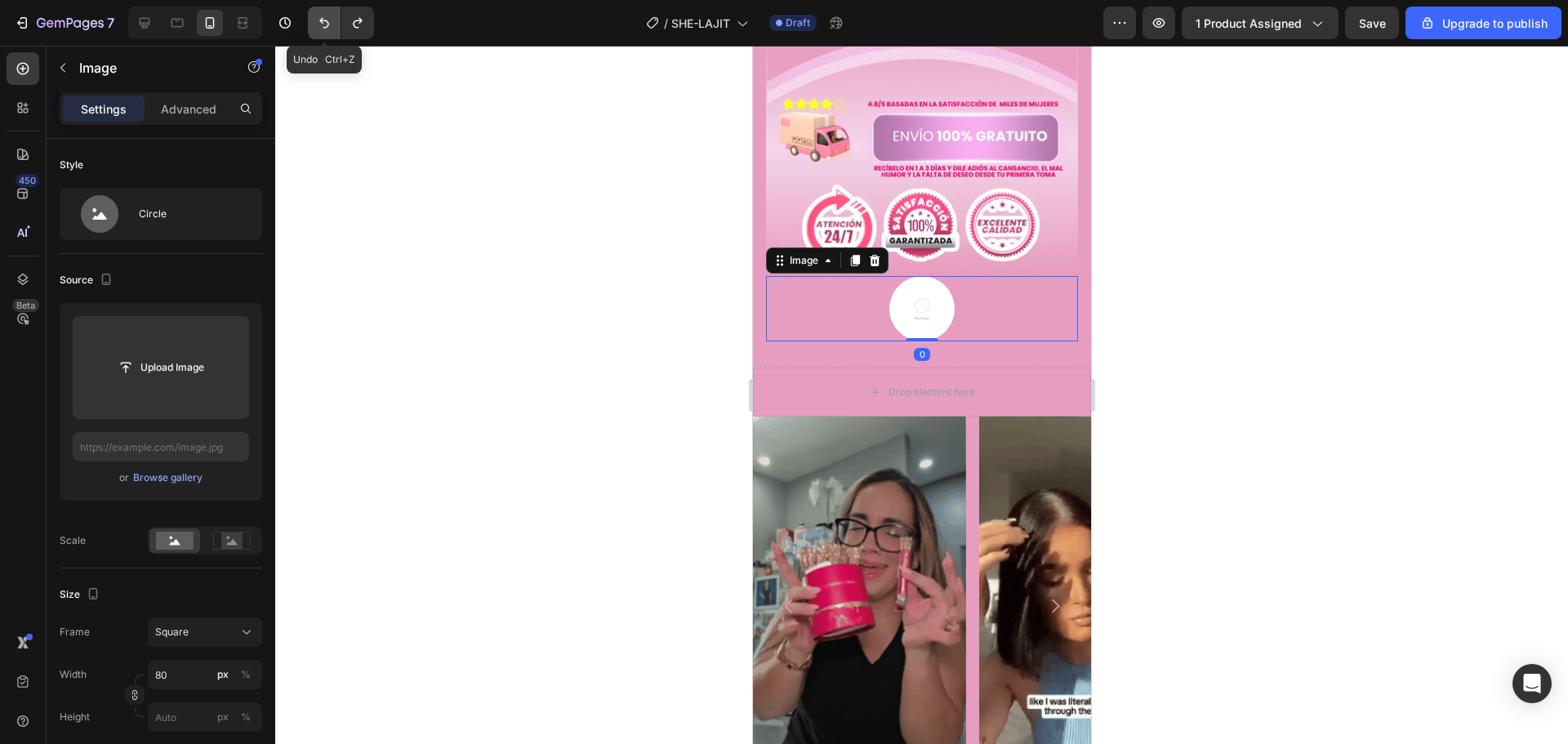
click at [326, 23] on icon "Undo/Redo" at bounding box center [324, 23] width 17 height 17
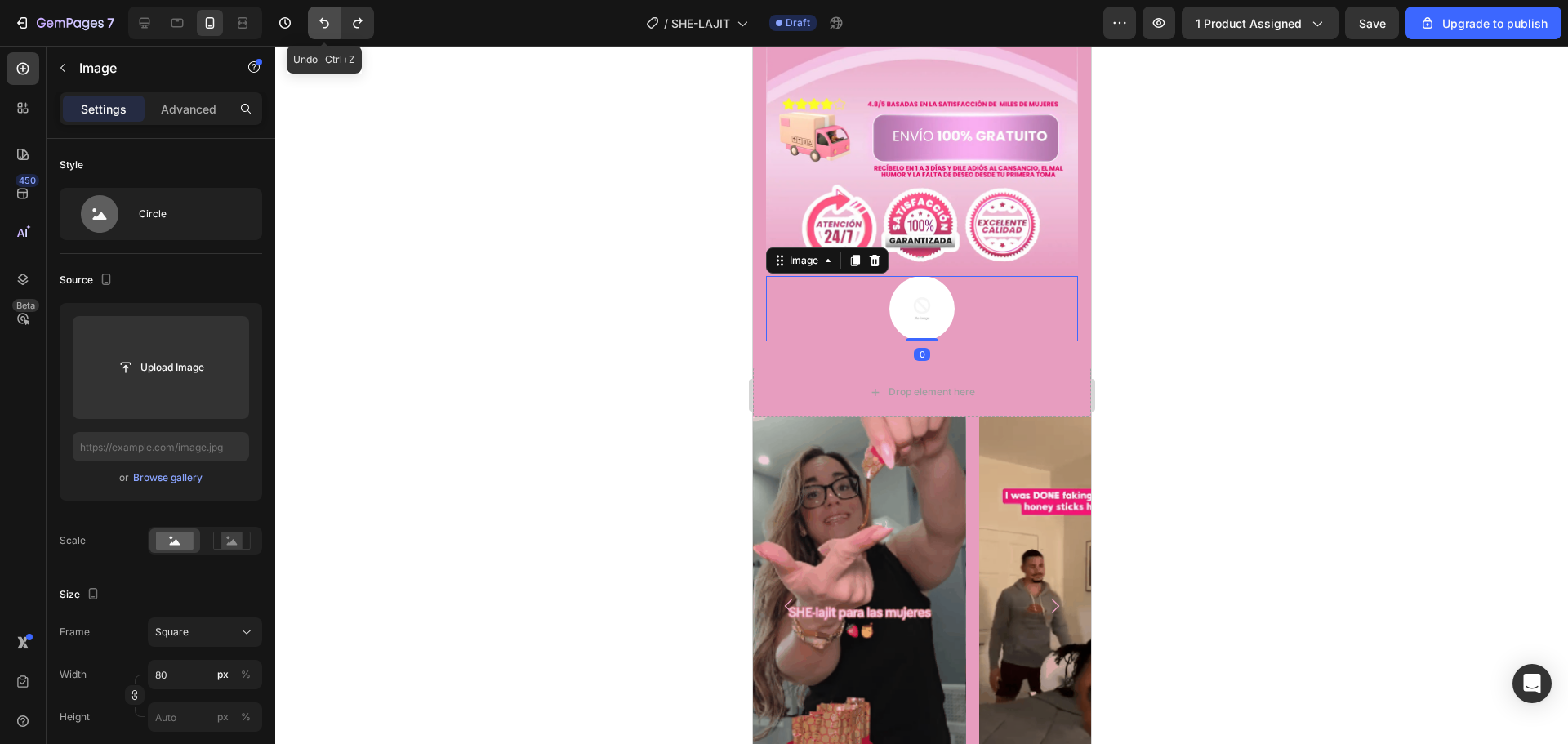
type input "[URL][DOMAIN_NAME]"
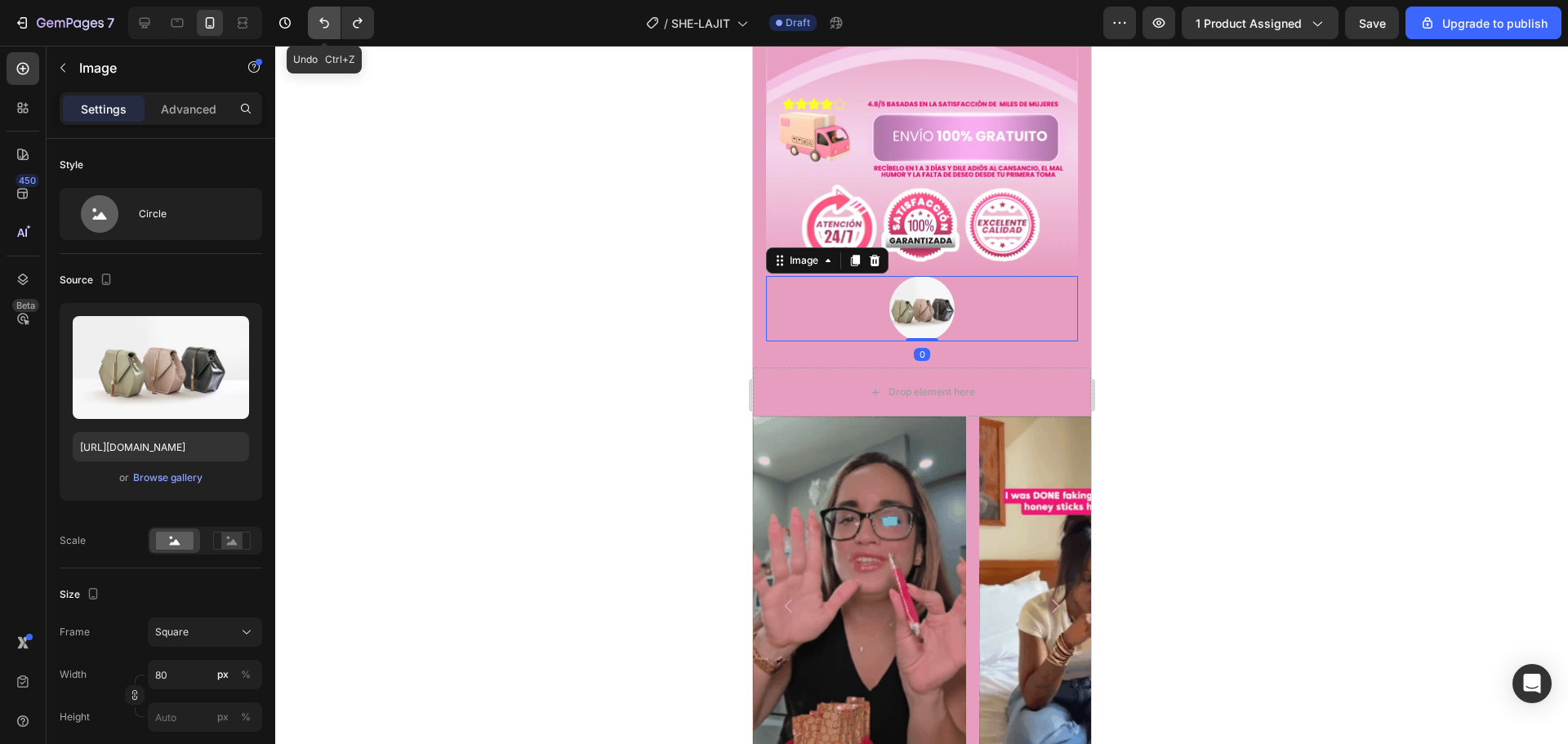
click at [326, 23] on icon "Undo/Redo" at bounding box center [324, 23] width 17 height 17
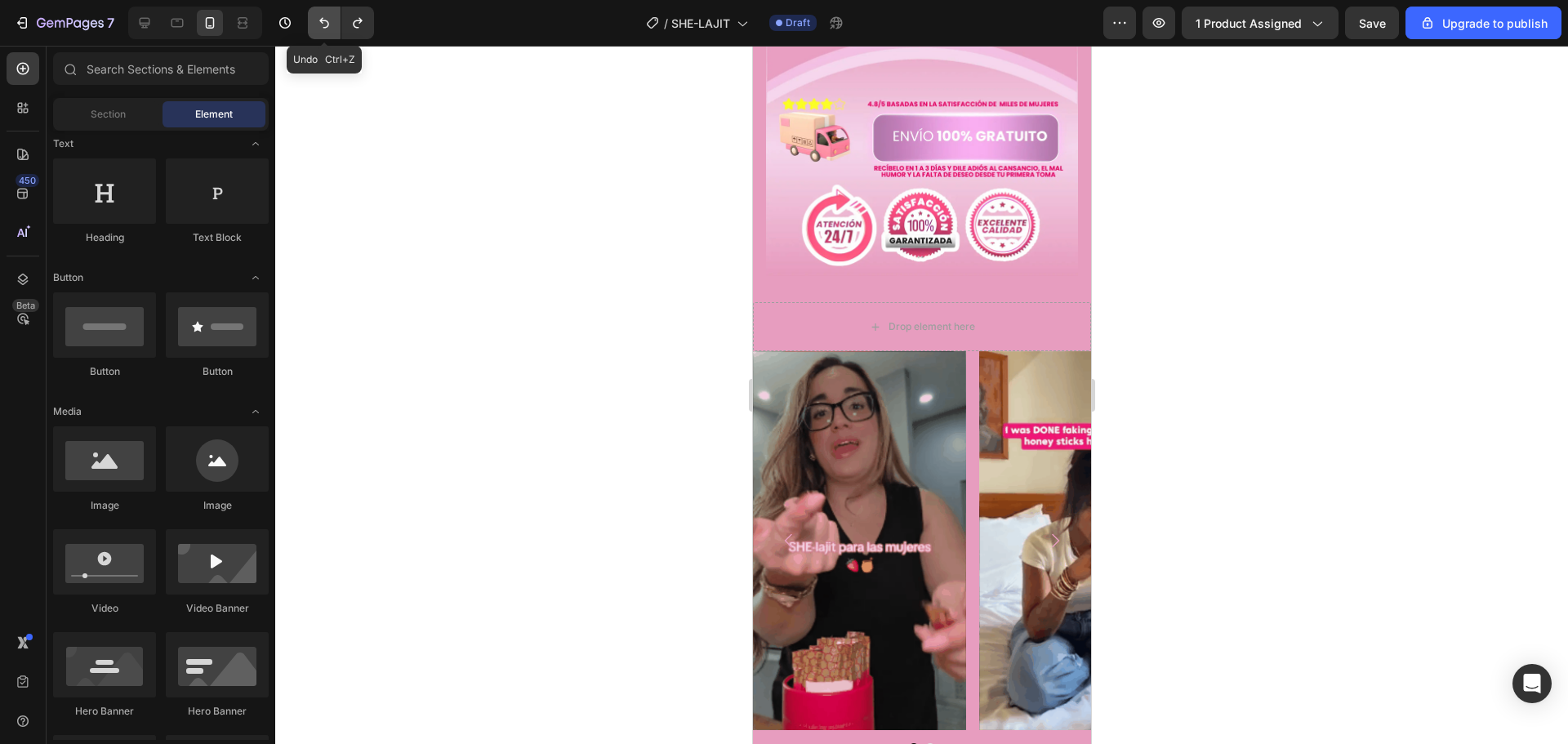
click at [326, 23] on icon "Undo/Redo" at bounding box center [324, 23] width 17 height 17
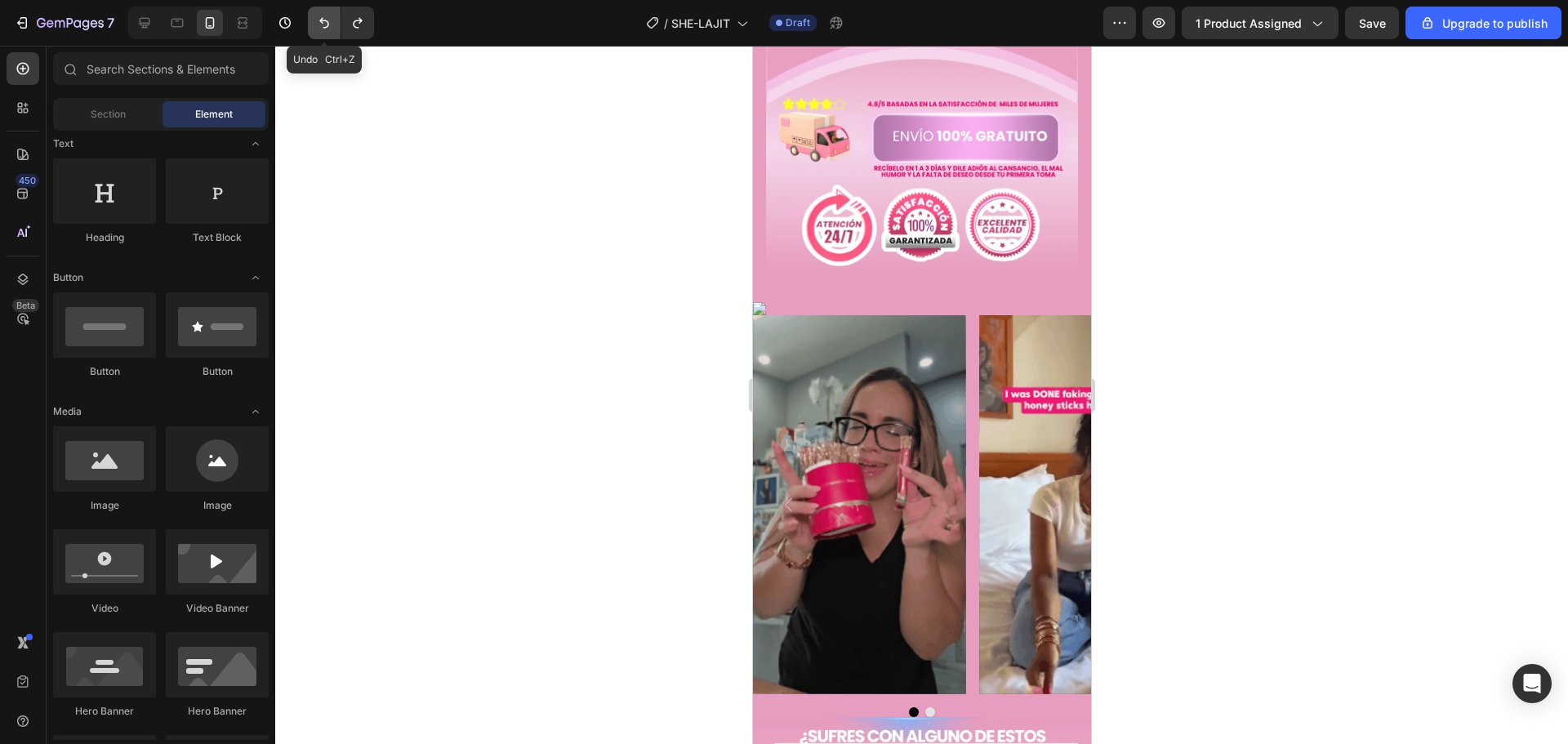
click at [326, 23] on icon "Undo/Redo" at bounding box center [324, 23] width 17 height 17
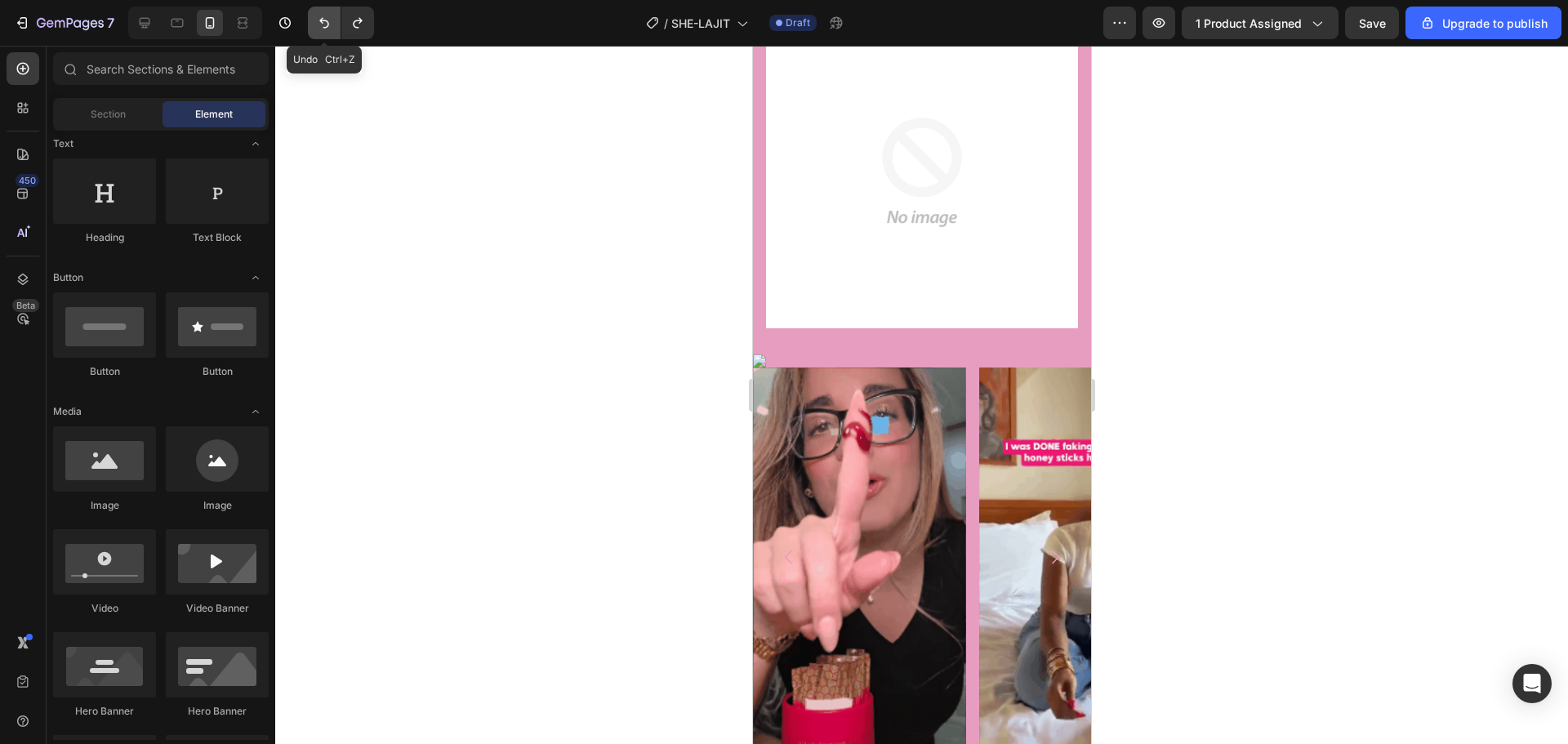
click at [326, 23] on icon "Undo/Redo" at bounding box center [324, 23] width 17 height 17
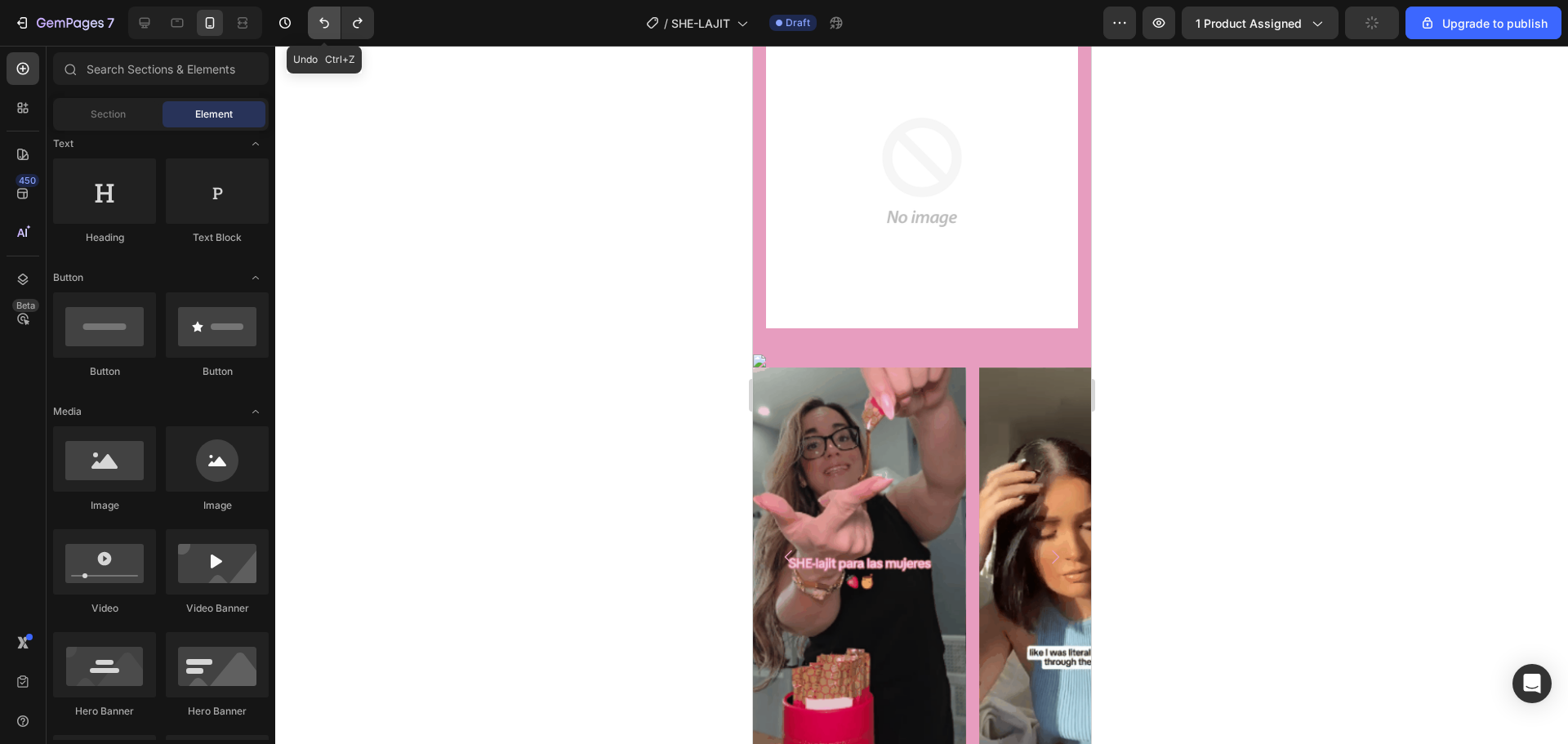
click at [326, 23] on icon "Undo/Redo" at bounding box center [324, 23] width 17 height 17
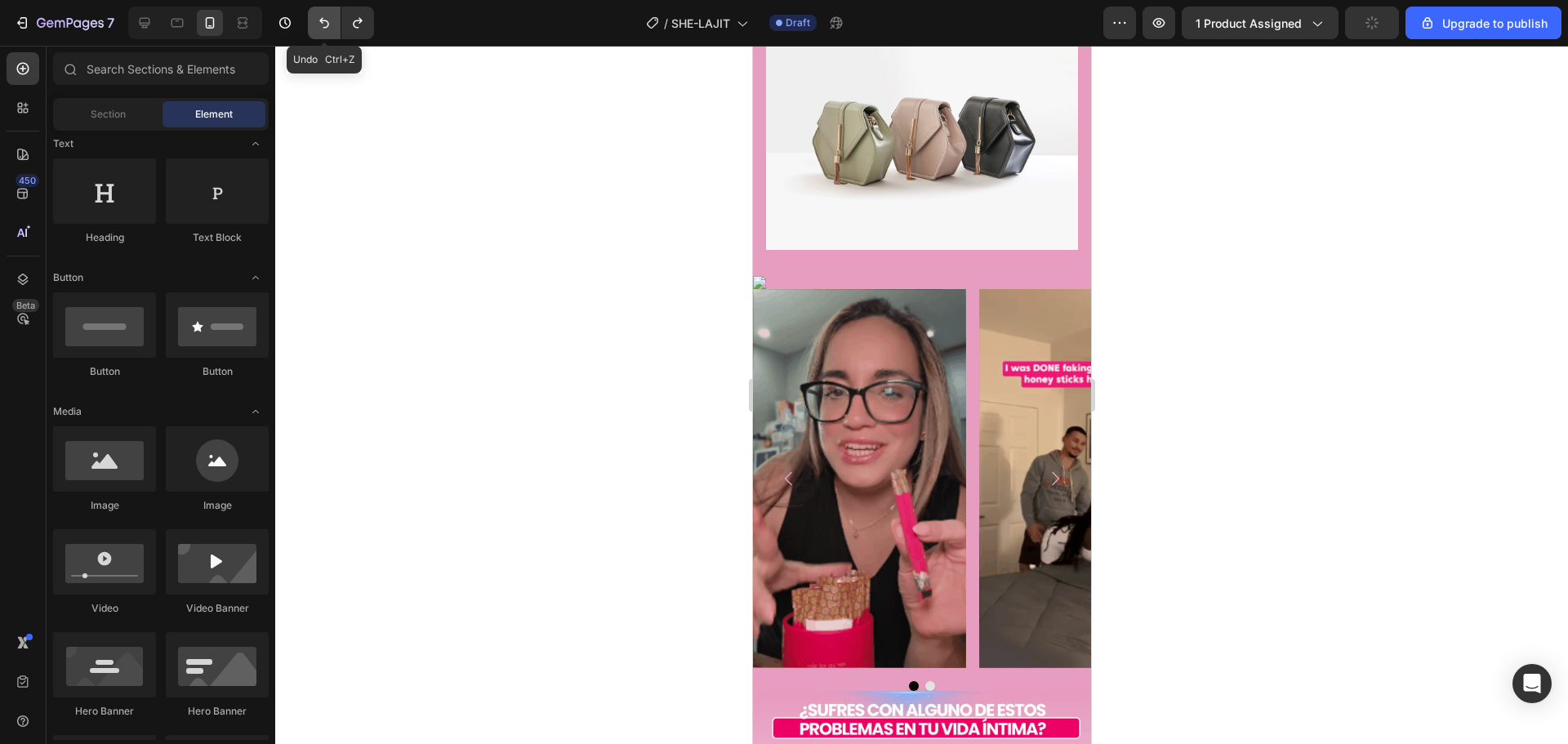
click at [326, 23] on icon "Undo/Redo" at bounding box center [324, 23] width 17 height 17
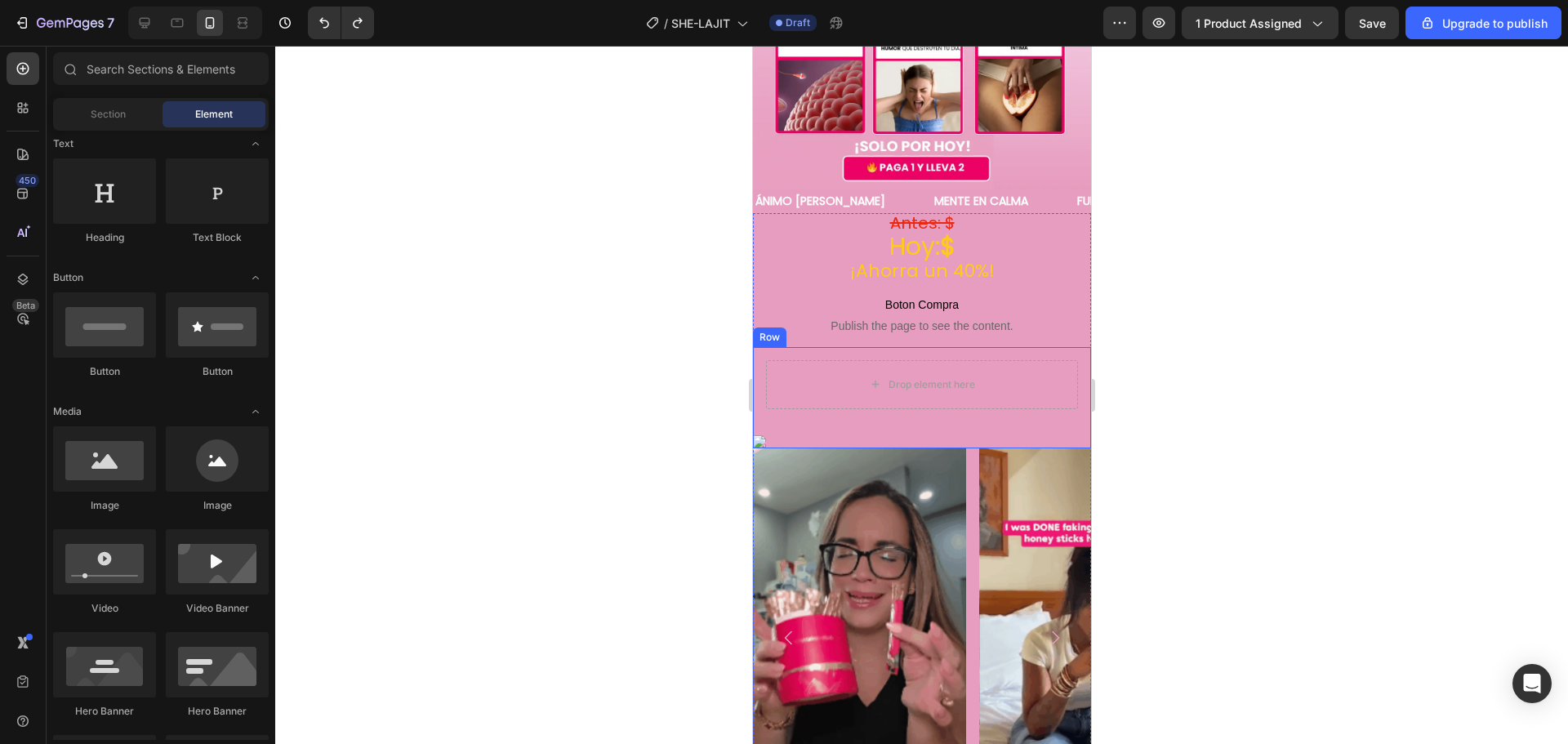
scroll to position [360, 0]
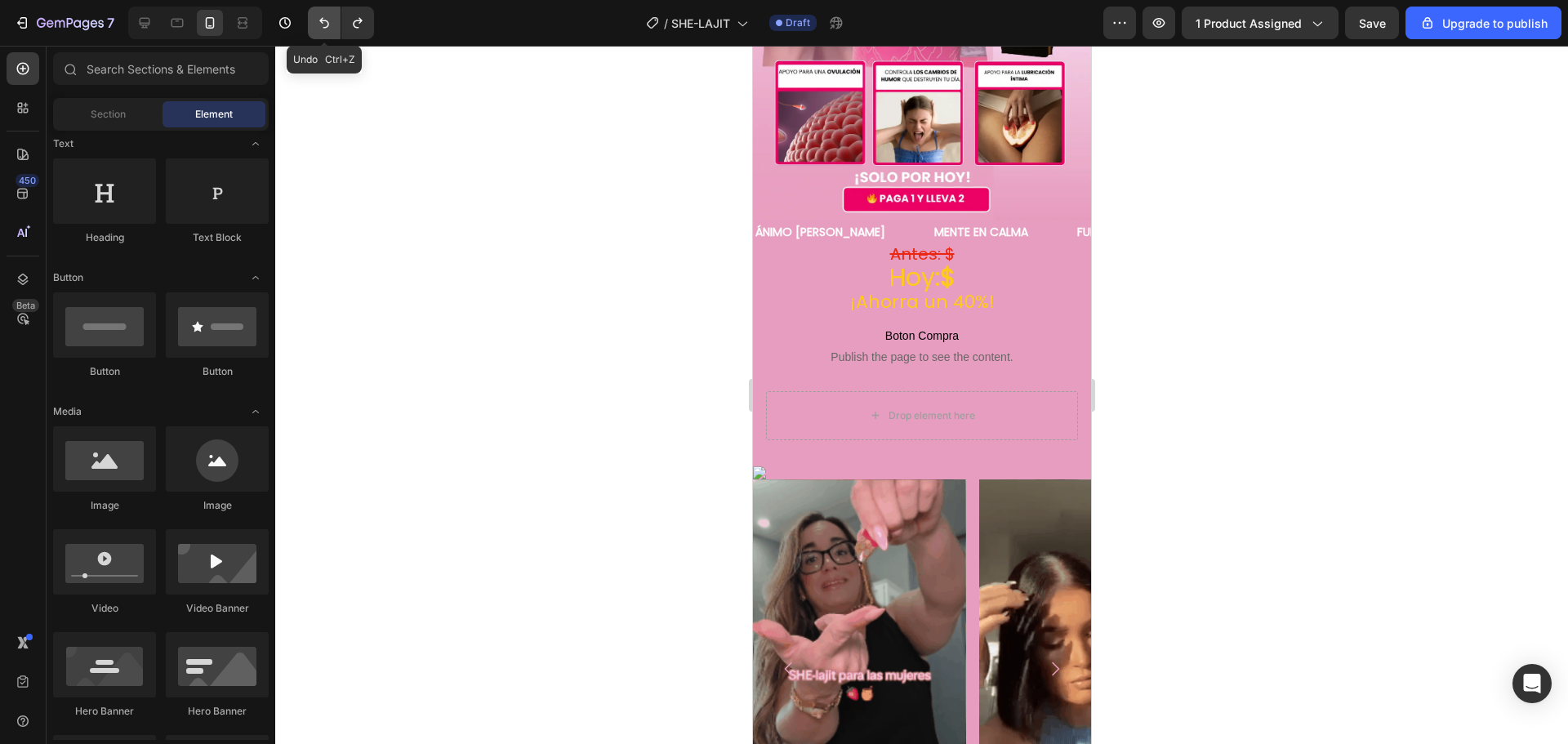
click at [323, 24] on icon "Undo/Redo" at bounding box center [324, 23] width 17 height 17
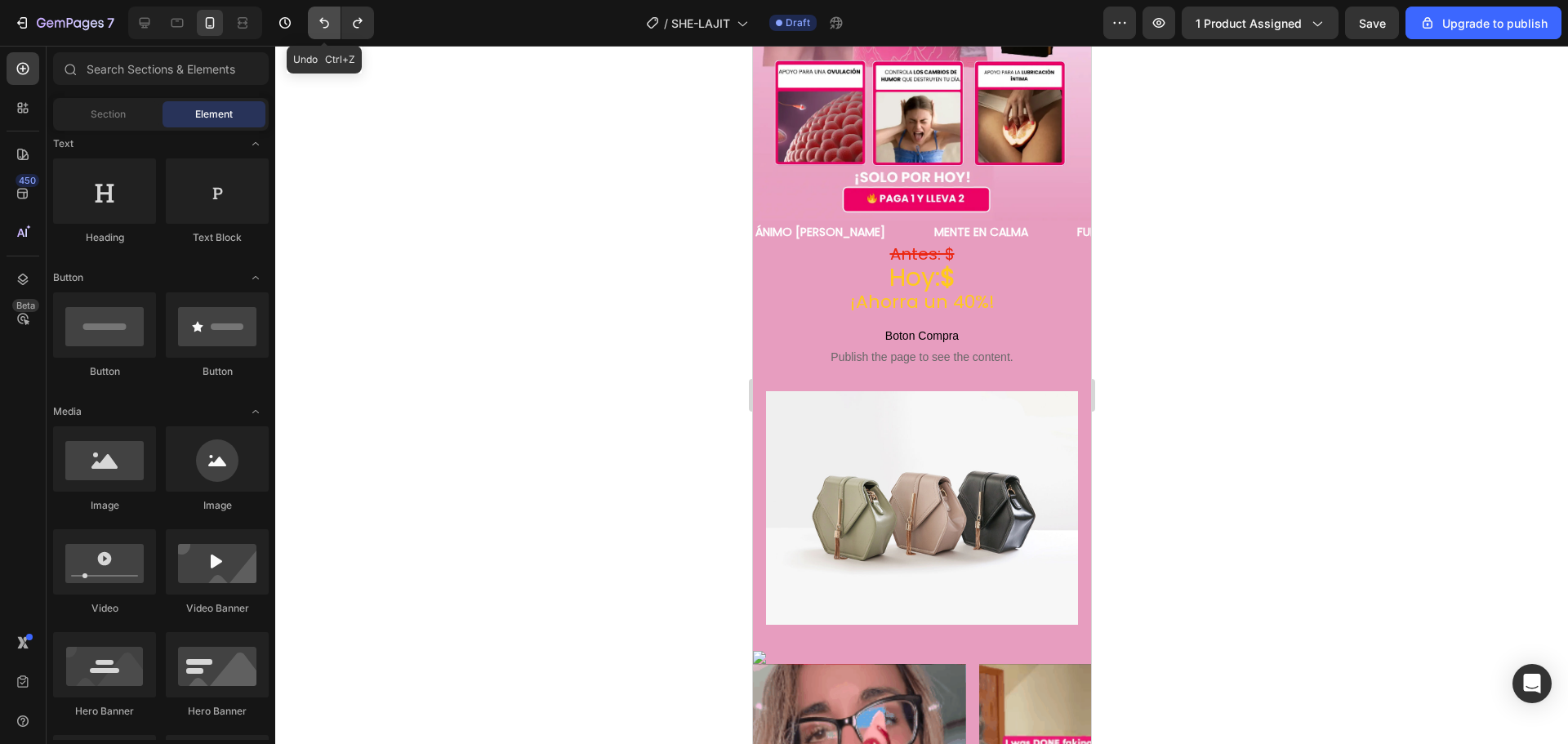
click at [323, 24] on icon "Undo/Redo" at bounding box center [324, 23] width 17 height 17
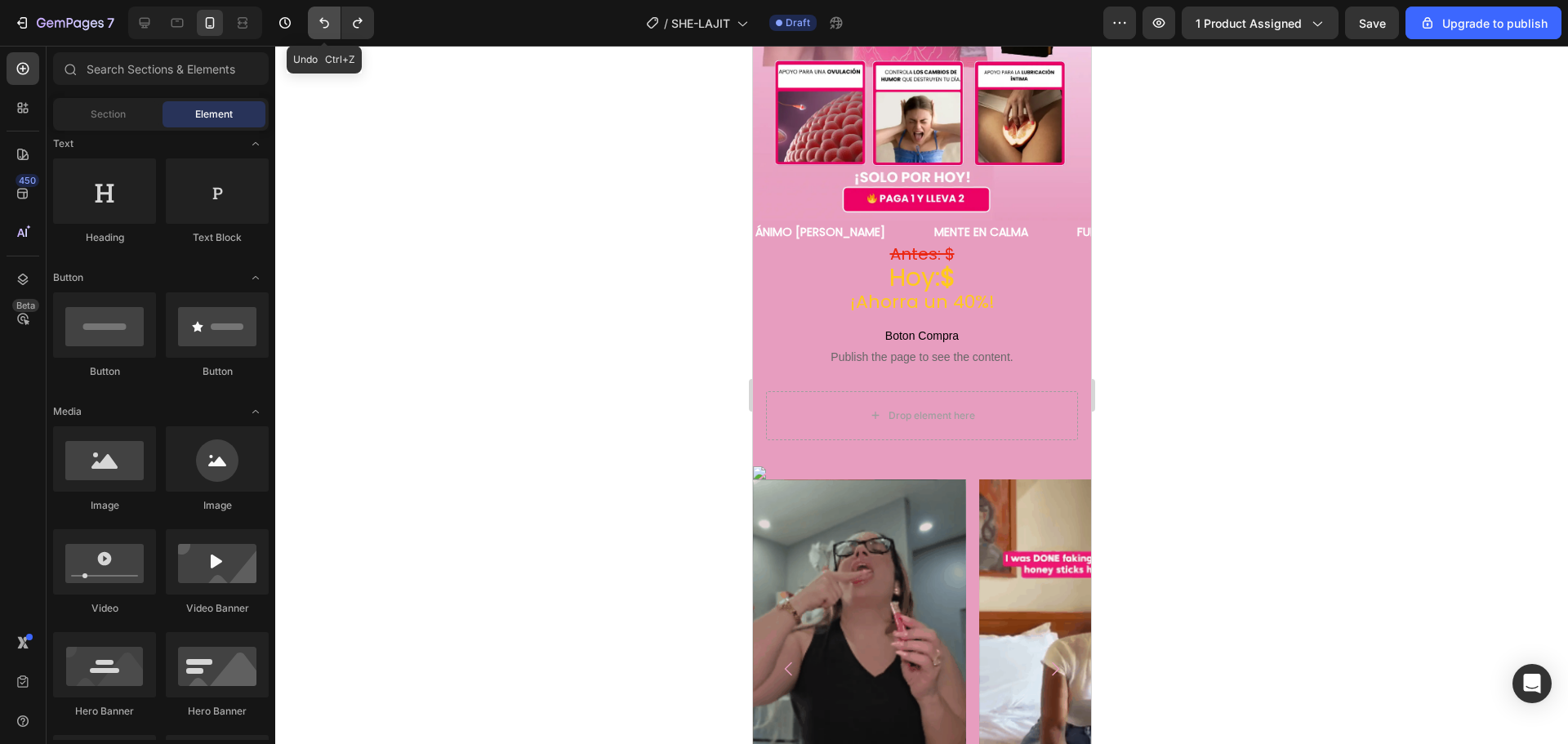
click at [323, 24] on icon "Undo/Redo" at bounding box center [324, 23] width 17 height 17
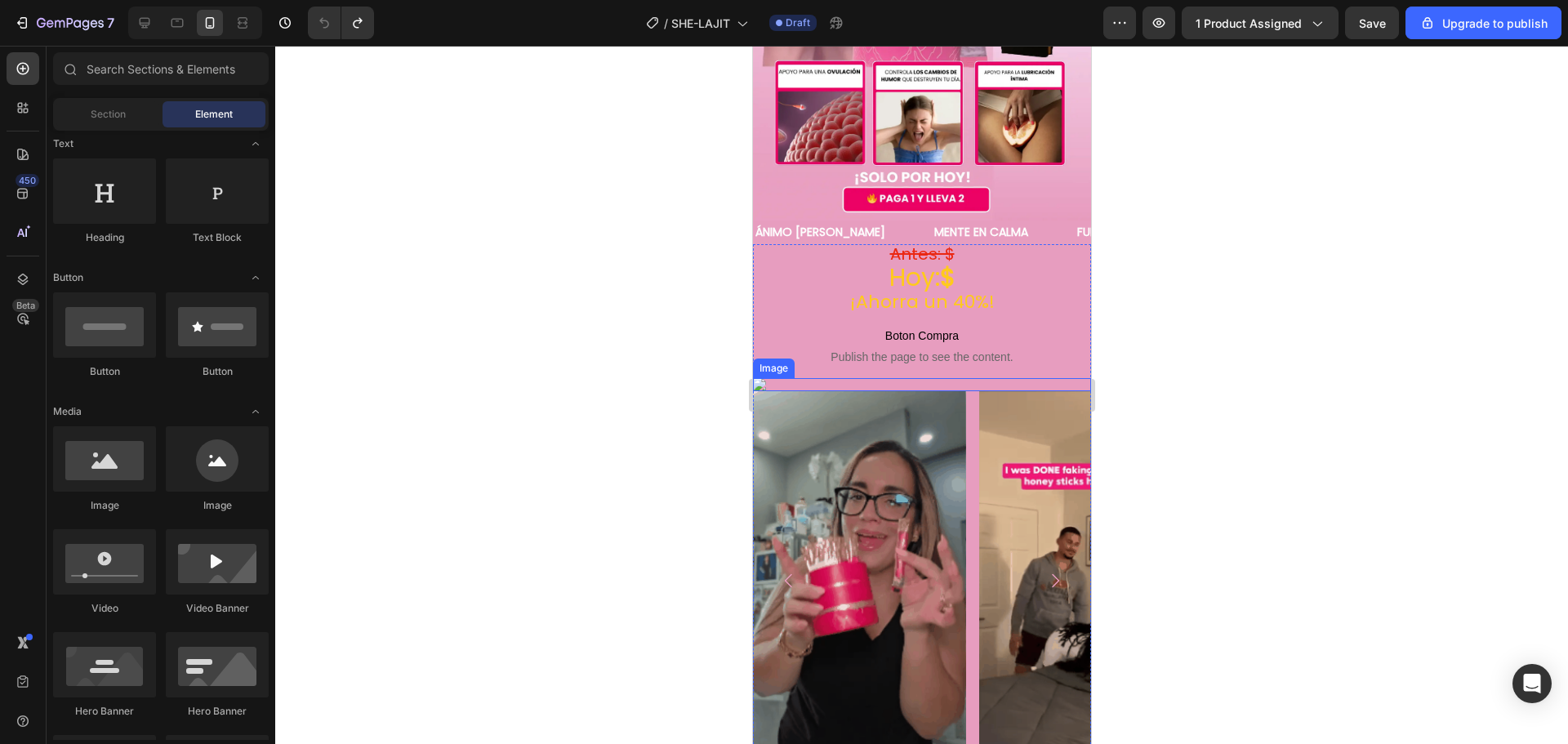
click at [813, 378] on img at bounding box center [921, 385] width 338 height 13
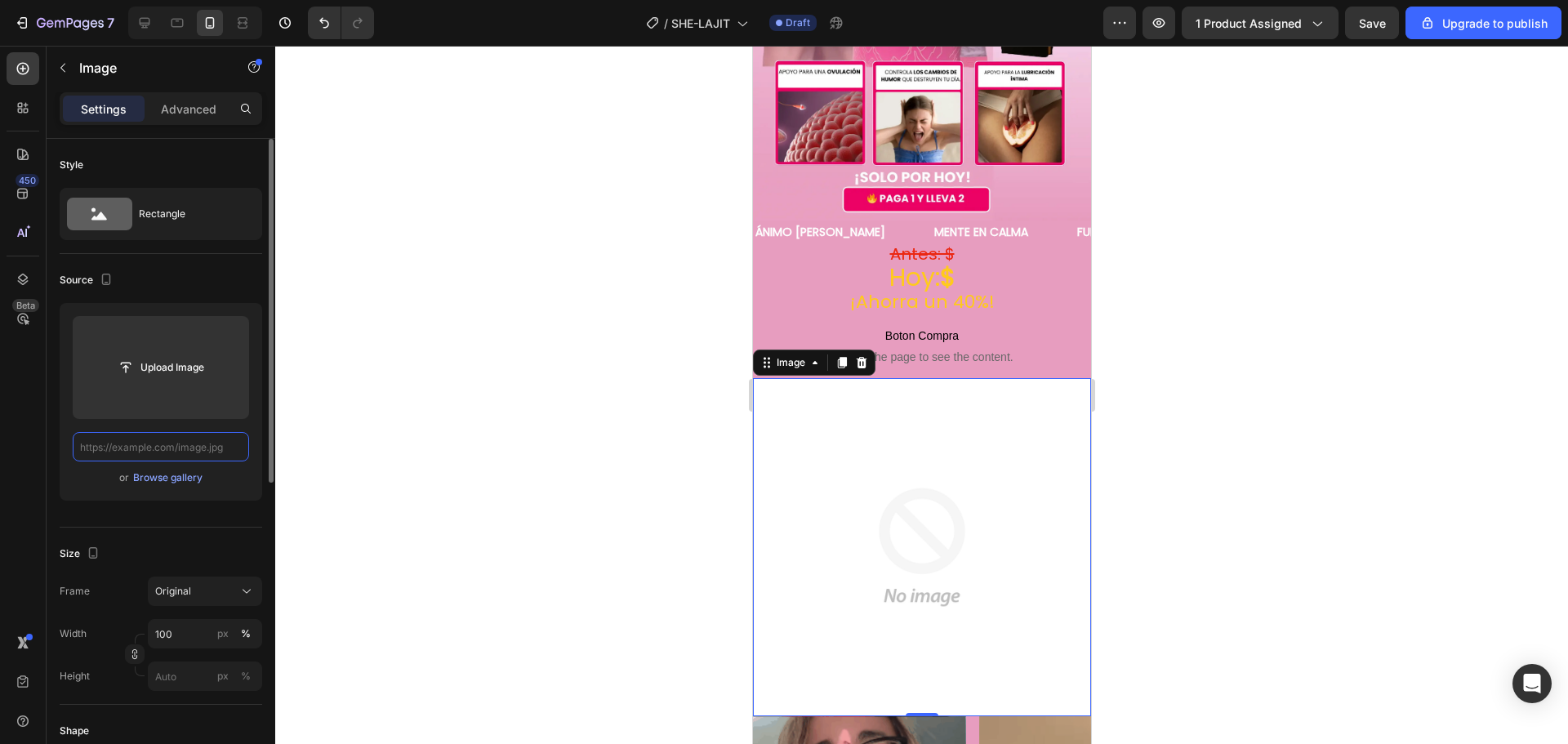
scroll to position [0, 0]
click at [201, 449] on input "text" at bounding box center [160, 446] width 176 height 29
paste input "[URL][DOMAIN_NAME][DOMAIN_NAME]"
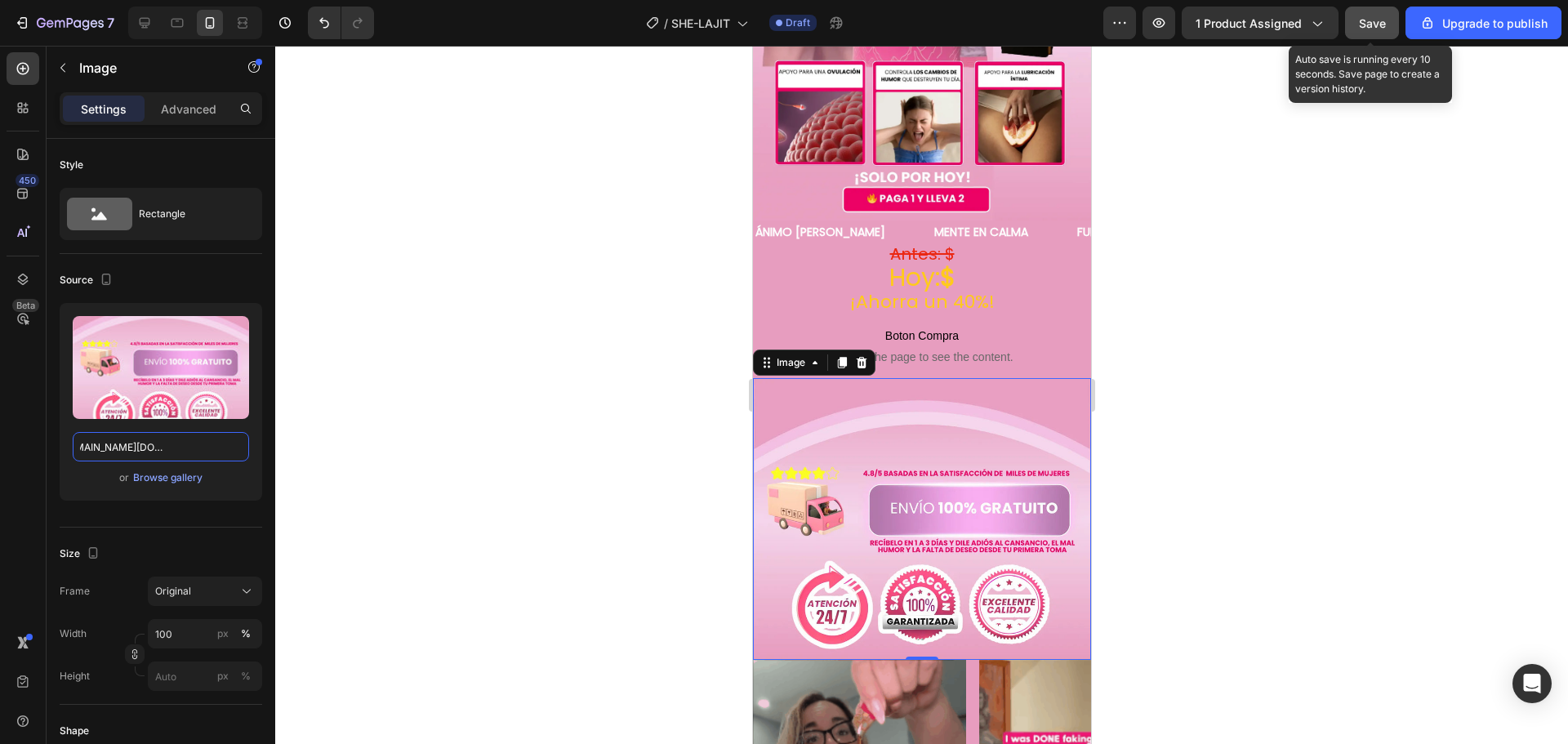
type input "[URL][DOMAIN_NAME][DOMAIN_NAME]"
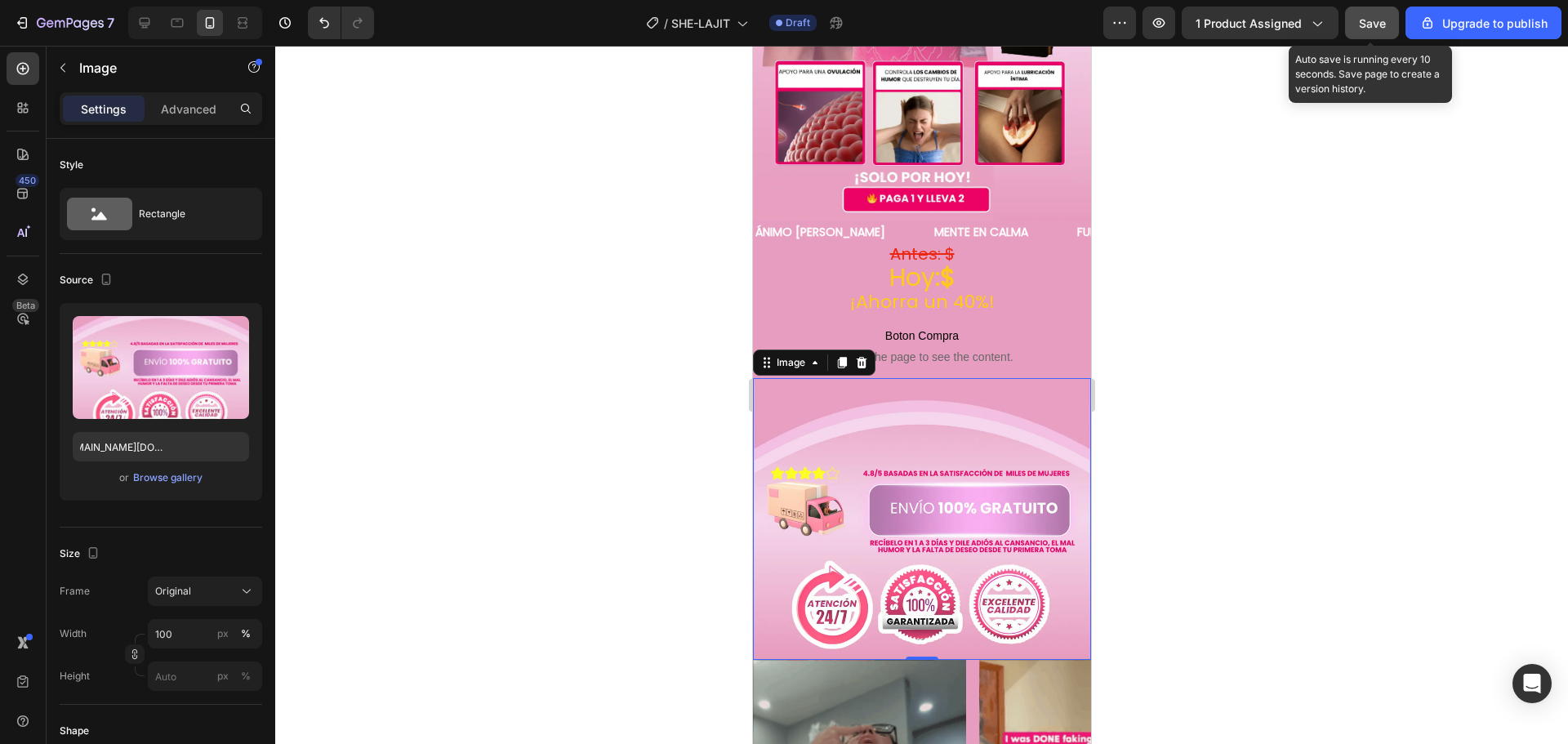
click at [1376, 23] on span "Save" at bounding box center [1372, 23] width 27 height 14
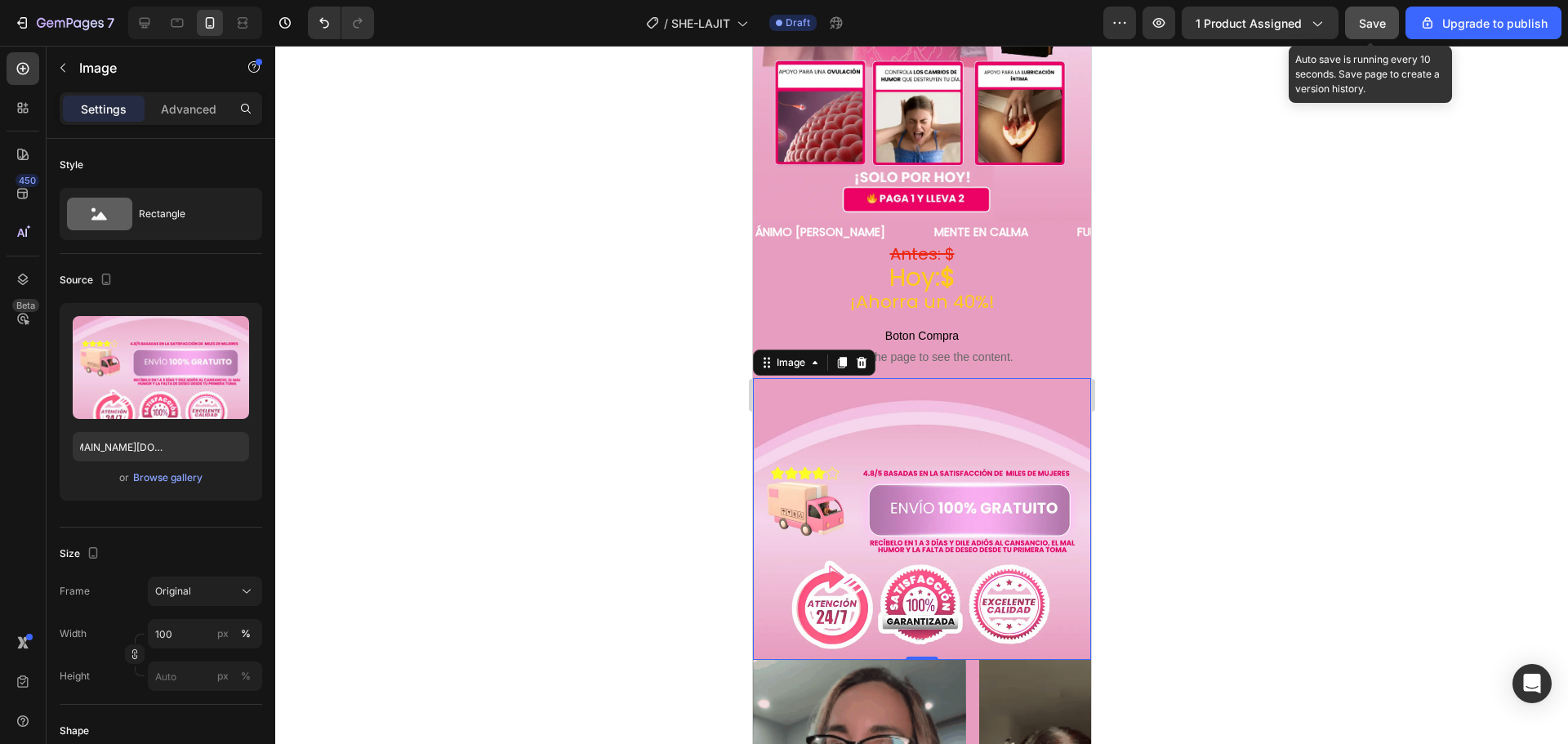
scroll to position [0, 0]
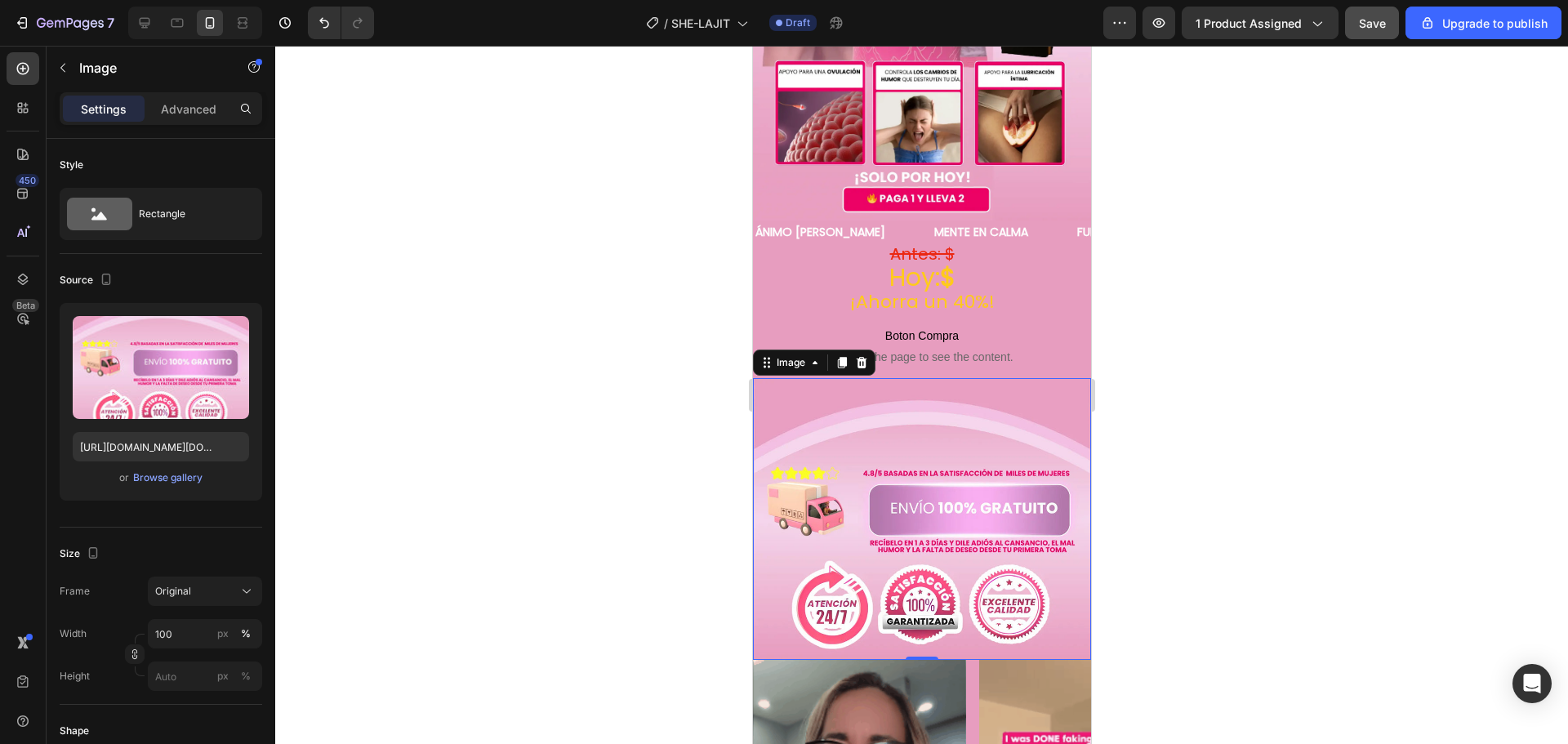
click at [1182, 419] on div at bounding box center [921, 395] width 1292 height 698
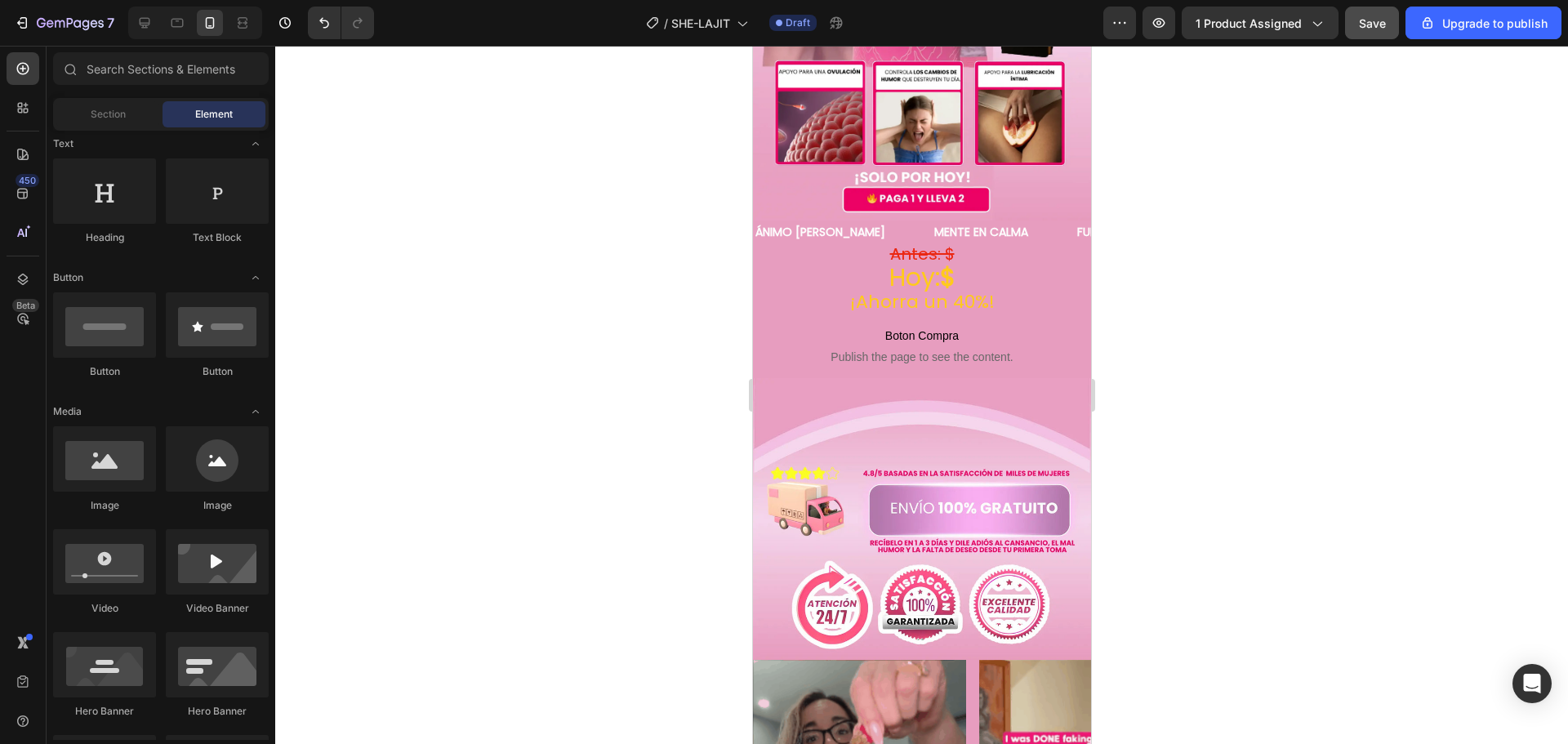
click at [1282, 391] on div at bounding box center [921, 395] width 1292 height 698
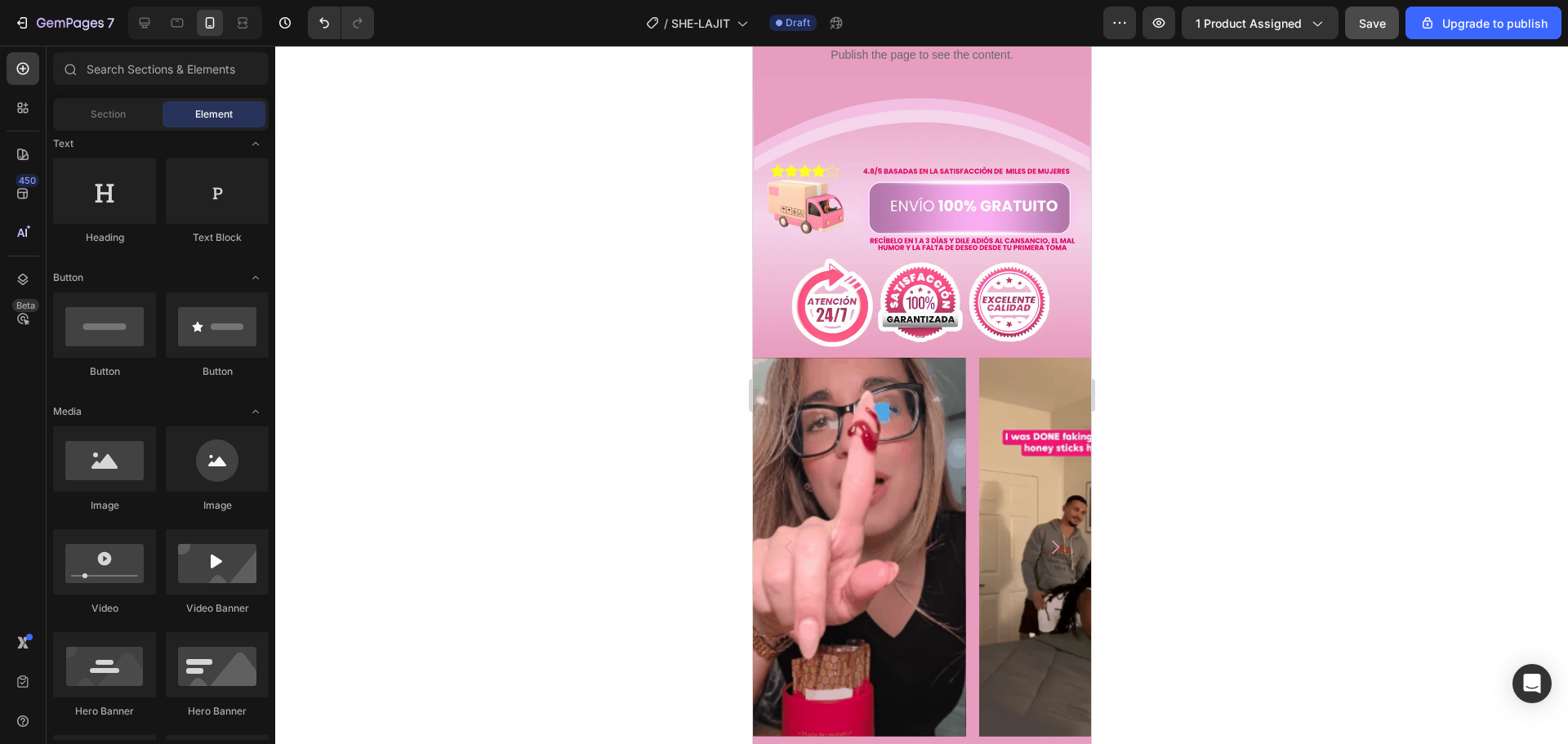
scroll to position [633, 0]
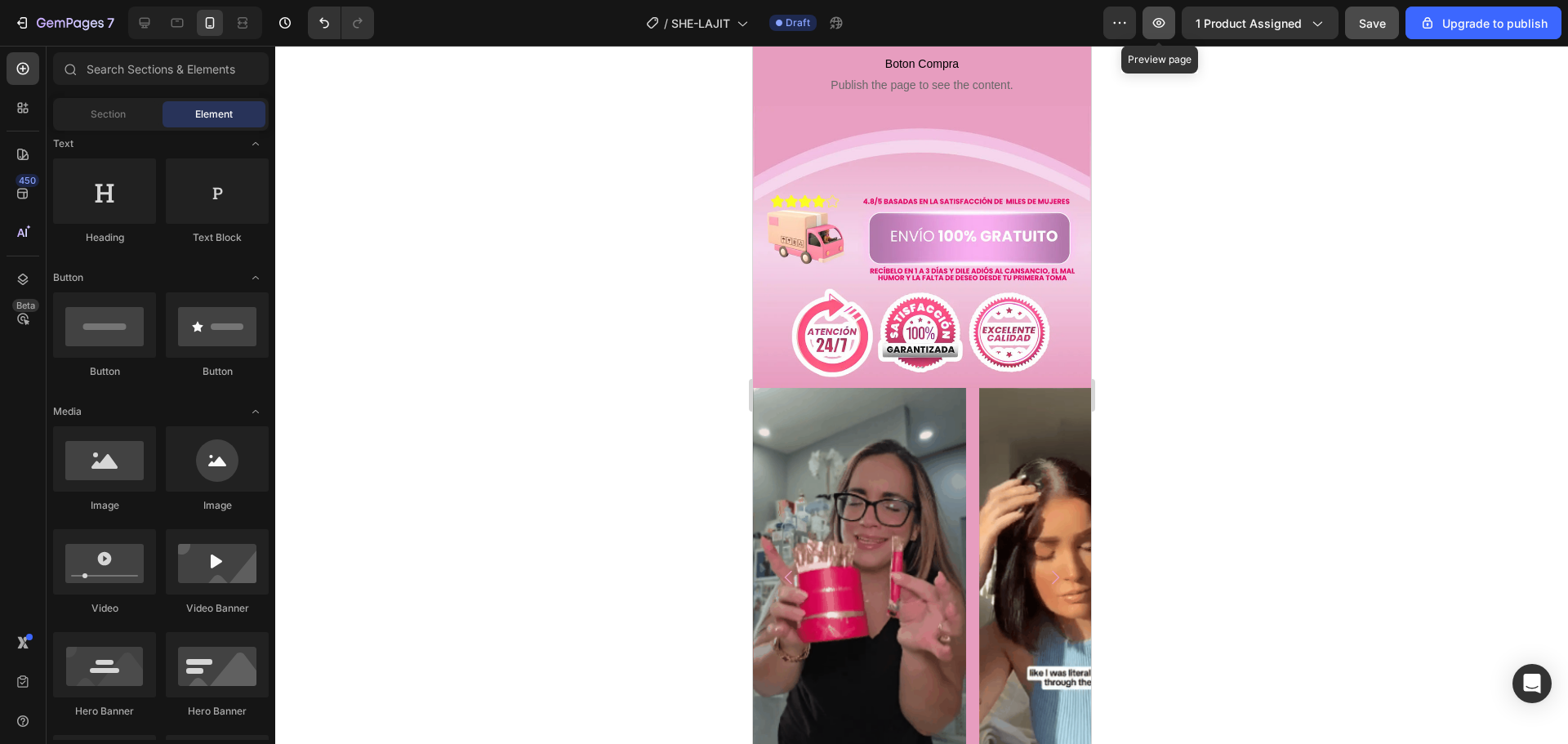
click at [1154, 22] on icon "button" at bounding box center [1158, 23] width 17 height 17
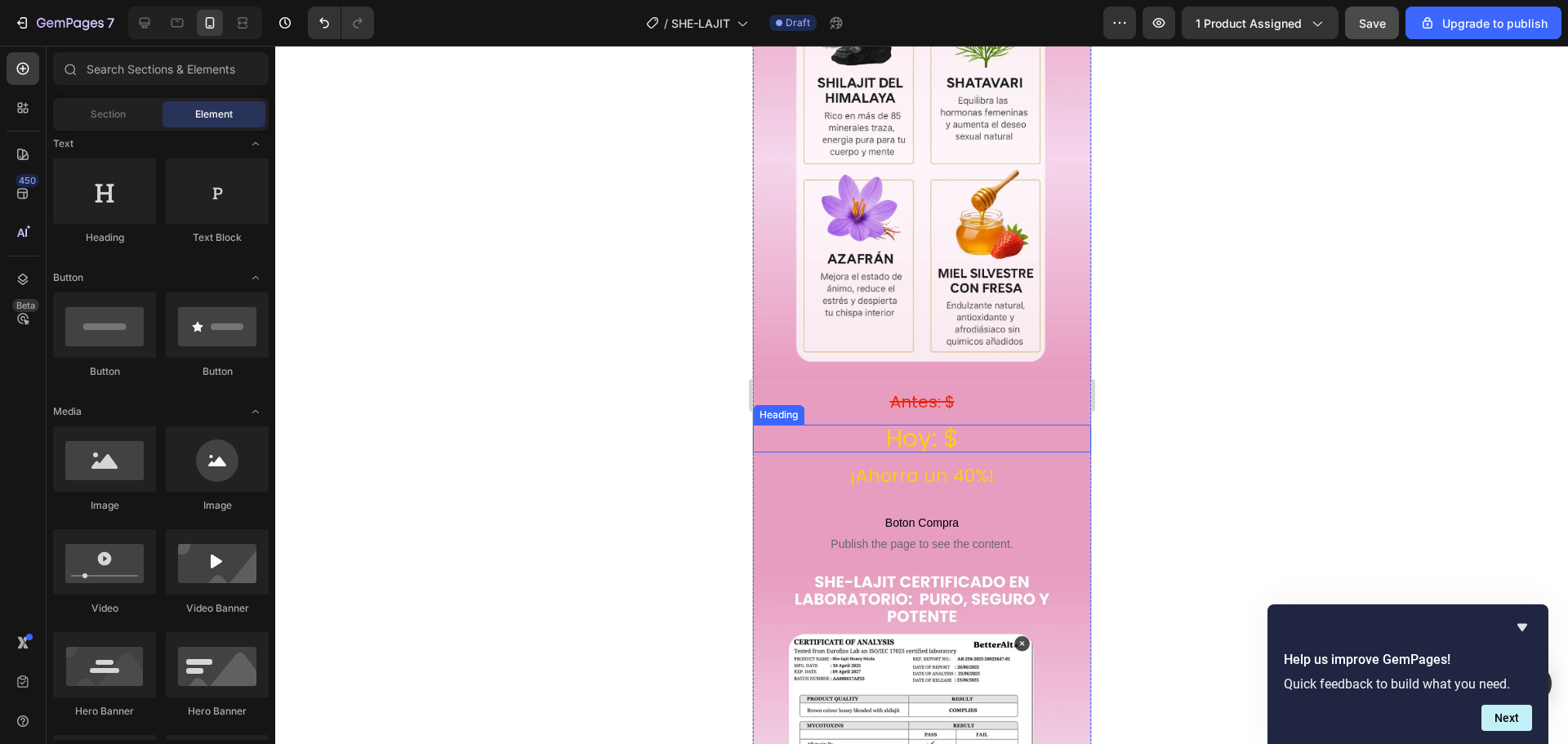
scroll to position [2837, 0]
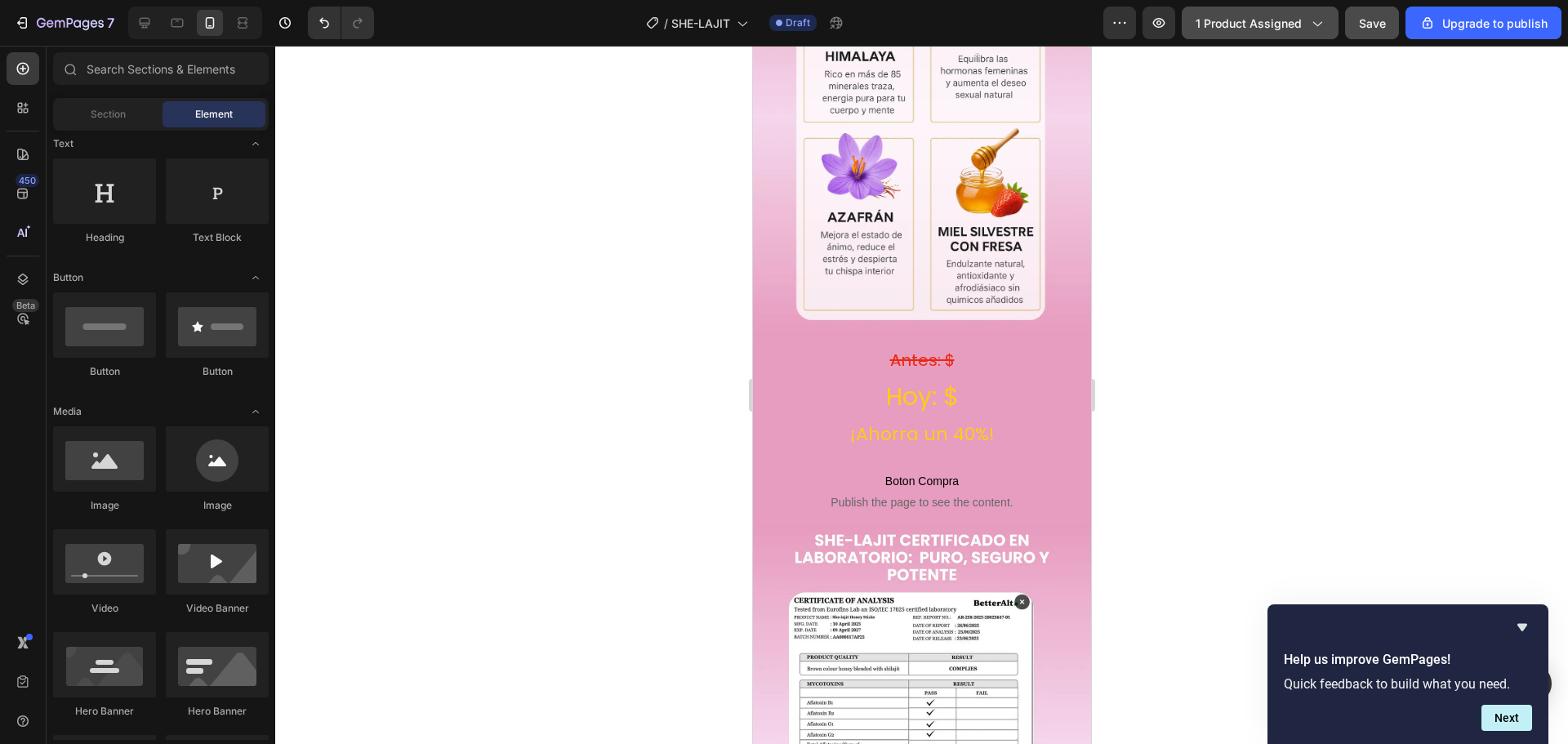
click at [1261, 27] on span "1 product assigned" at bounding box center [1248, 23] width 106 height 17
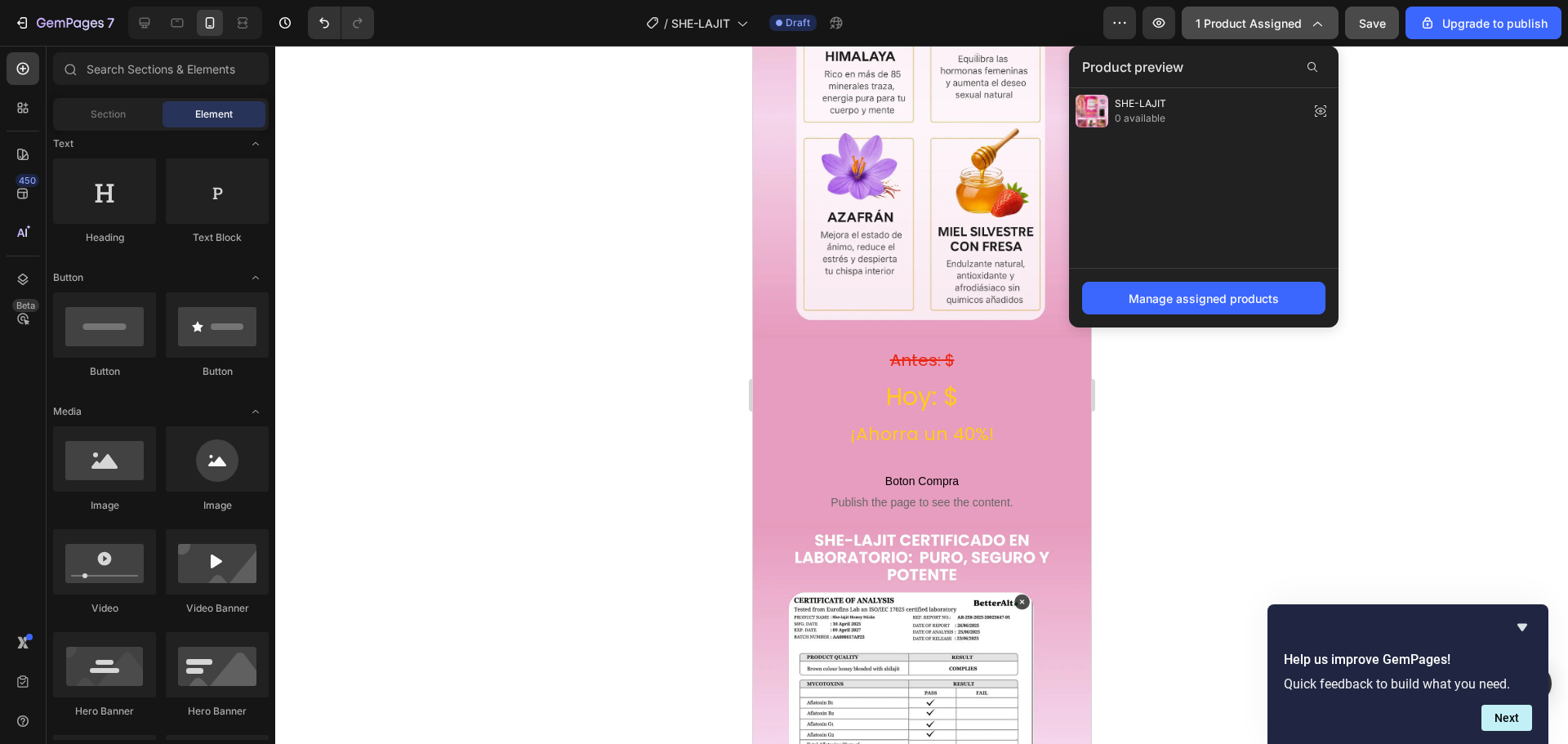
click at [1261, 27] on span "1 product assigned" at bounding box center [1248, 23] width 106 height 17
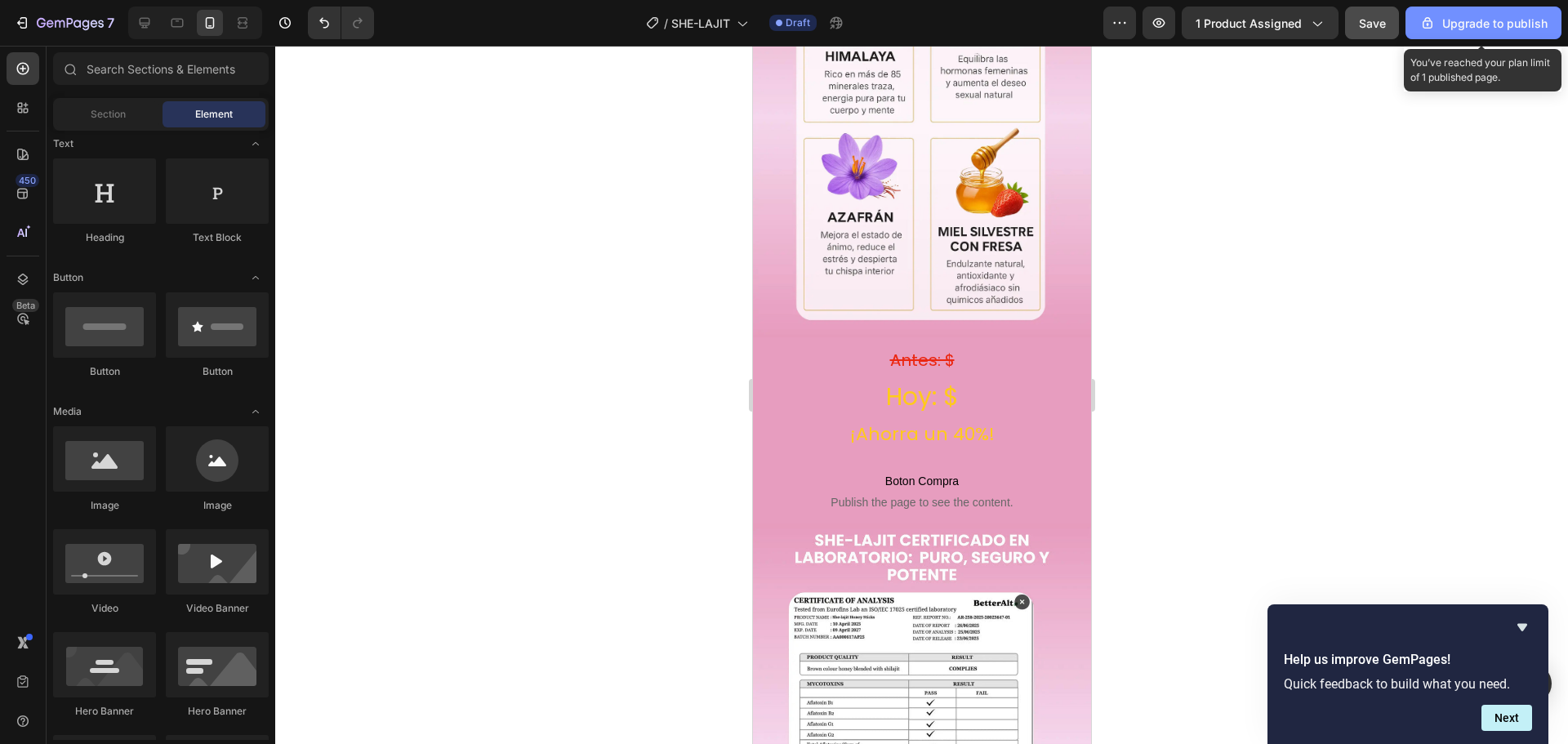
click at [1487, 21] on div "Upgrade to publish" at bounding box center [1483, 23] width 128 height 17
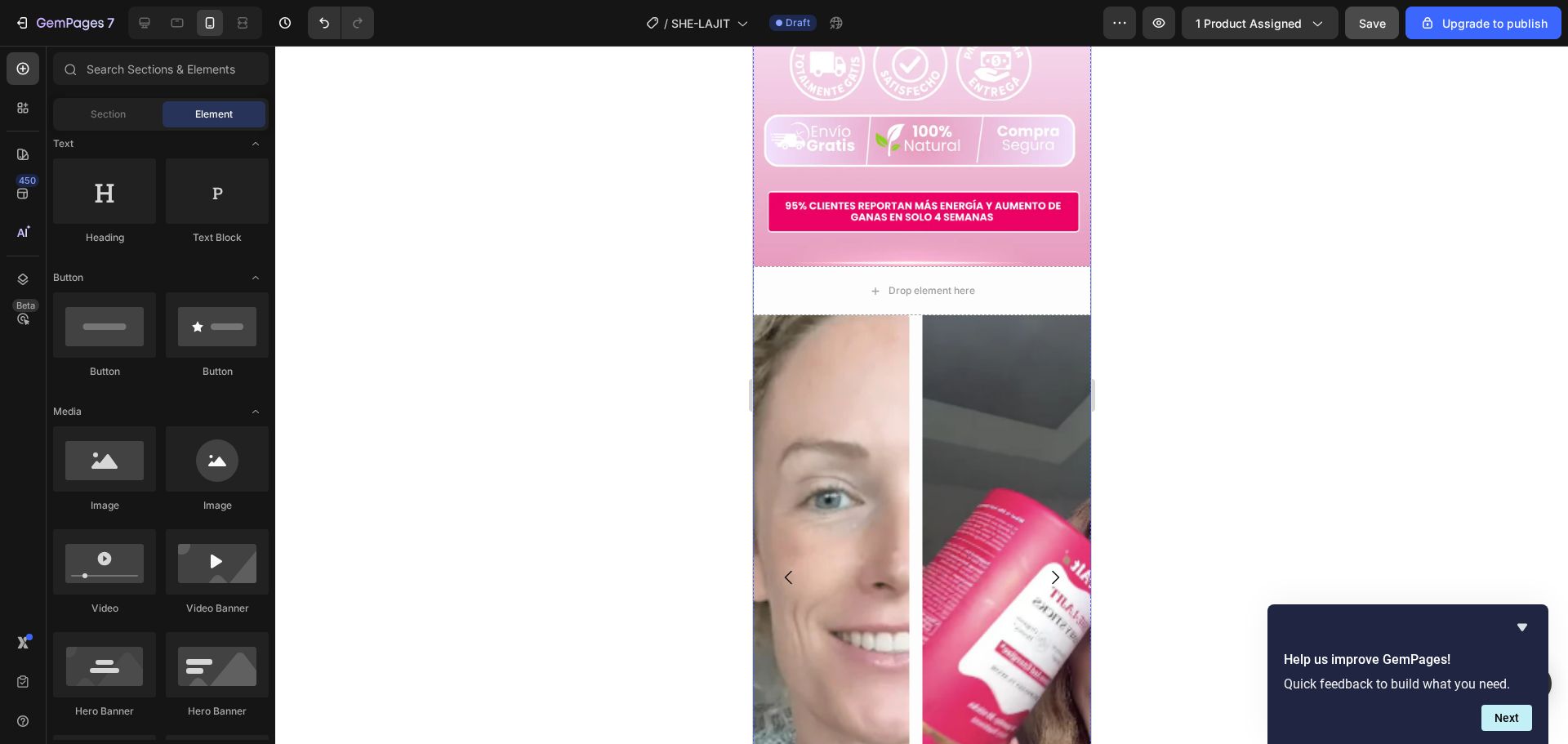
scroll to position [4389, 0]
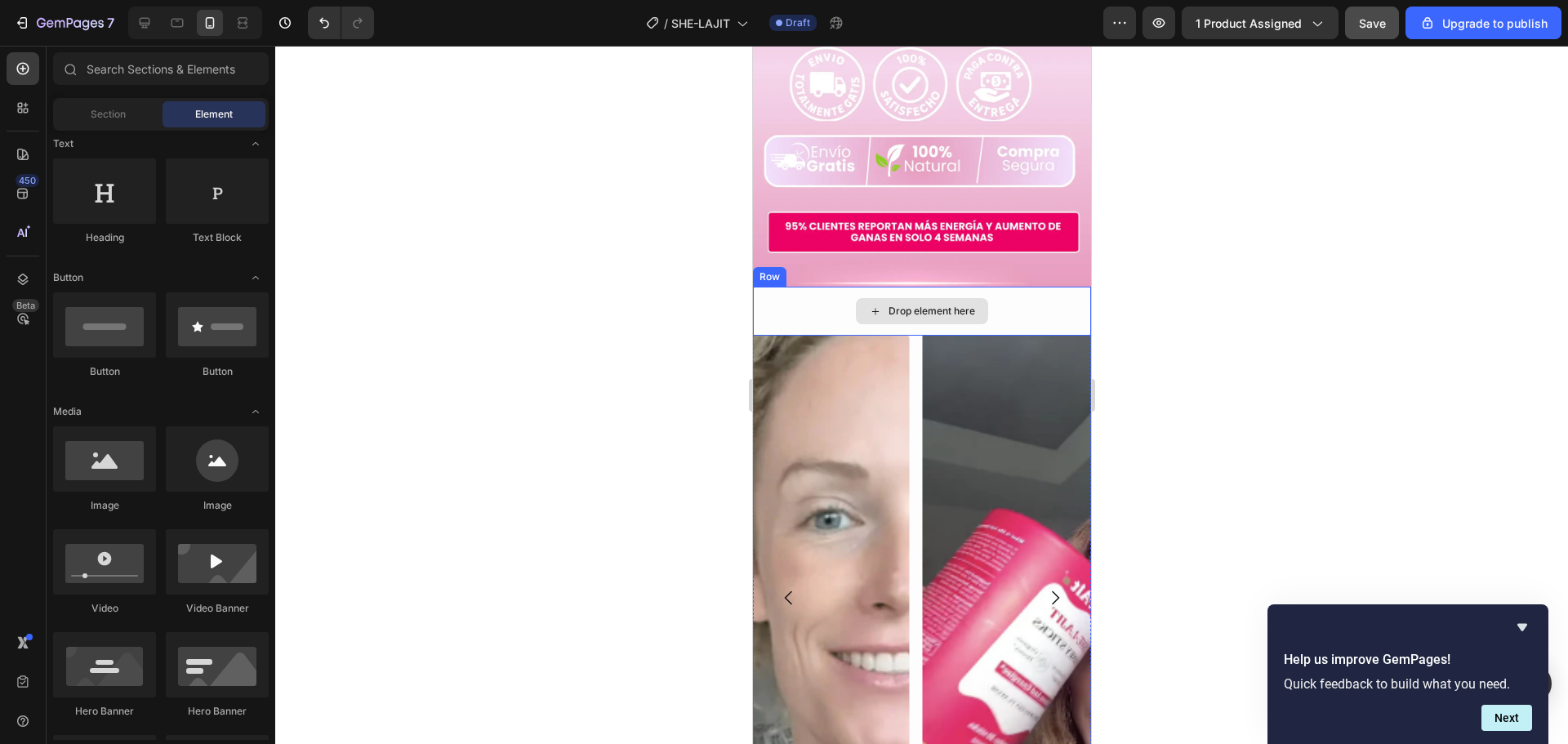
click at [801, 287] on div "Drop element here" at bounding box center [921, 311] width 338 height 49
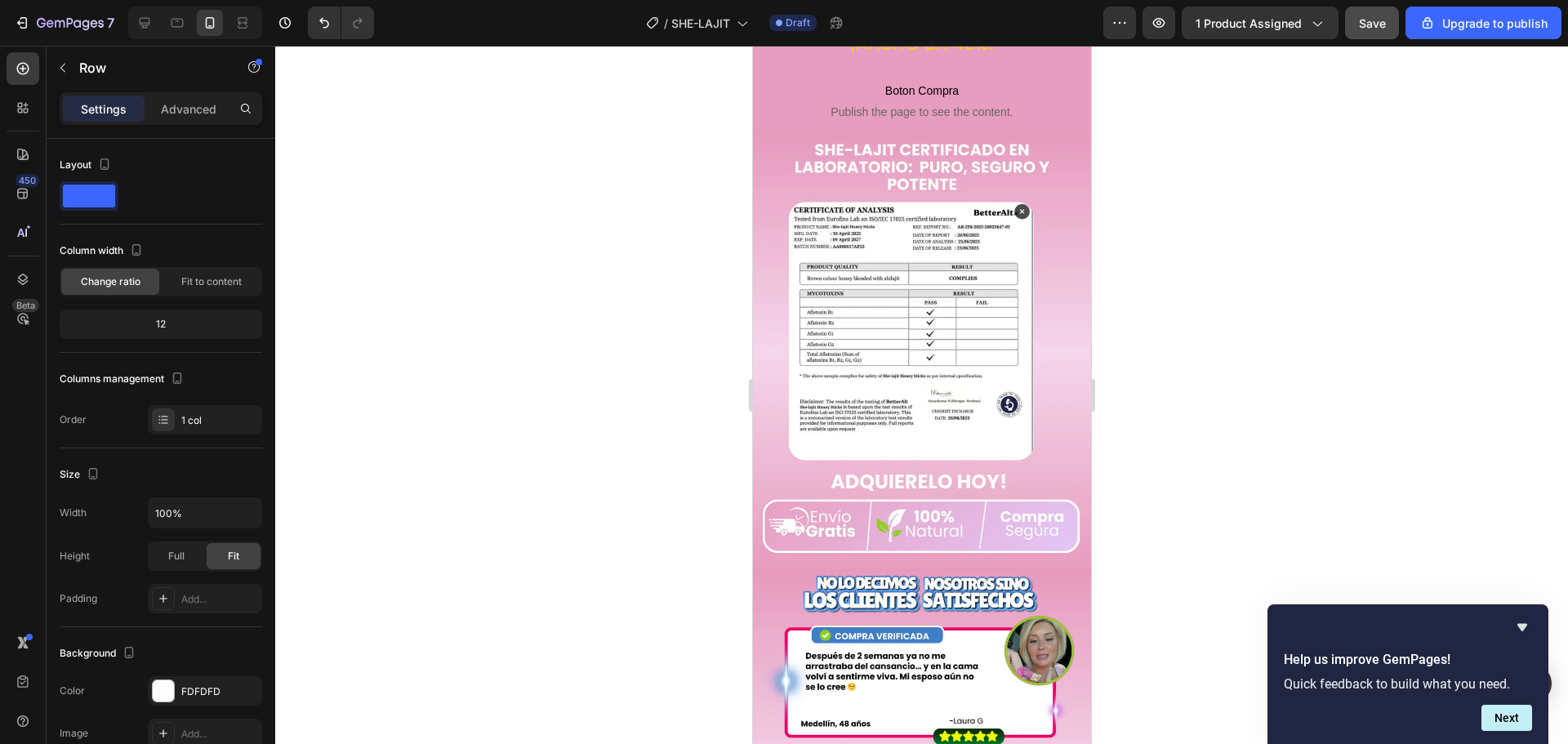
scroll to position [3001, 0]
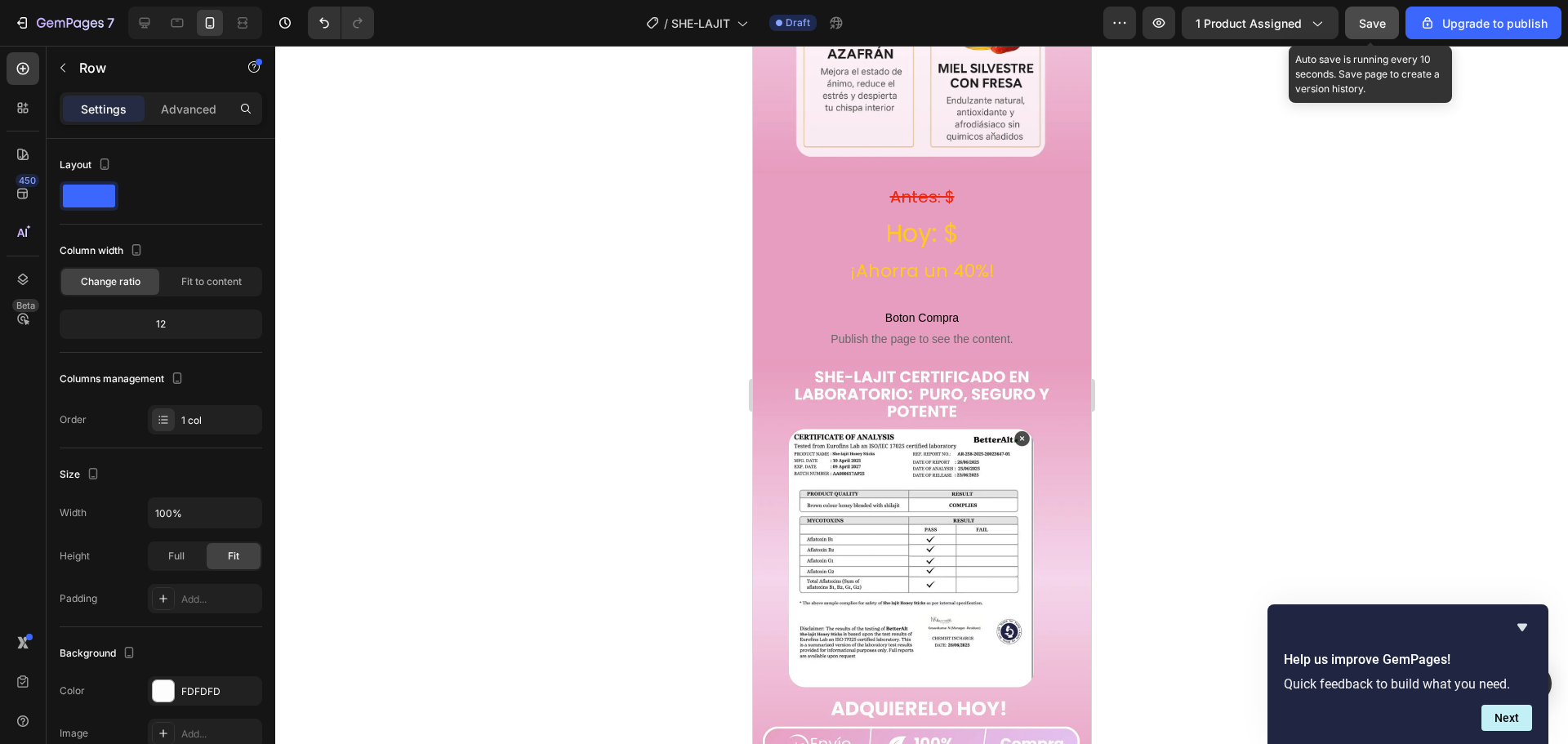
click at [1377, 22] on span "Save" at bounding box center [1372, 23] width 27 height 14
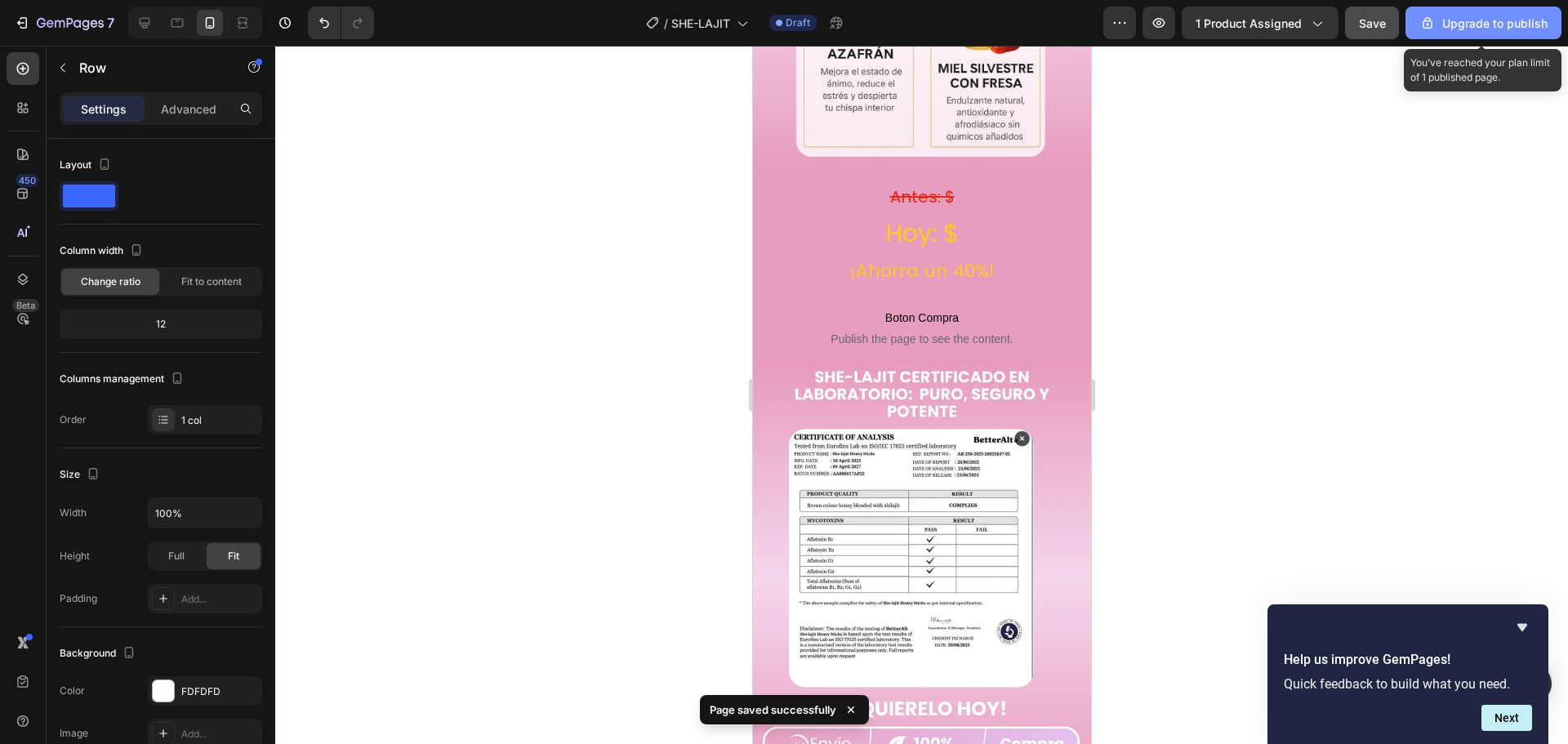
click at [1457, 26] on div "Upgrade to publish" at bounding box center [1483, 23] width 128 height 17
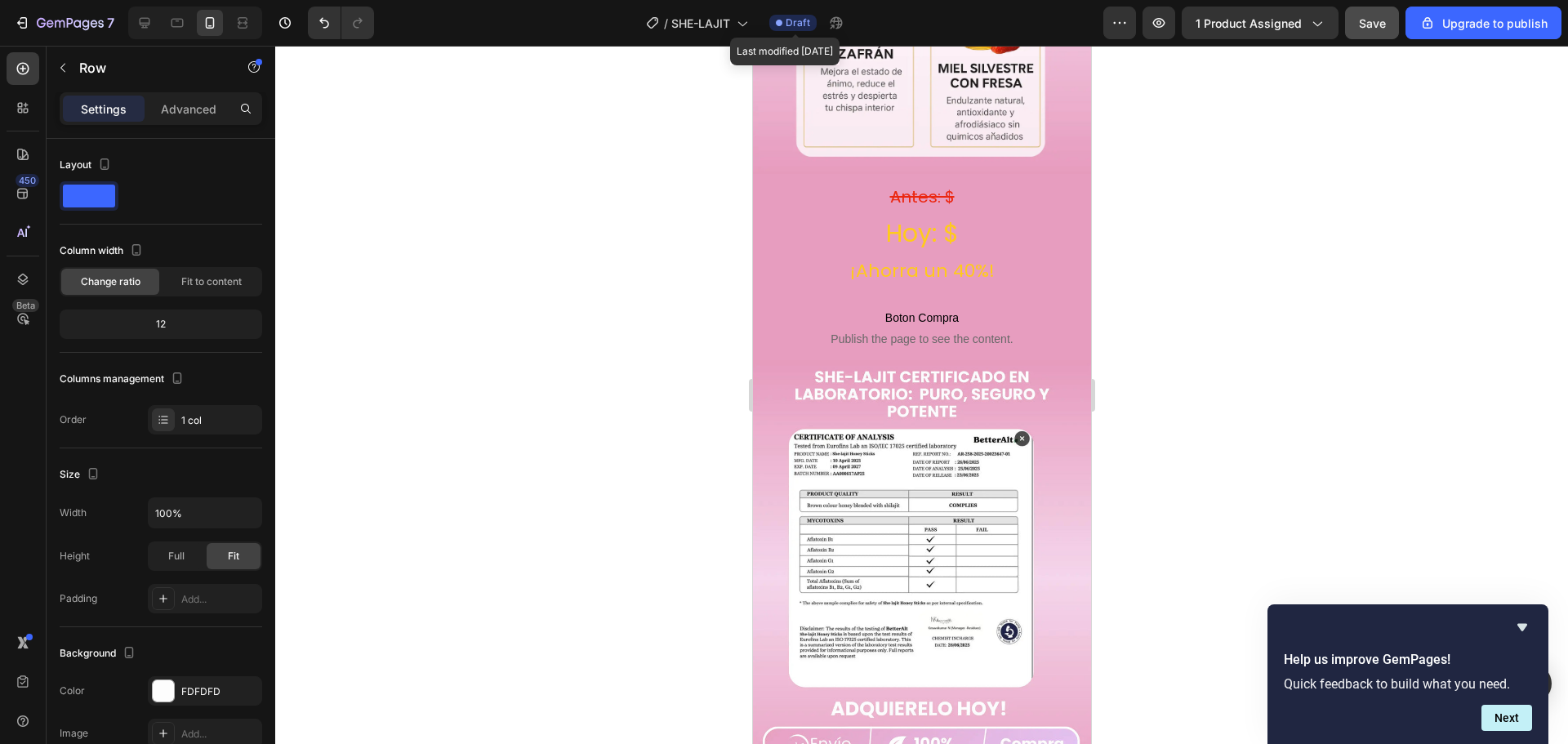
click at [782, 23] on icon at bounding box center [779, 23] width 7 height 7
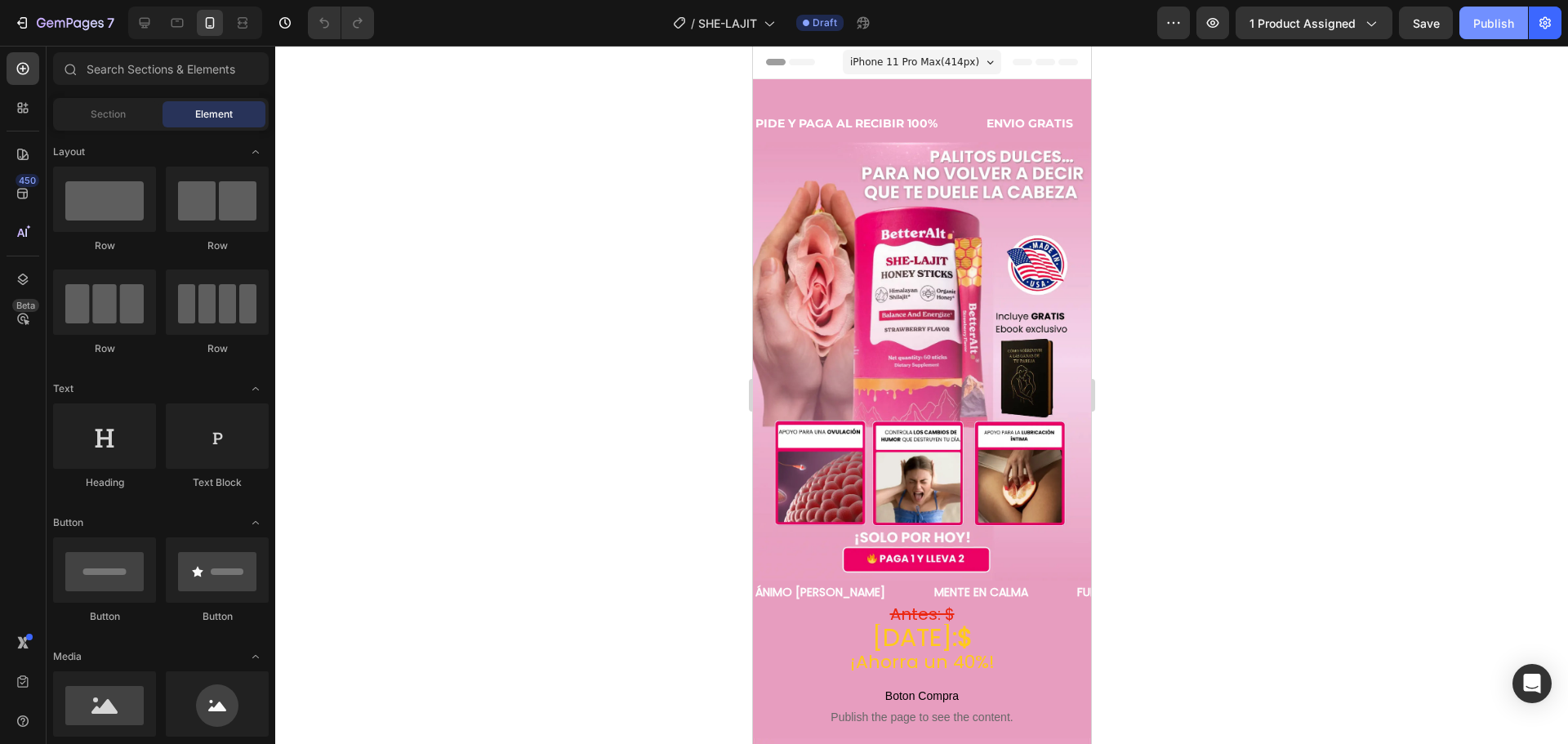
click at [1487, 24] on div "Publish" at bounding box center [1493, 23] width 41 height 17
